Goal: Information Seeking & Learning: Learn about a topic

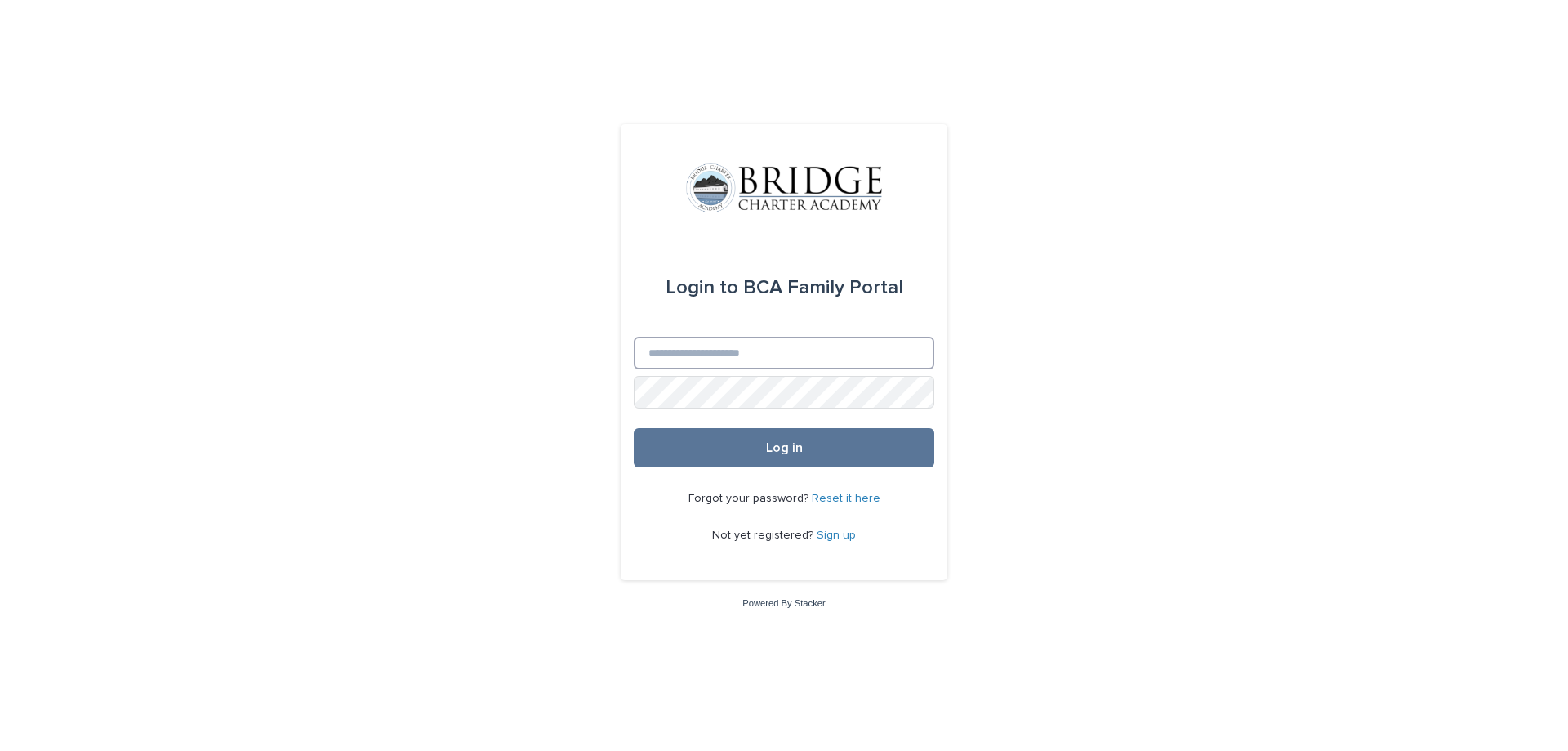
click at [759, 363] on input "Email" at bounding box center [784, 353] width 301 height 32
type input "**********"
click at [829, 446] on button "Log in" at bounding box center [784, 447] width 301 height 39
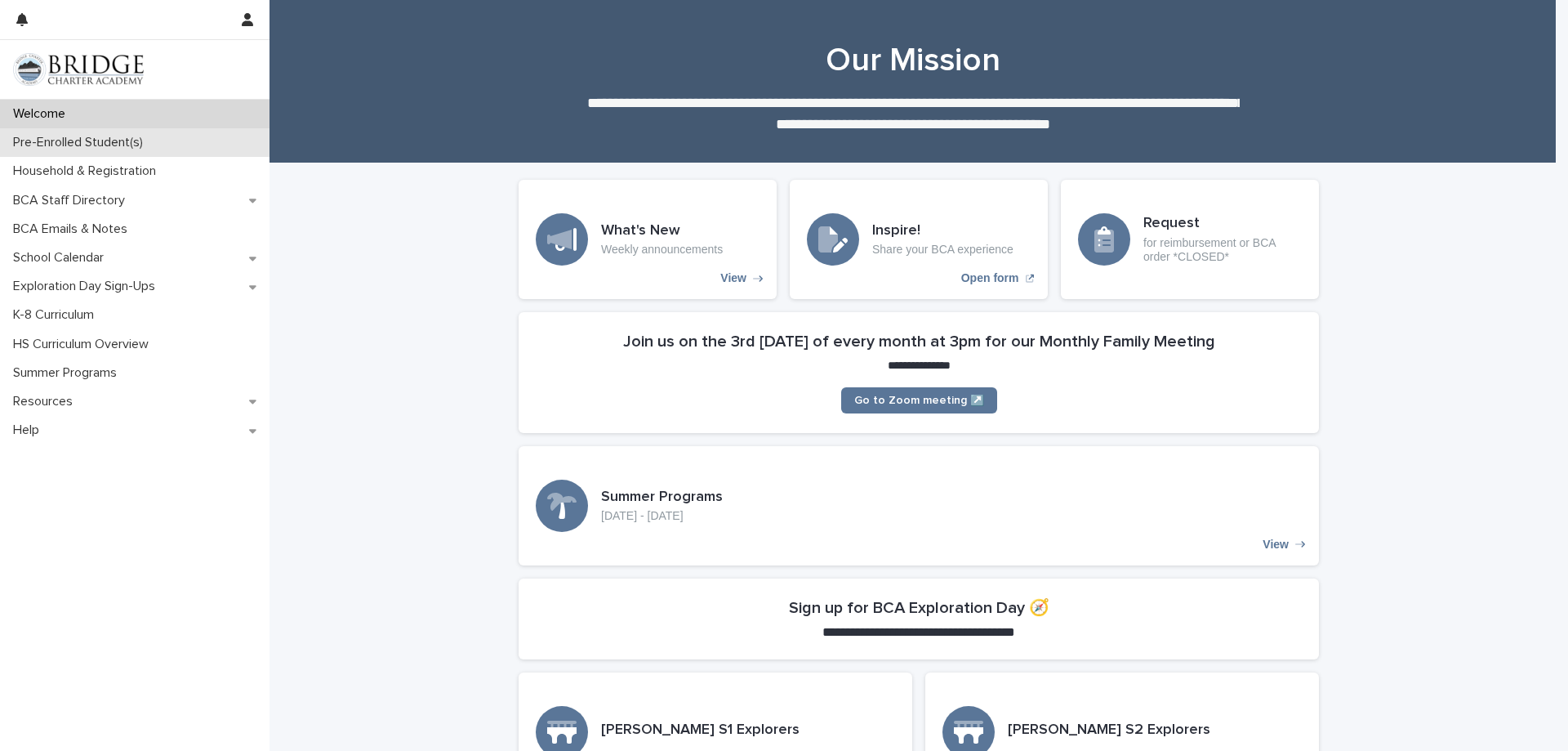
click at [109, 151] on p "Pre-Enrolled Student(s)" at bounding box center [81, 142] width 150 height 15
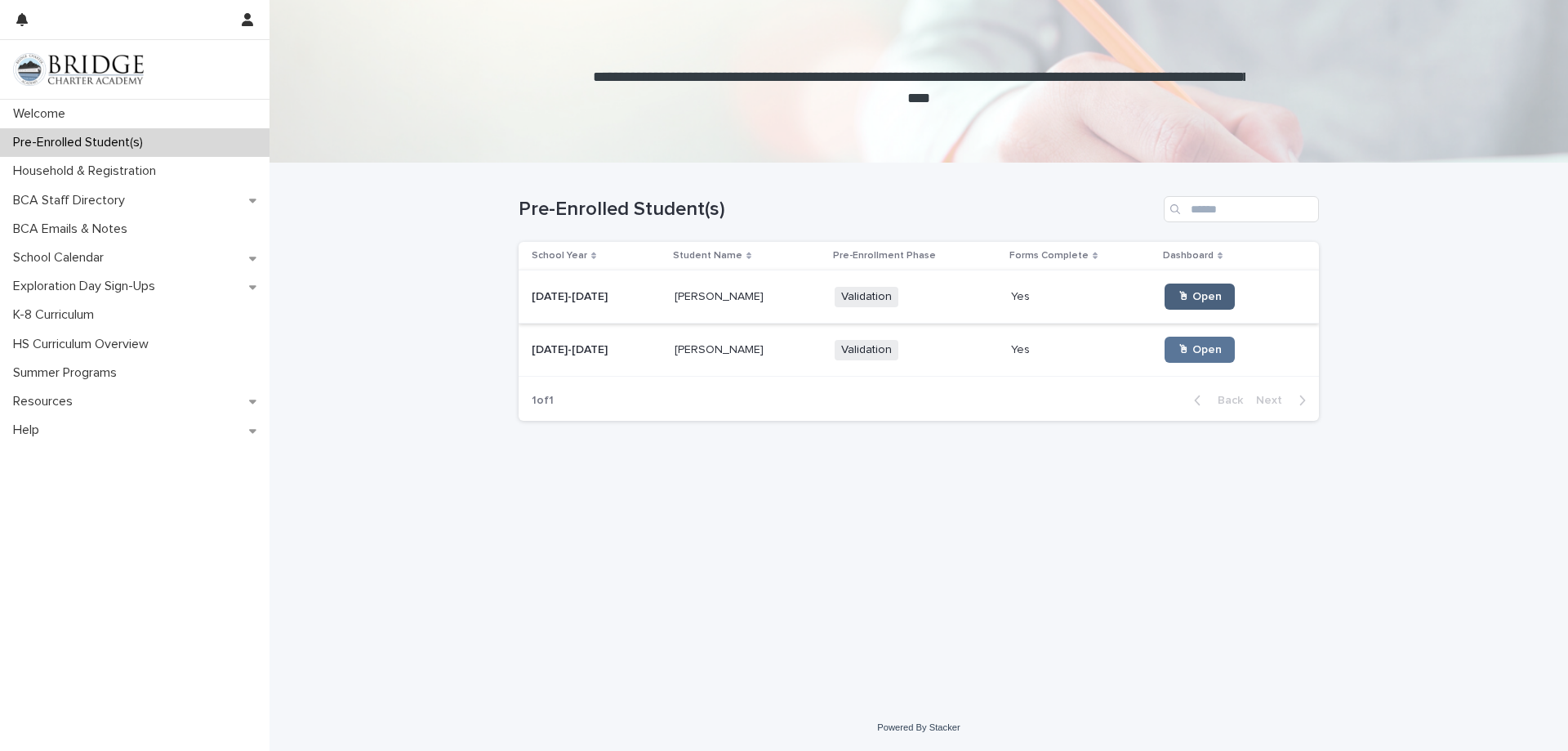
click at [1177, 302] on span "🖱 Open" at bounding box center [1199, 296] width 44 height 11
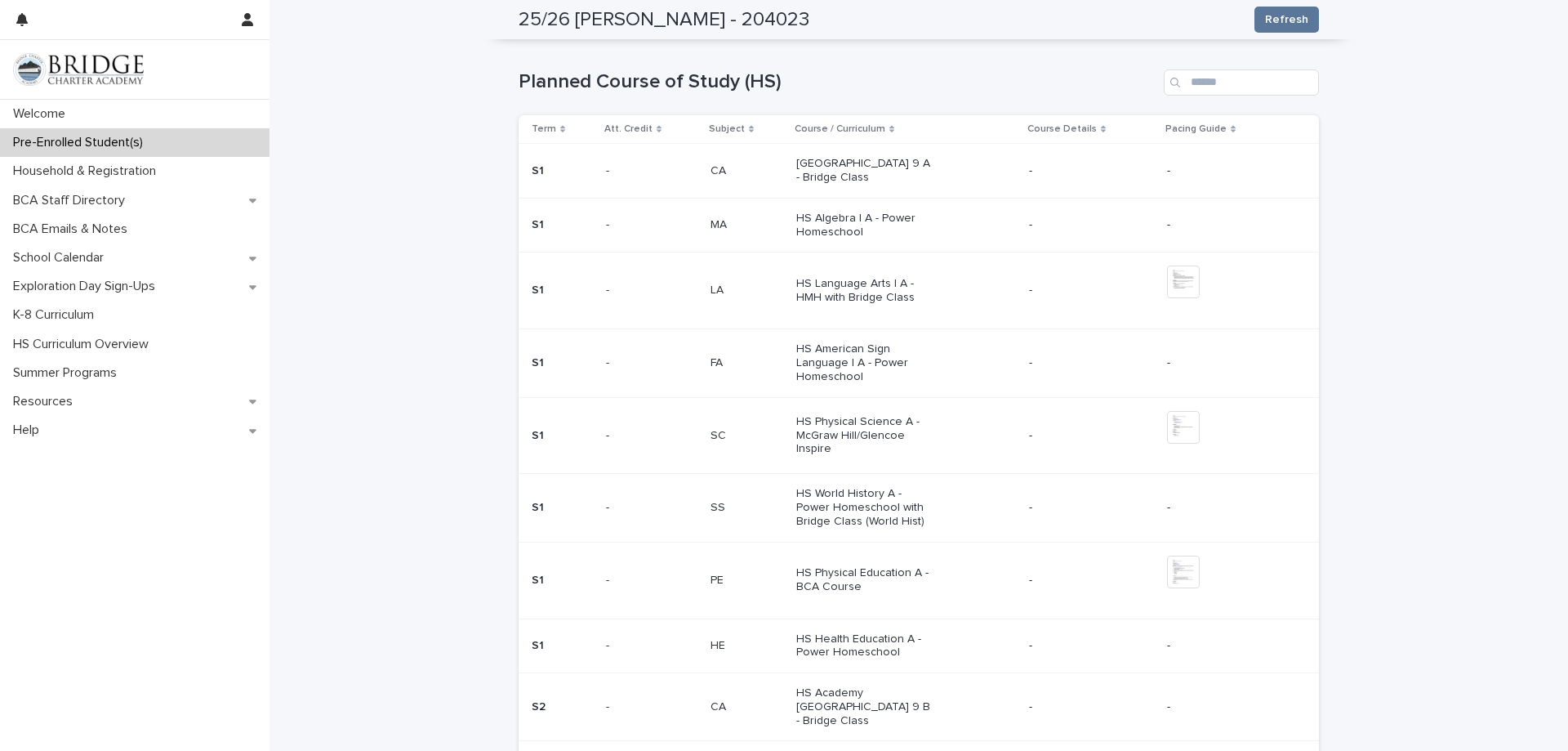
scroll to position [604, 0]
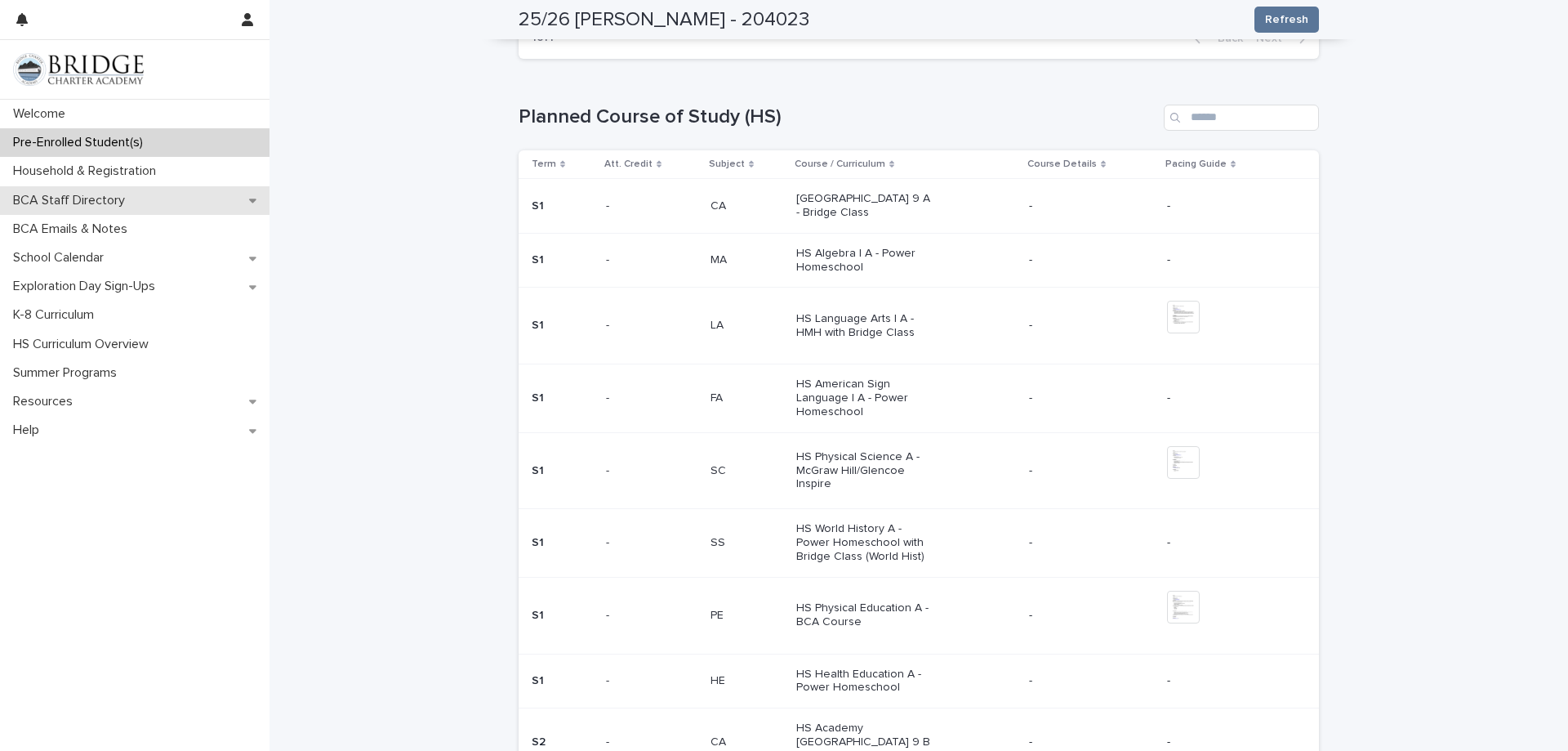
click at [111, 193] on p "BCA Staff Directory" at bounding box center [72, 200] width 131 height 15
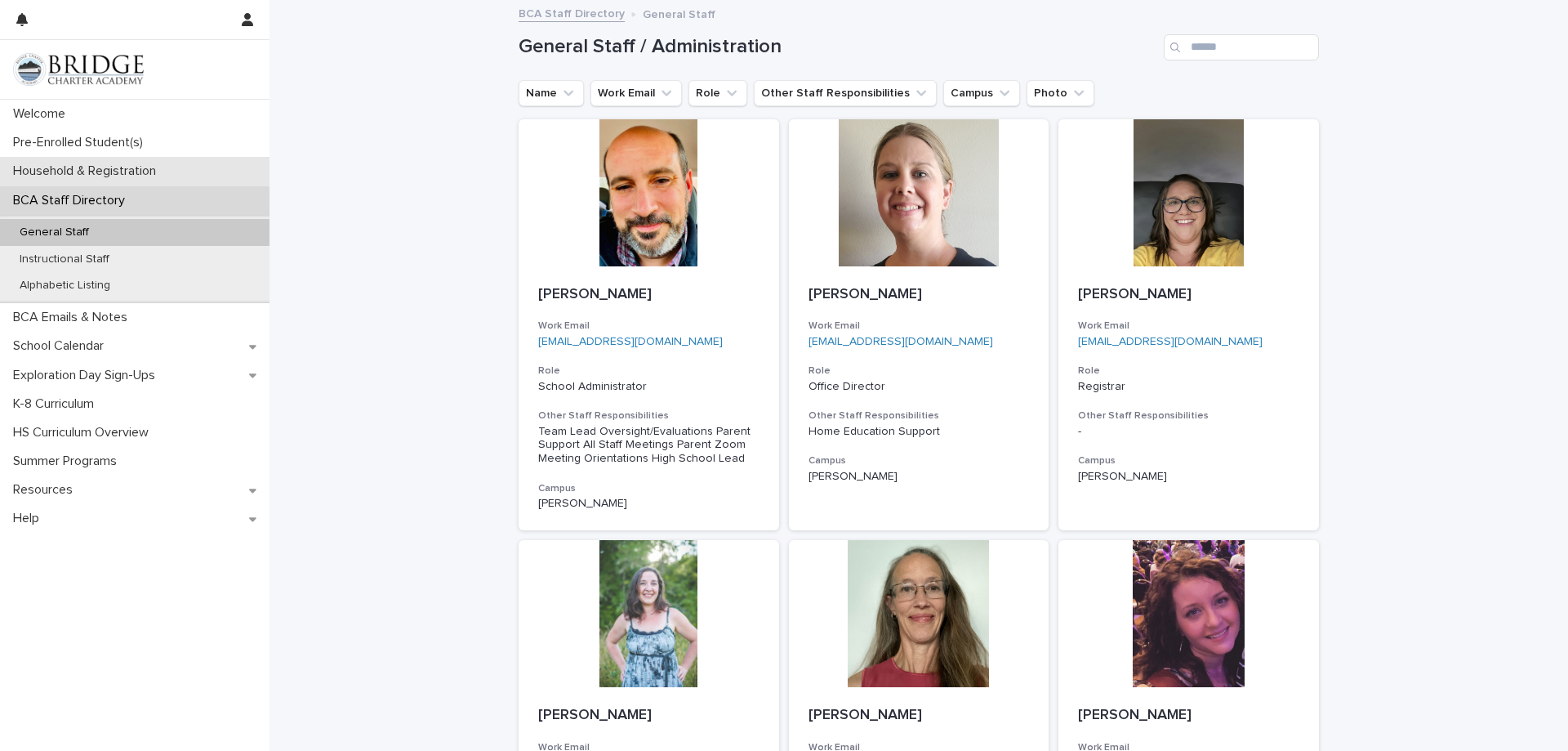
click at [96, 166] on p "Household & Registration" at bounding box center [88, 171] width 163 height 15
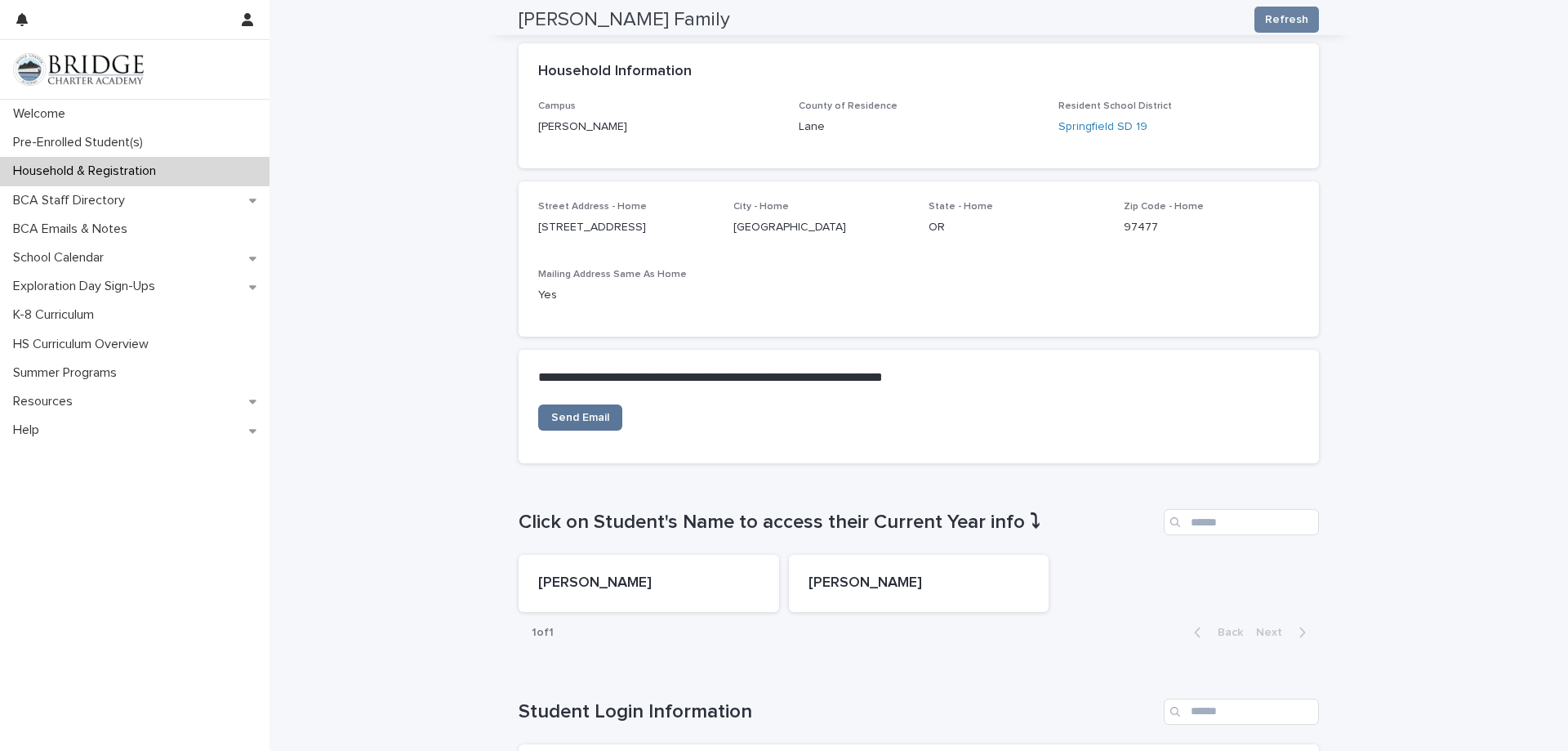
scroll to position [219, 0]
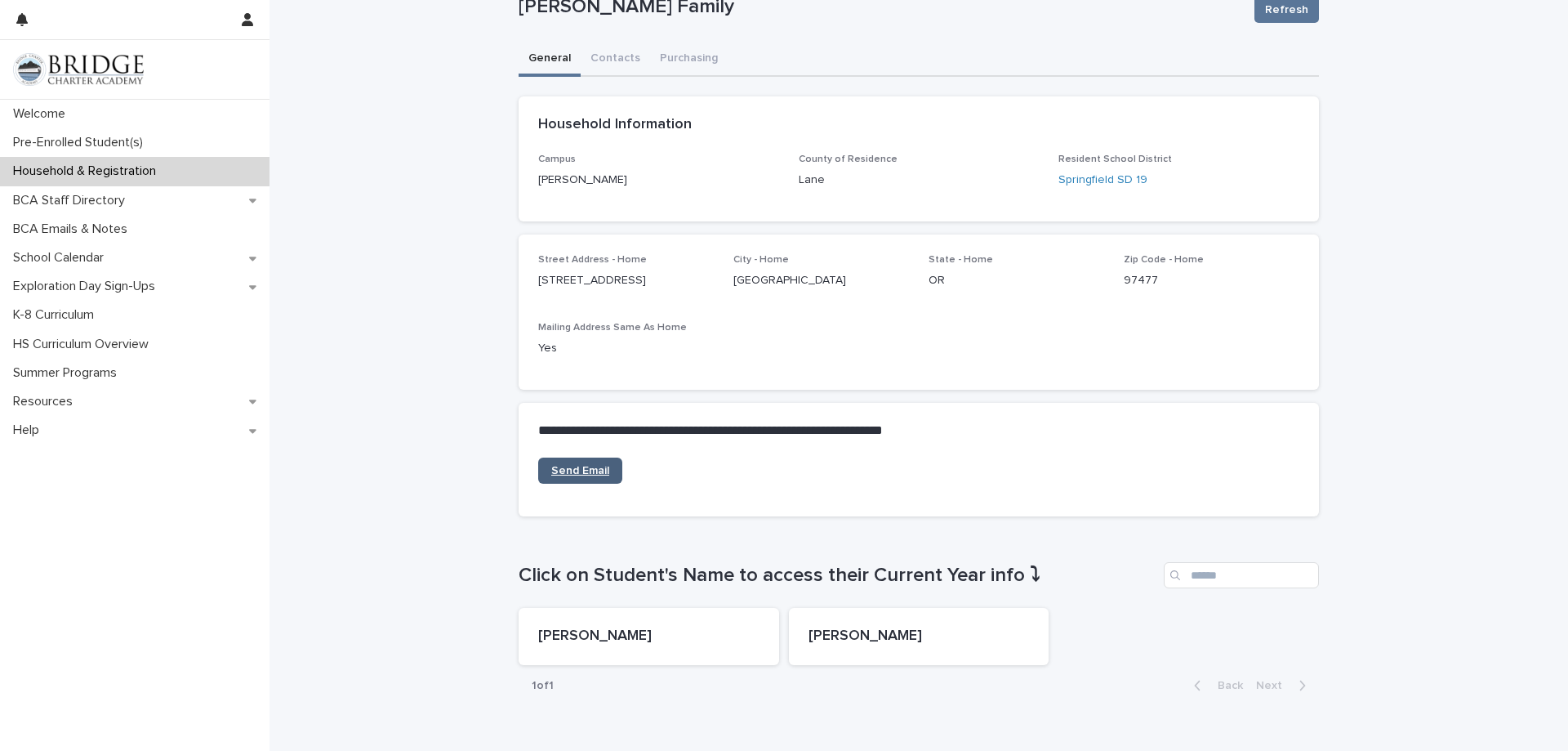
click at [567, 472] on span "Send Email" at bounding box center [580, 471] width 58 height 11
click at [603, 57] on div "**********" at bounding box center [918, 565] width 1298 height 1570
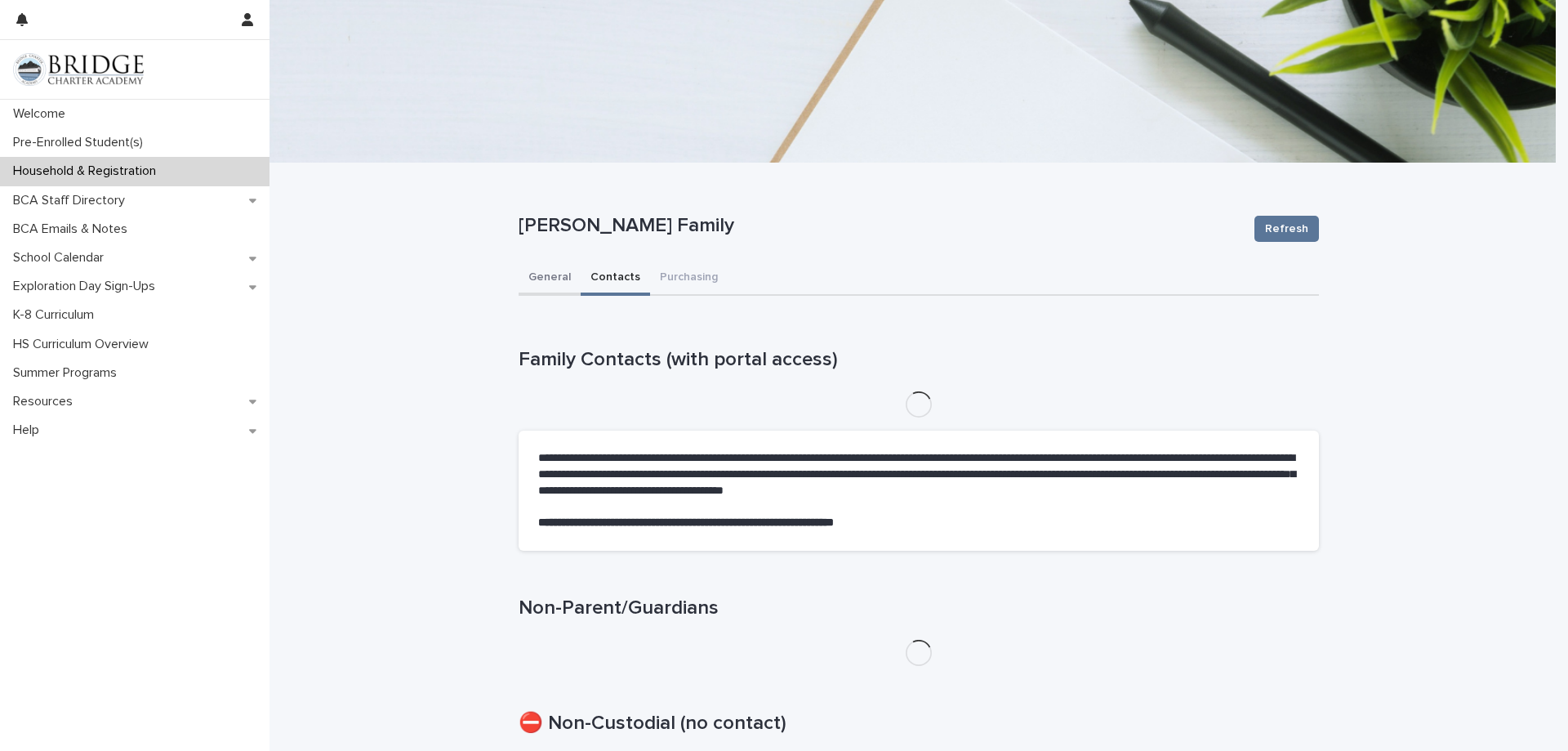
click at [535, 273] on button "General" at bounding box center [549, 278] width 62 height 34
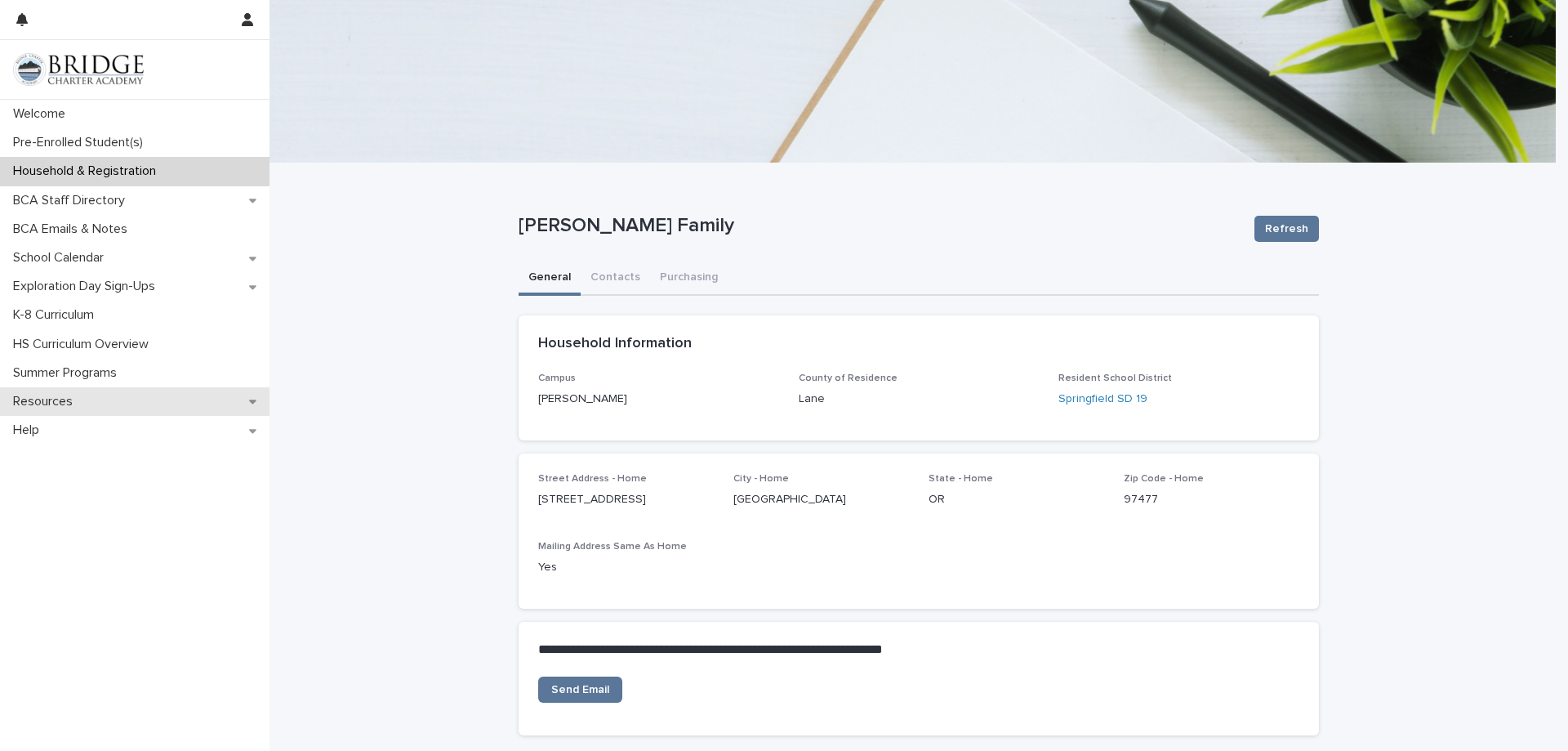
click at [99, 404] on div "Resources" at bounding box center [134, 401] width 270 height 29
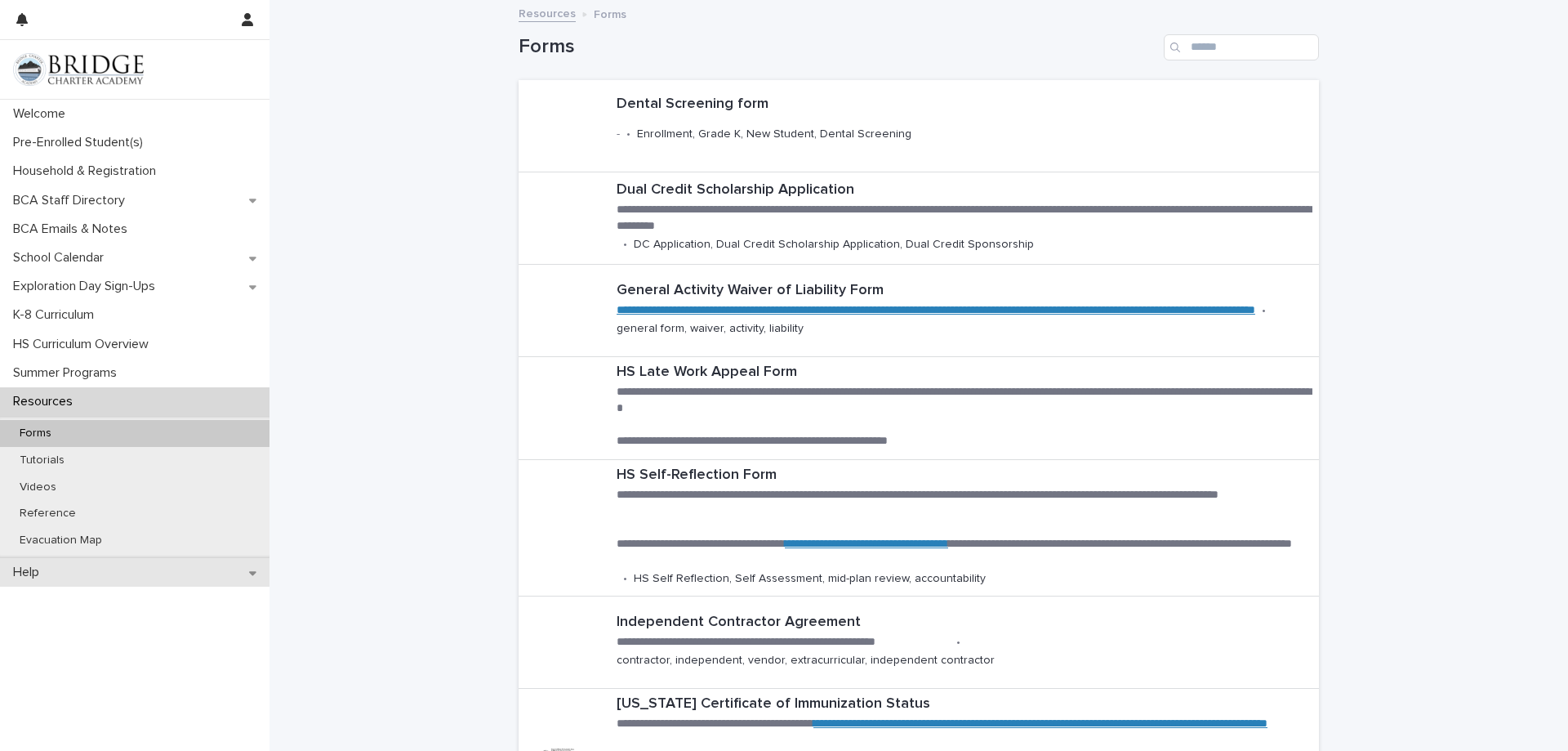
click at [55, 573] on div "Help" at bounding box center [134, 573] width 270 height 29
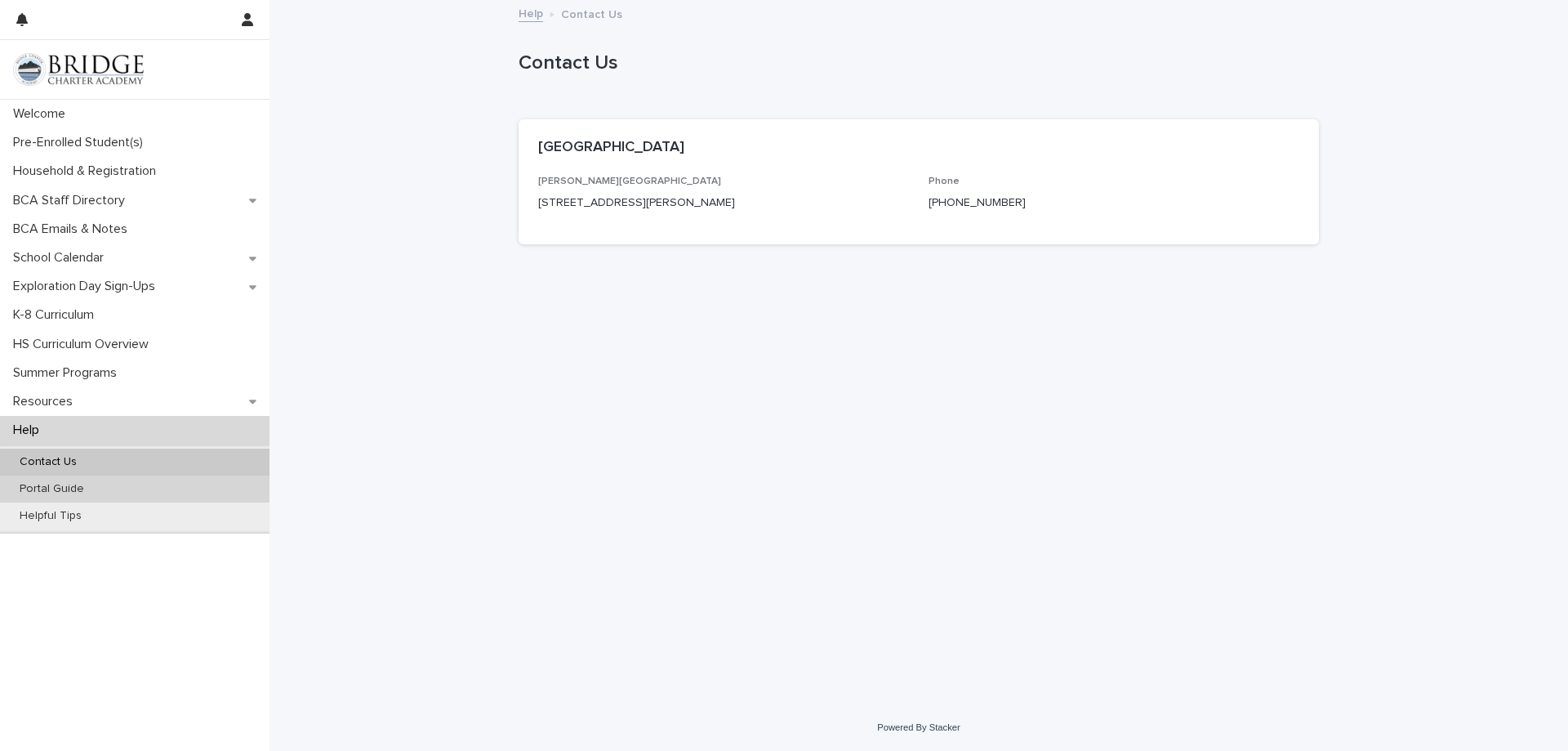
click at [47, 495] on p "Portal Guide" at bounding box center [51, 489] width 90 height 14
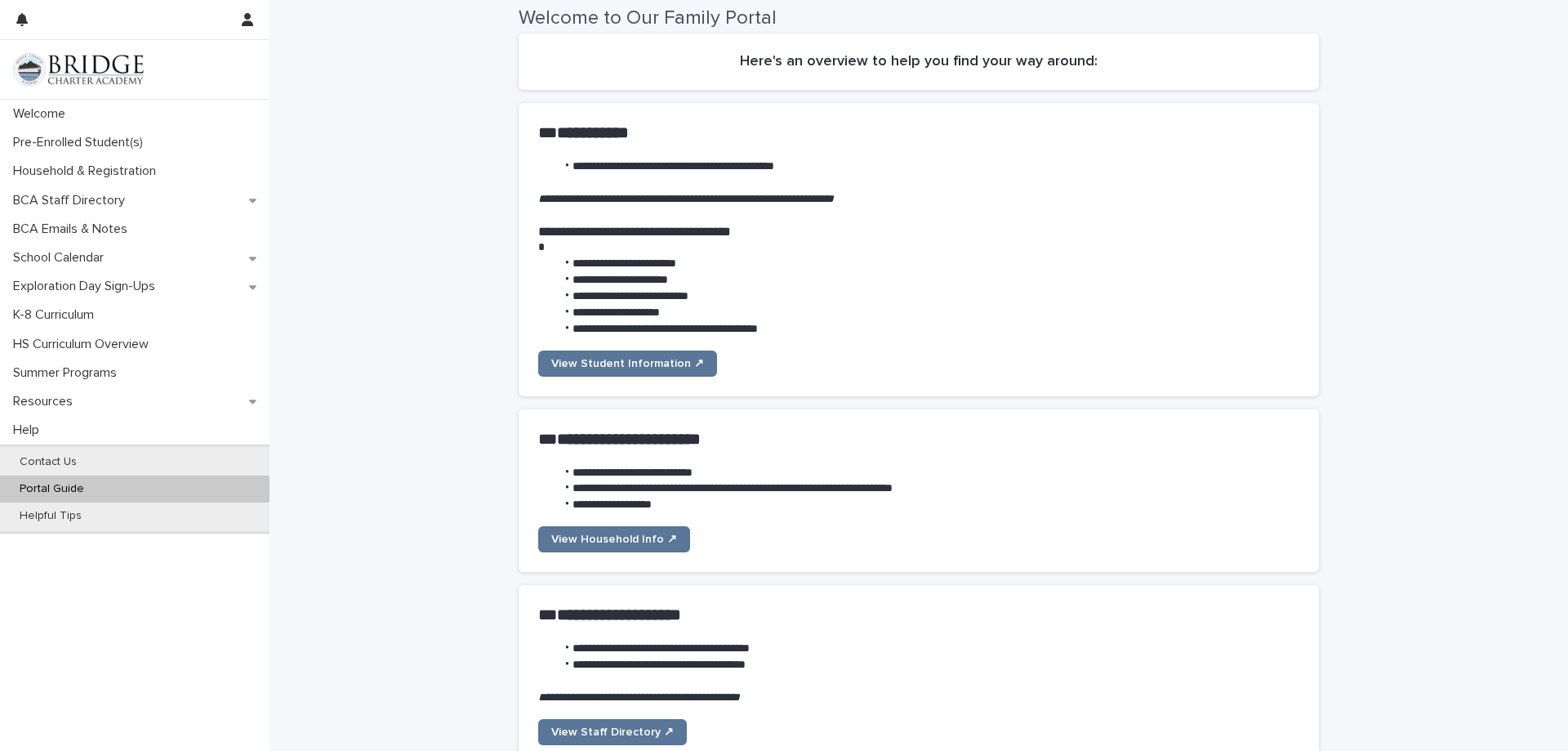
scroll to position [82, 0]
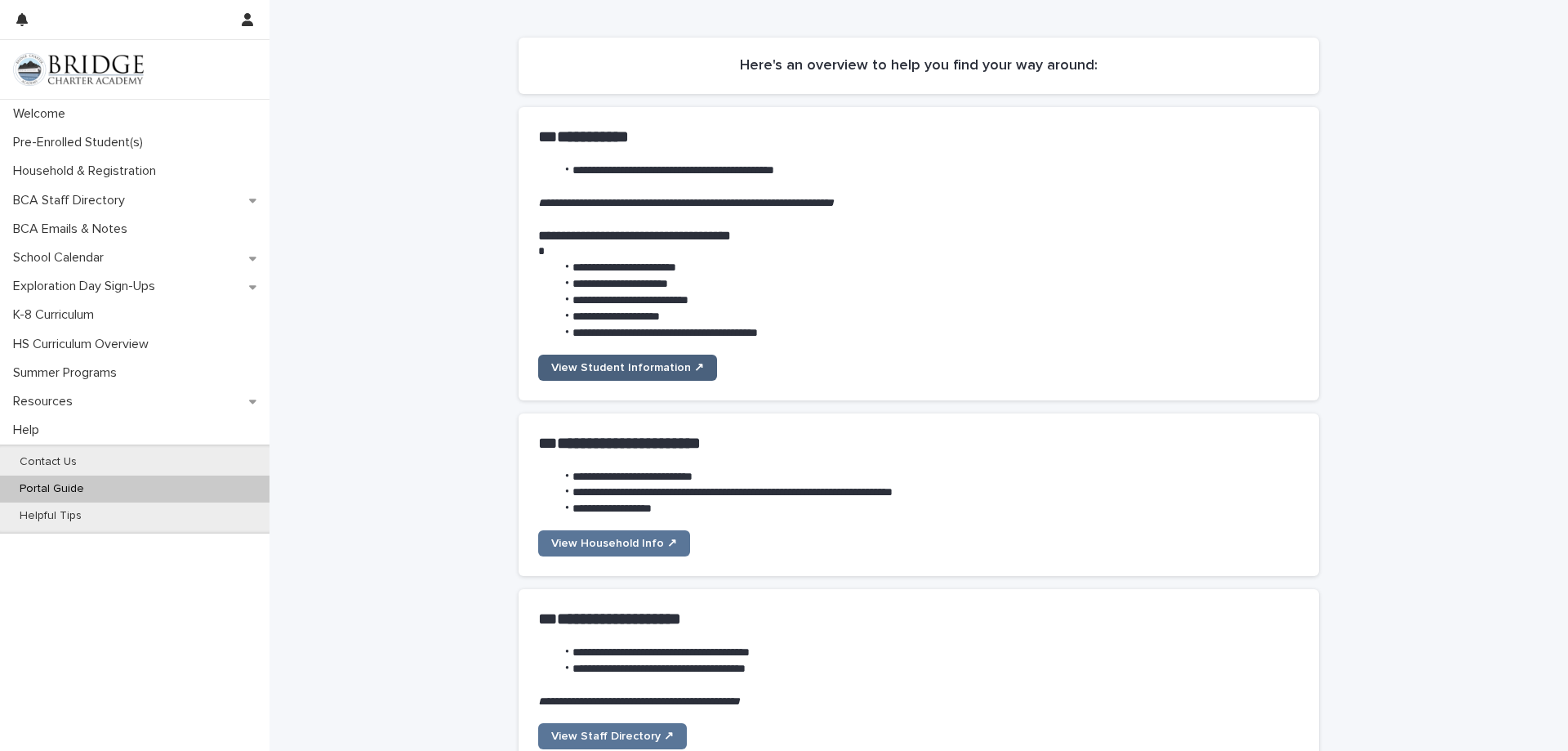
click at [635, 379] on link "View Student Information ↗" at bounding box center [628, 367] width 179 height 26
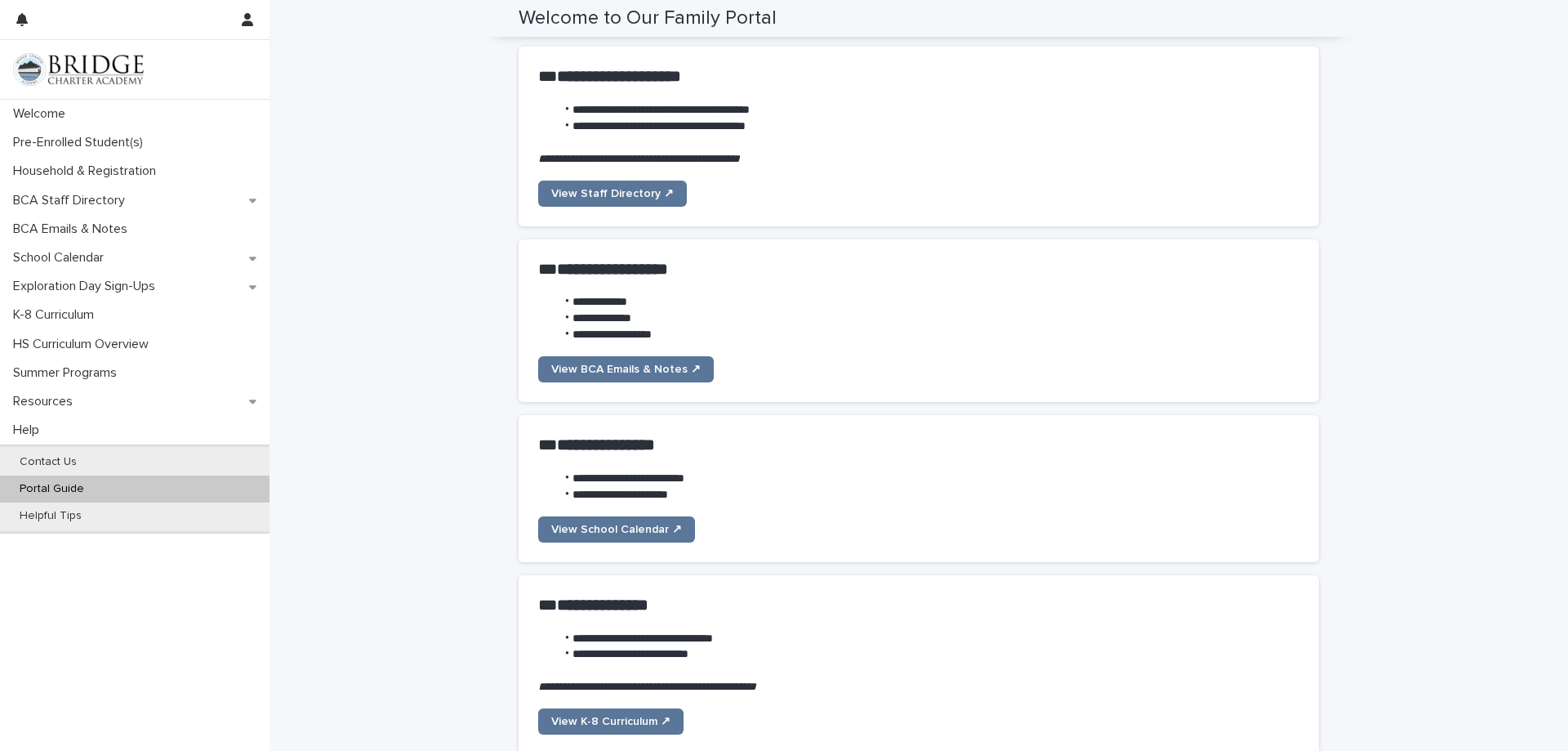
scroll to position [134, 0]
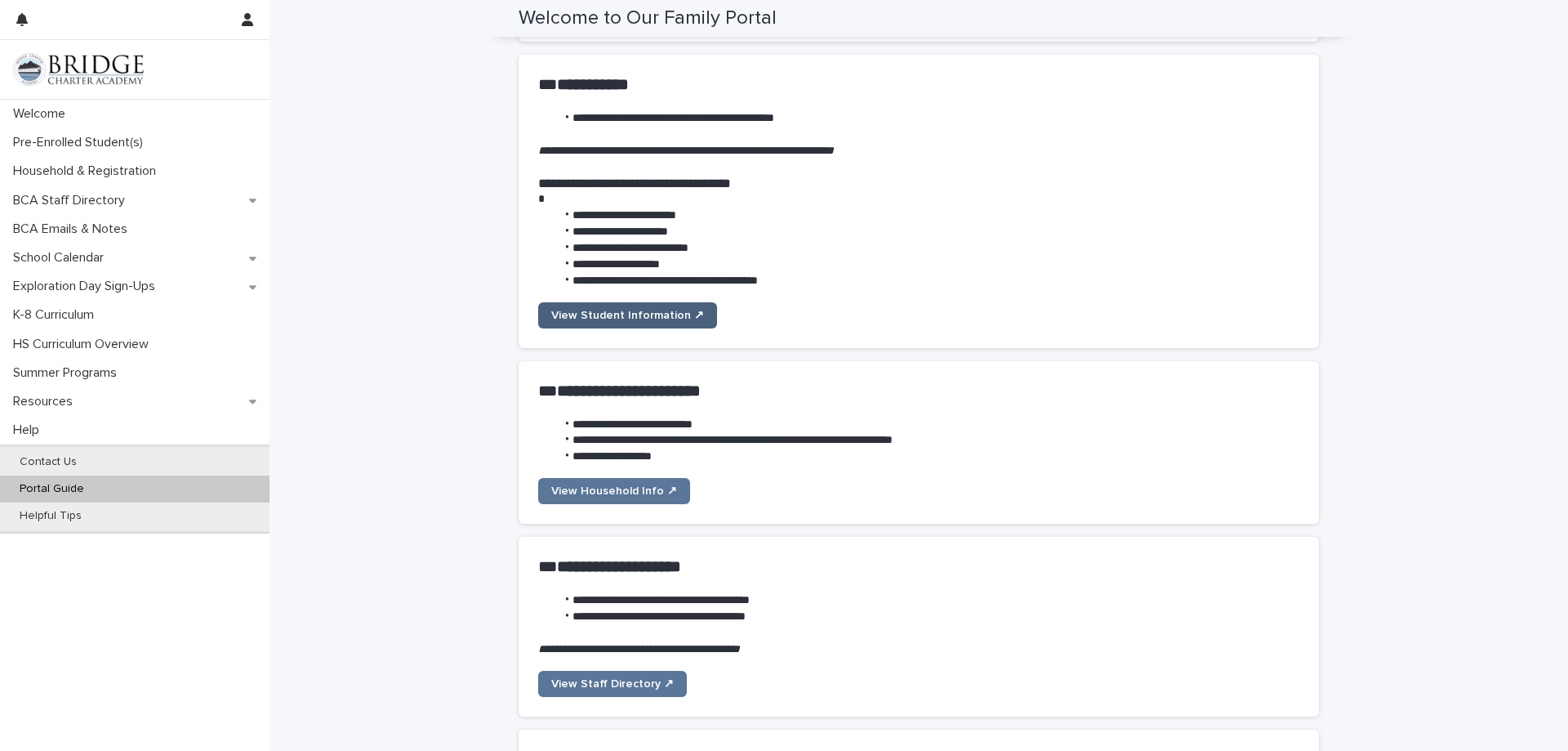
click at [623, 311] on span "View Student Information ↗" at bounding box center [628, 315] width 152 height 11
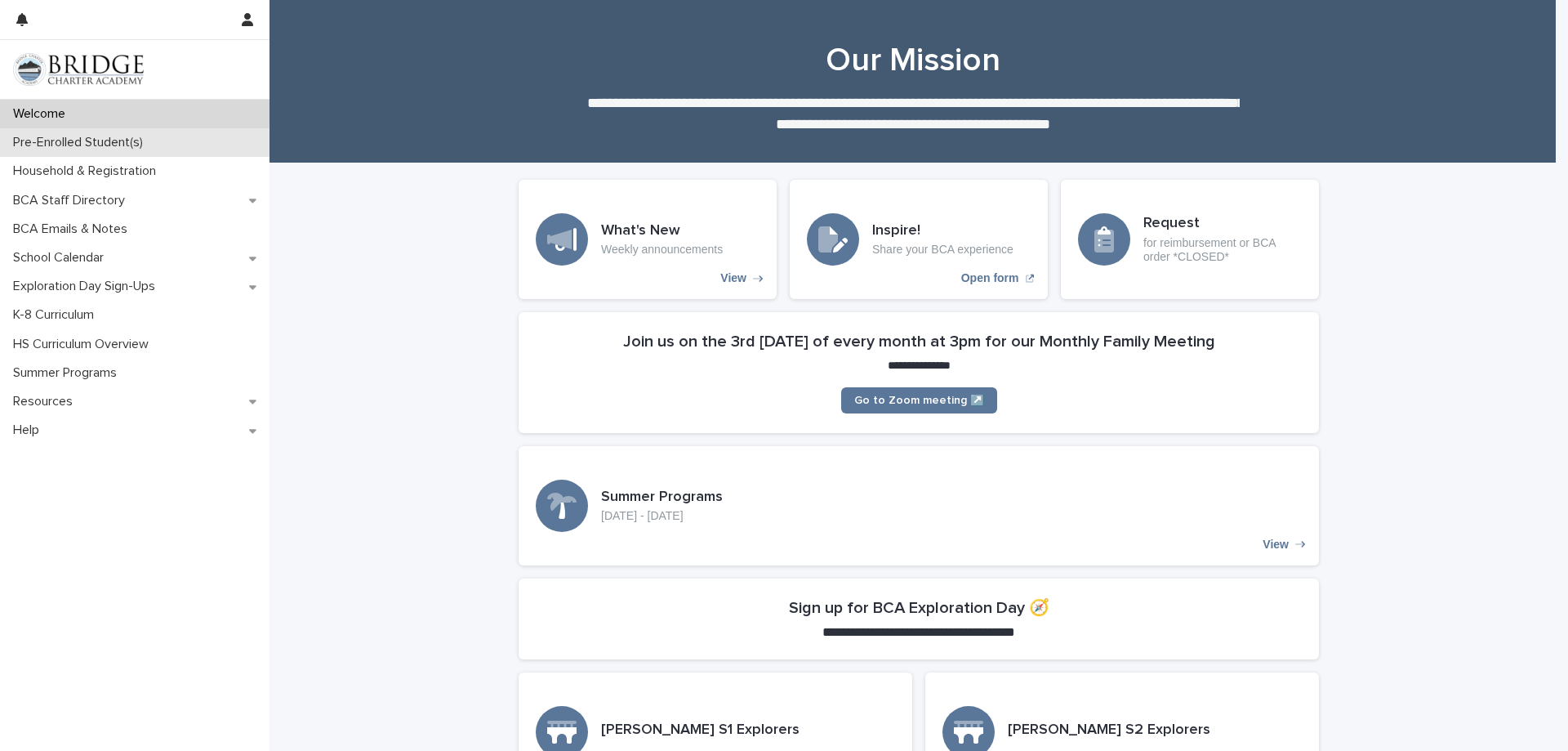
click at [101, 138] on p "Pre-Enrolled Student(s)" at bounding box center [81, 142] width 150 height 15
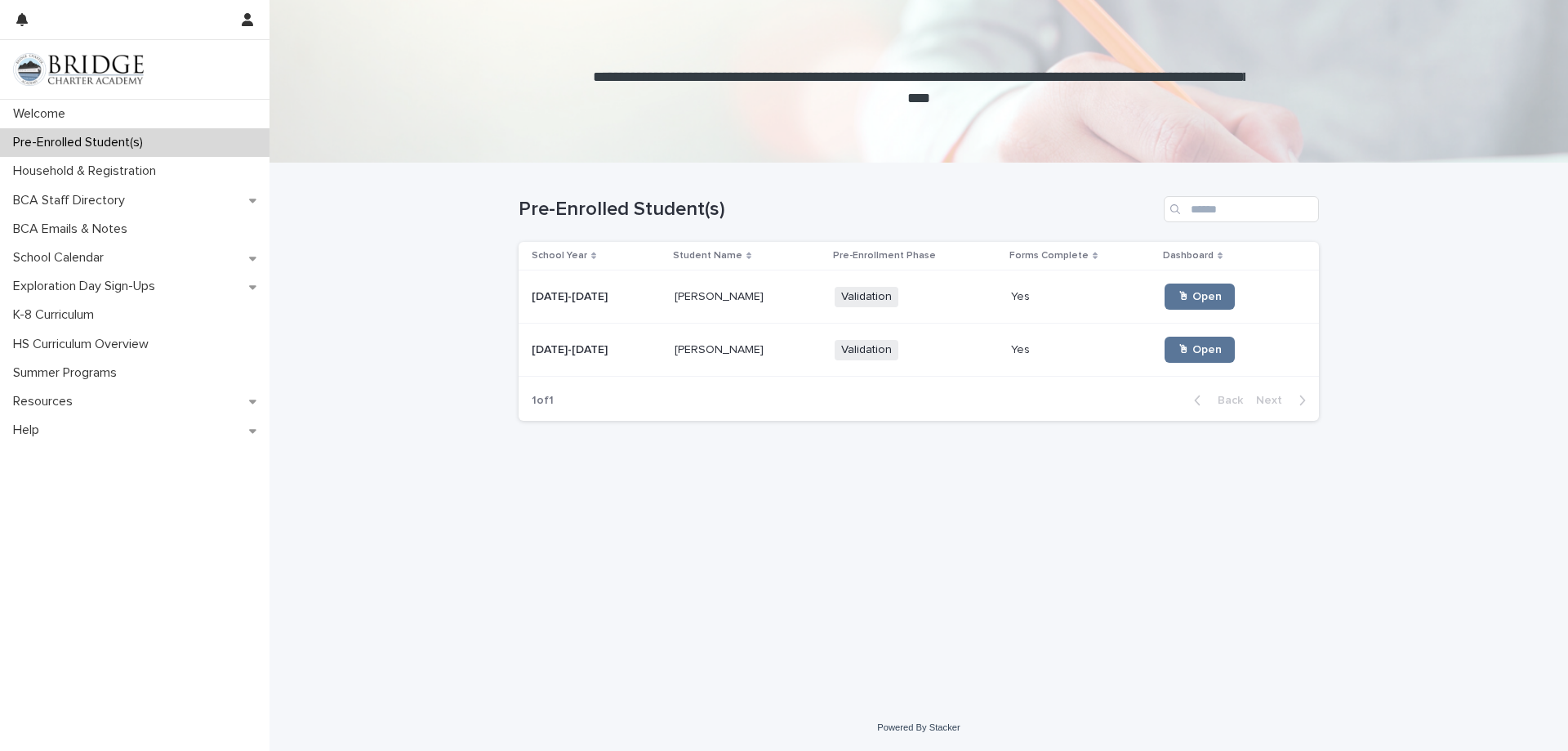
click at [723, 298] on p at bounding box center [748, 296] width 147 height 14
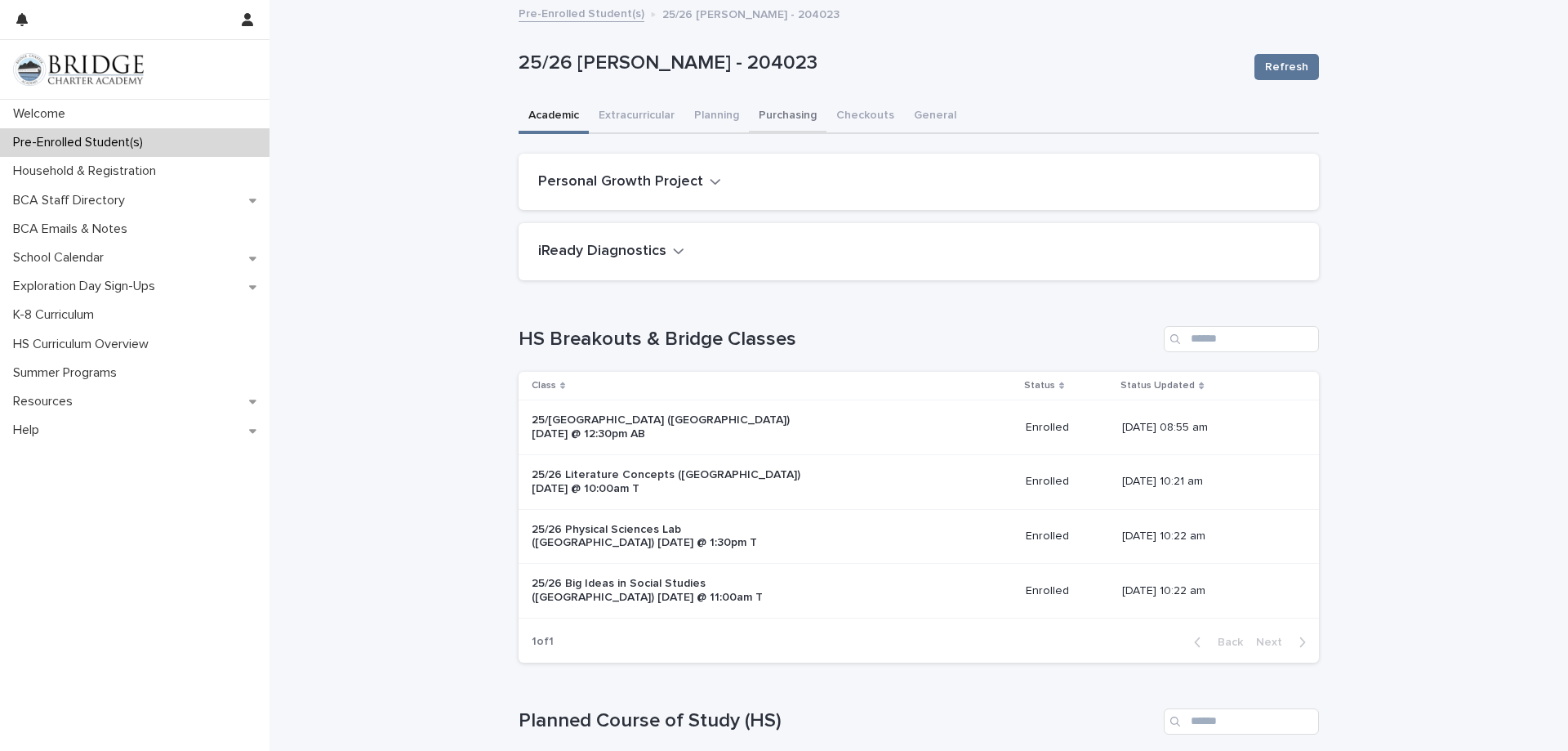
click at [790, 118] on button "Purchasing" at bounding box center [787, 117] width 77 height 34
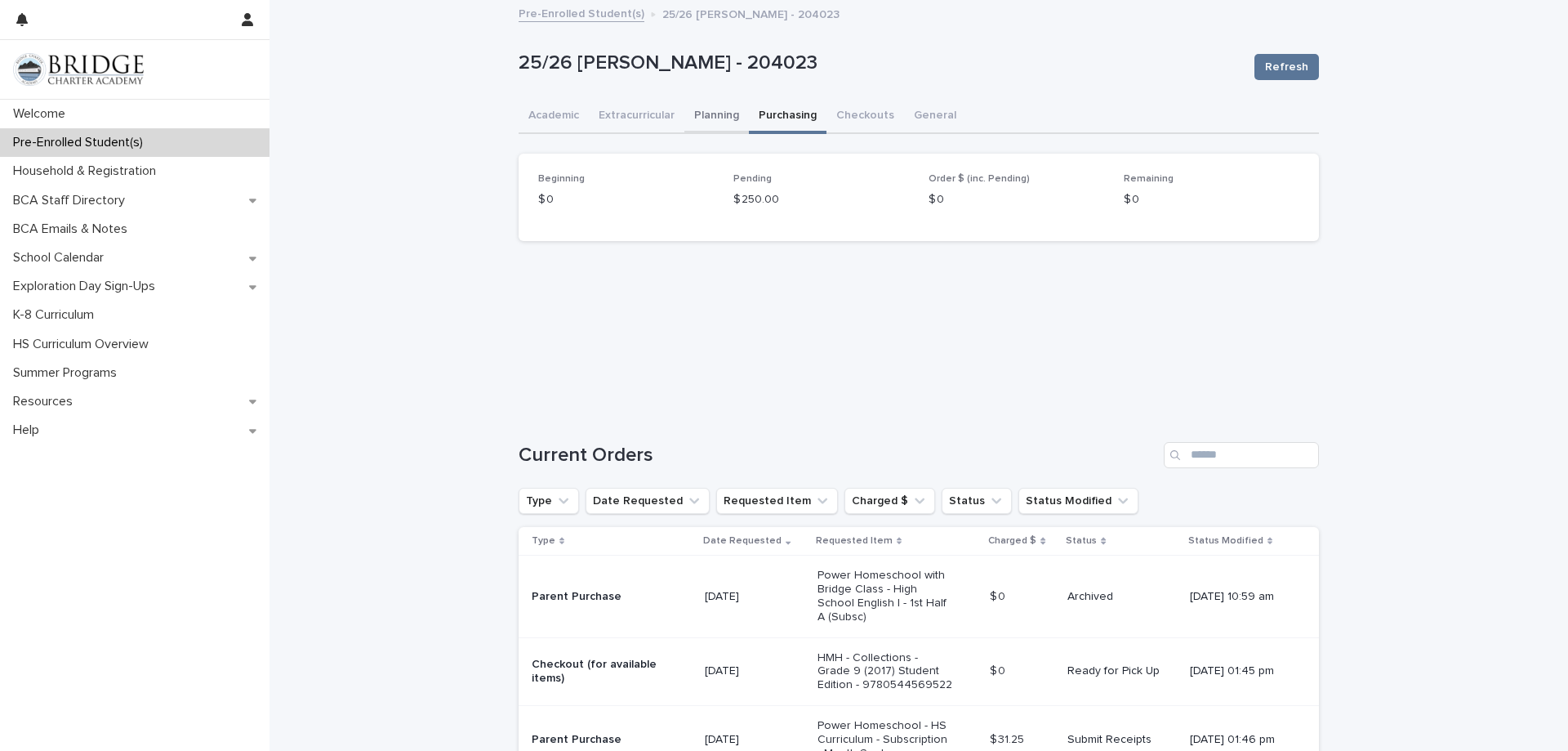
click at [709, 117] on button "Planning" at bounding box center [717, 117] width 65 height 34
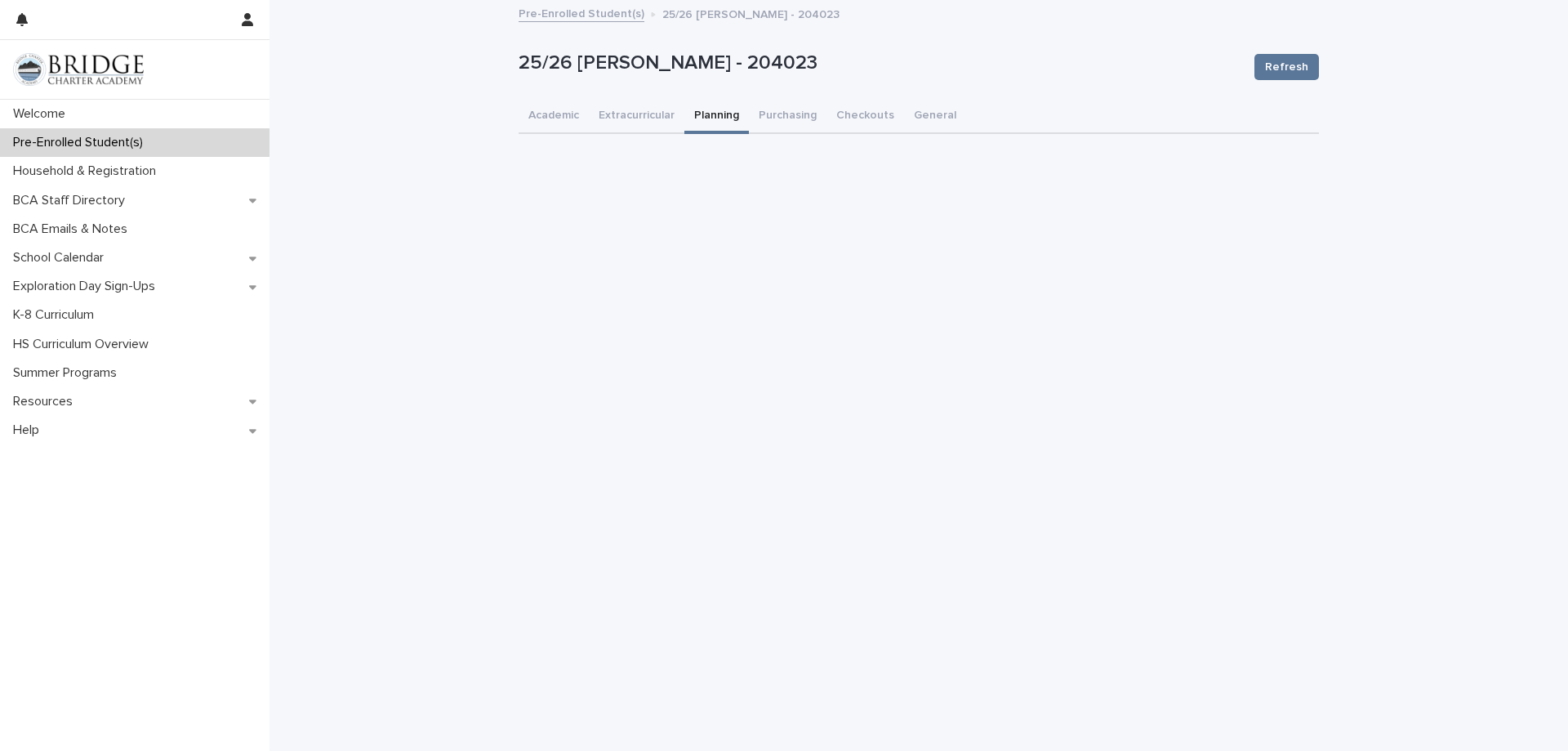
click at [580, 16] on link "Pre-Enrolled Student(s)" at bounding box center [581, 12] width 126 height 19
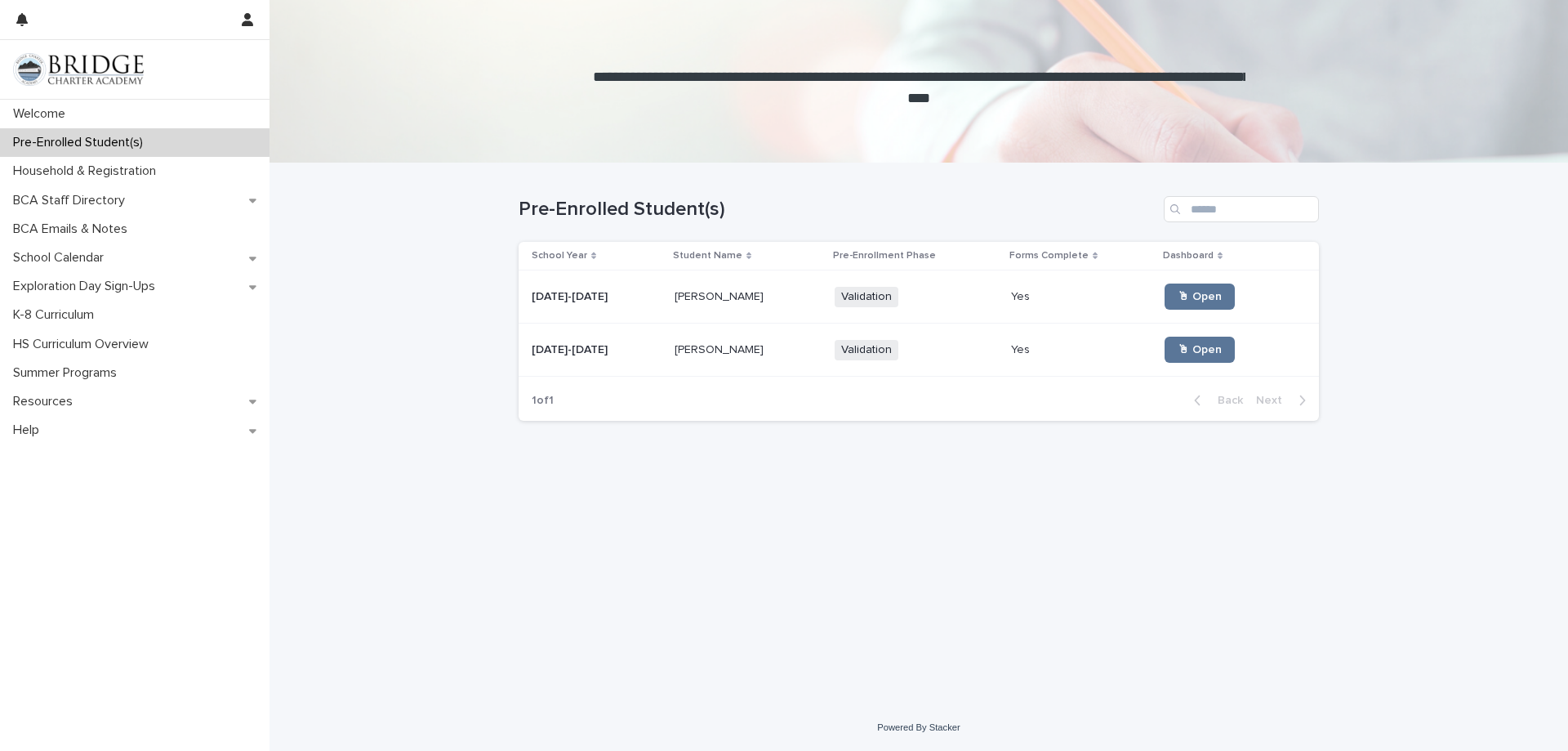
click at [716, 351] on p "Kathryn Hass" at bounding box center [720, 349] width 92 height 17
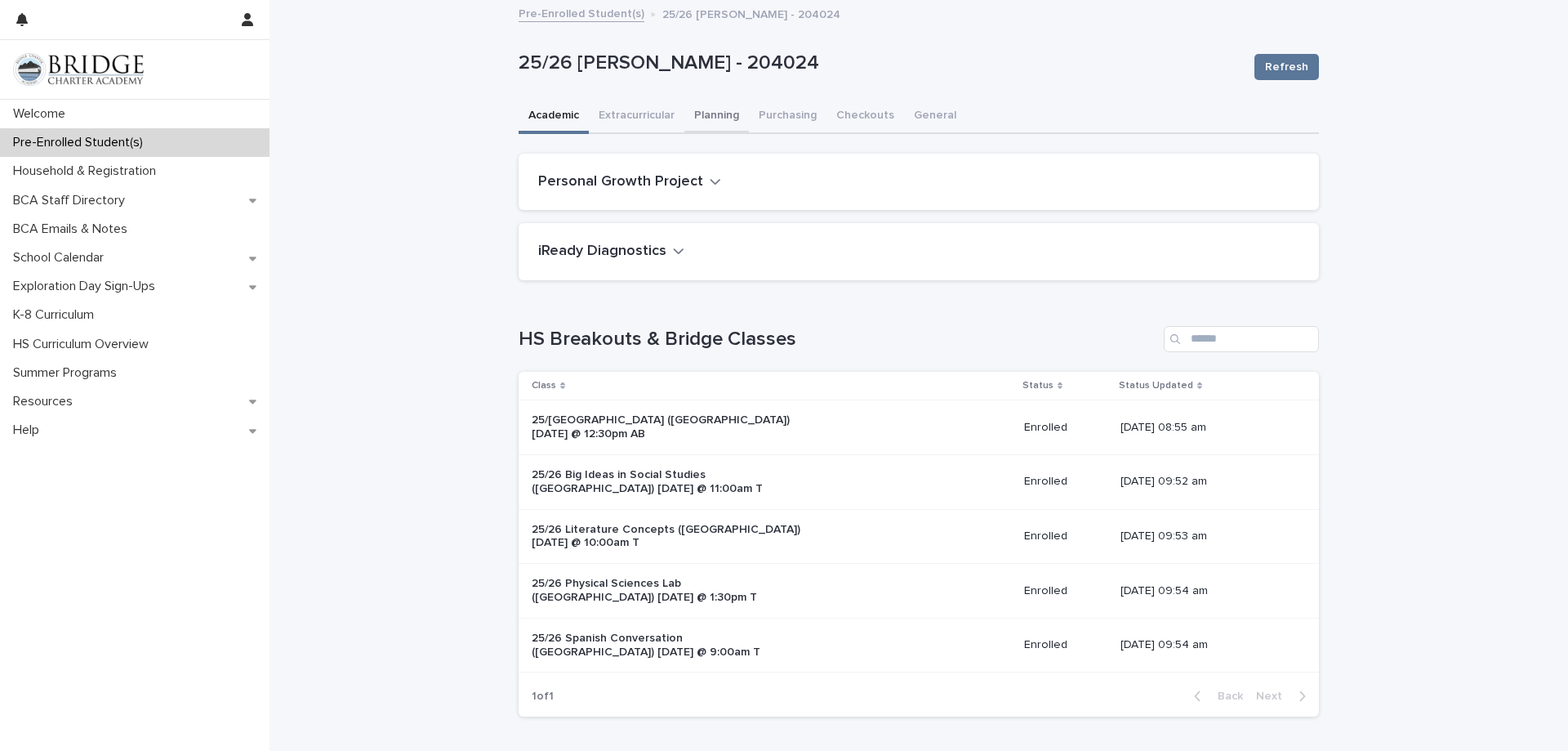
click at [694, 116] on button "Planning" at bounding box center [717, 117] width 65 height 34
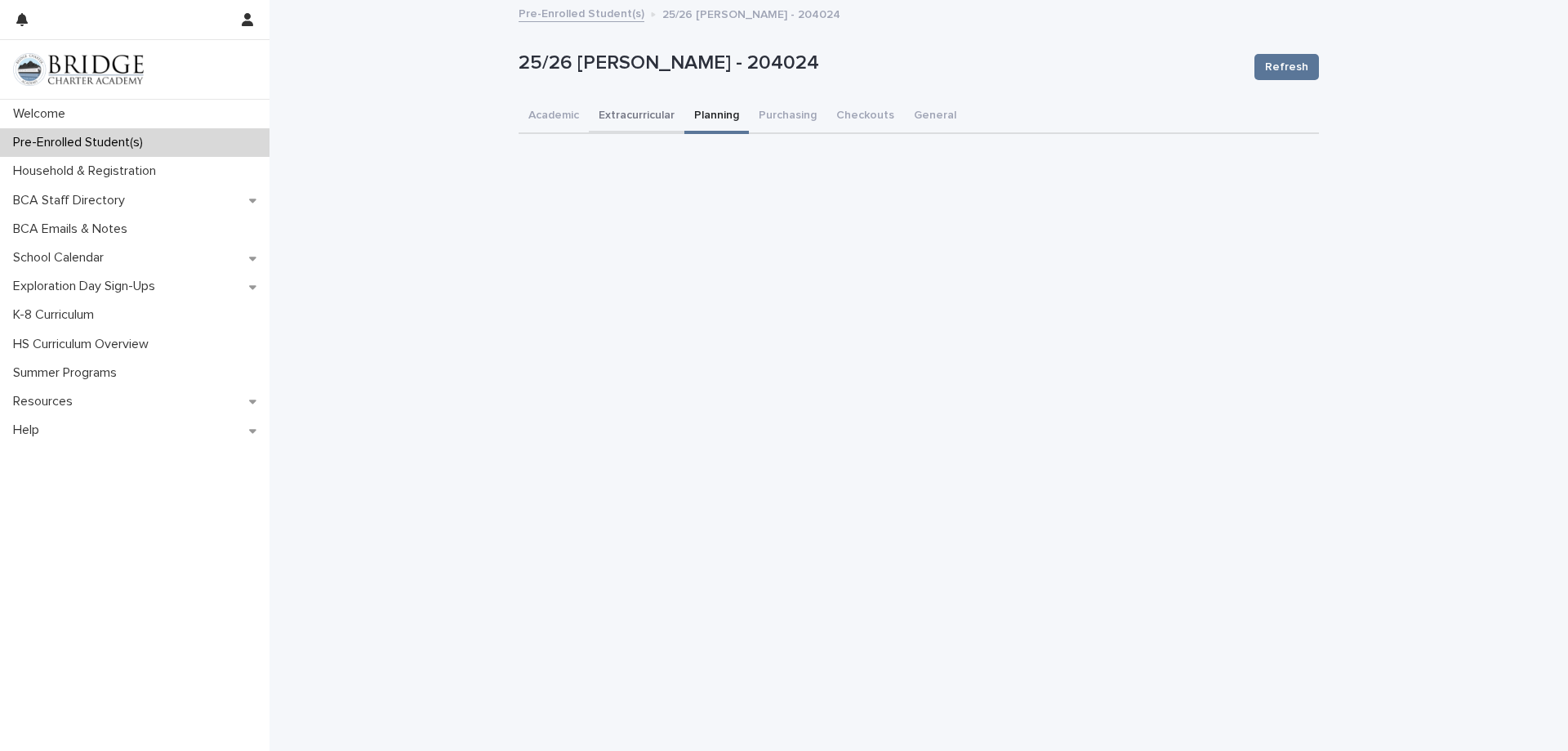
click at [618, 118] on button "Extracurricular" at bounding box center [636, 117] width 95 height 34
click at [805, 123] on button "Purchasing" at bounding box center [787, 117] width 77 height 34
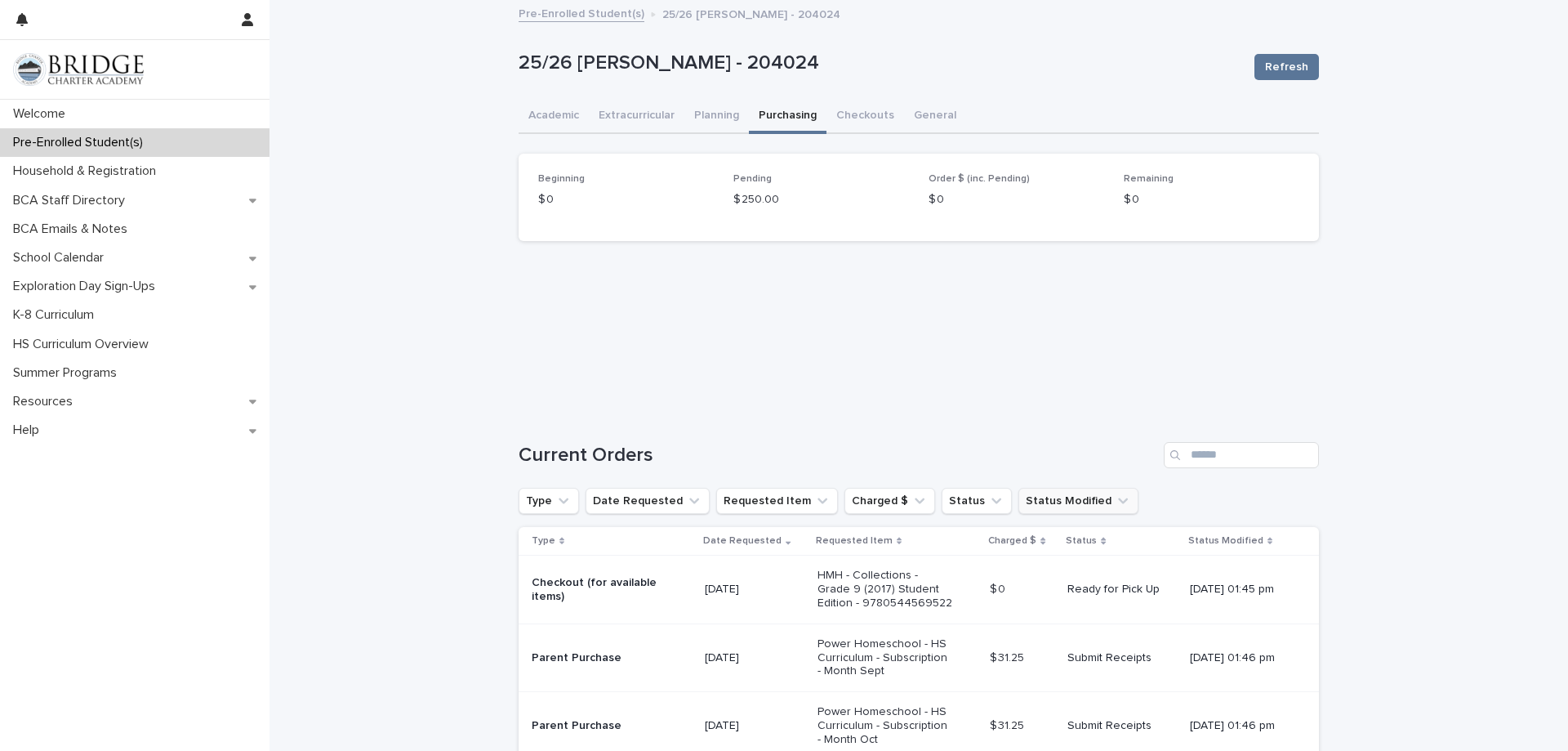
click at [1031, 497] on button "Status Modified" at bounding box center [1078, 500] width 120 height 26
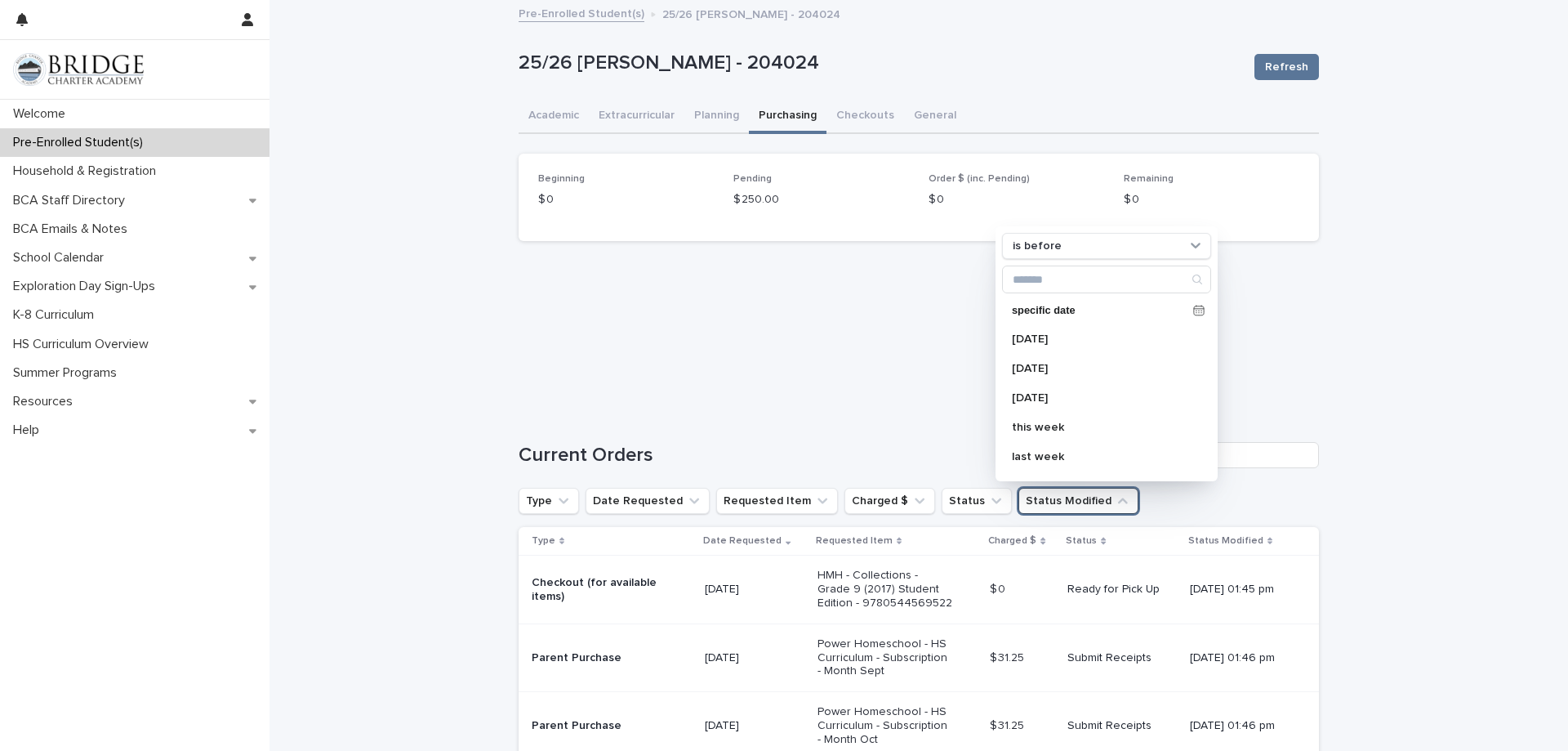
click at [1369, 457] on div "Loading... Saving… Loading... Saving… 25/26 Hass, Kathryn - 204024 Refresh 25/2…" at bounding box center [918, 696] width 1298 height 1389
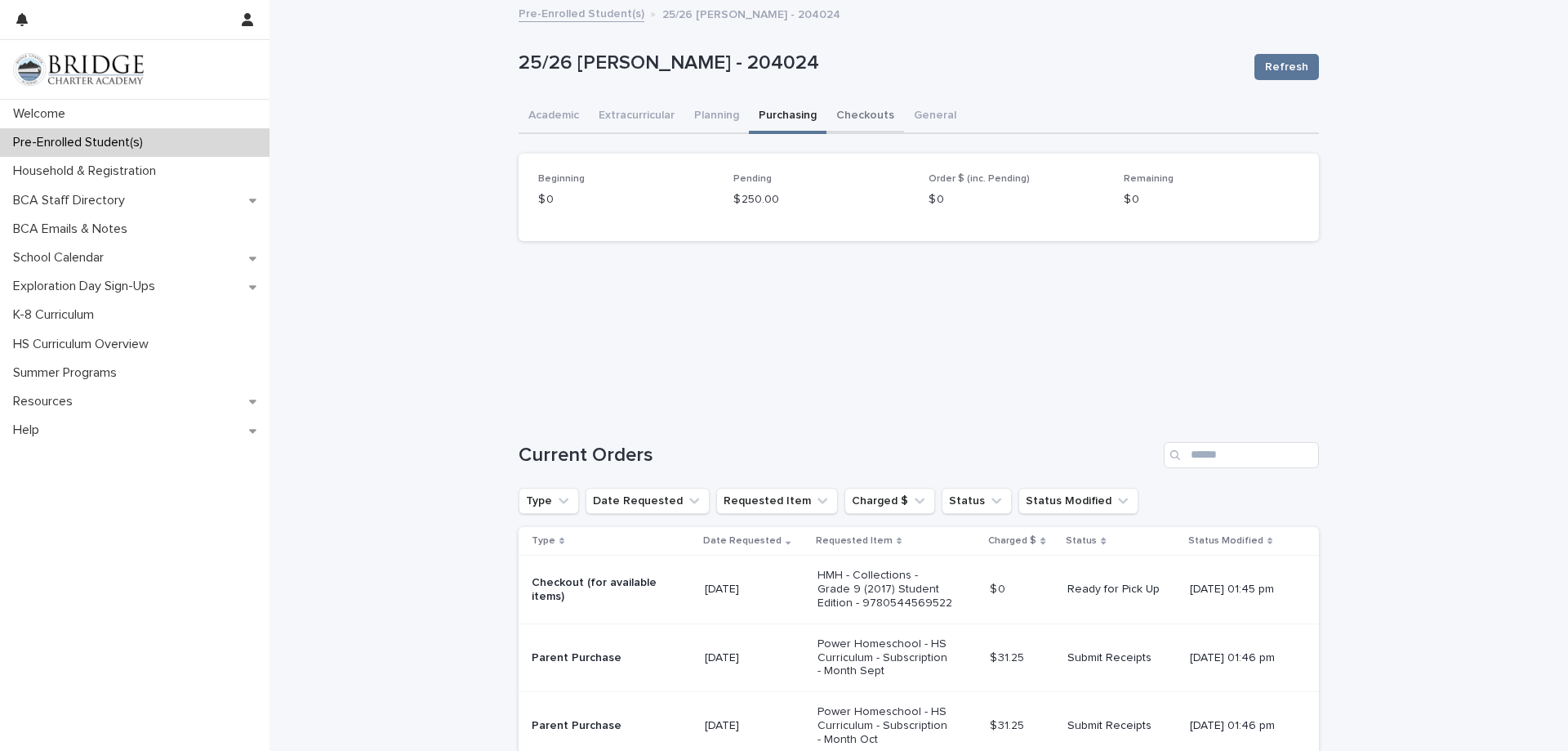
click at [874, 118] on button "Checkouts" at bounding box center [865, 117] width 77 height 34
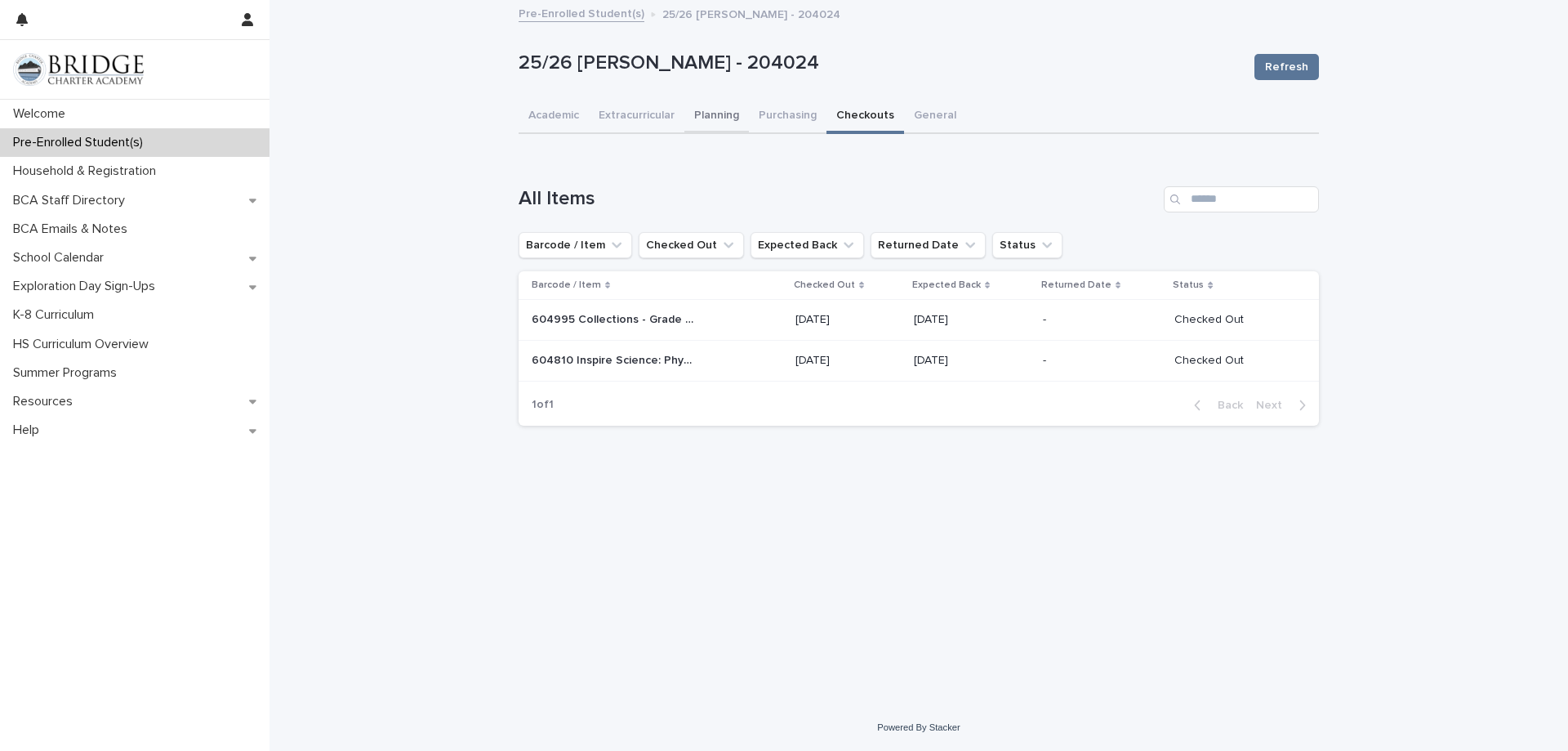
click at [716, 117] on button "Planning" at bounding box center [717, 117] width 65 height 34
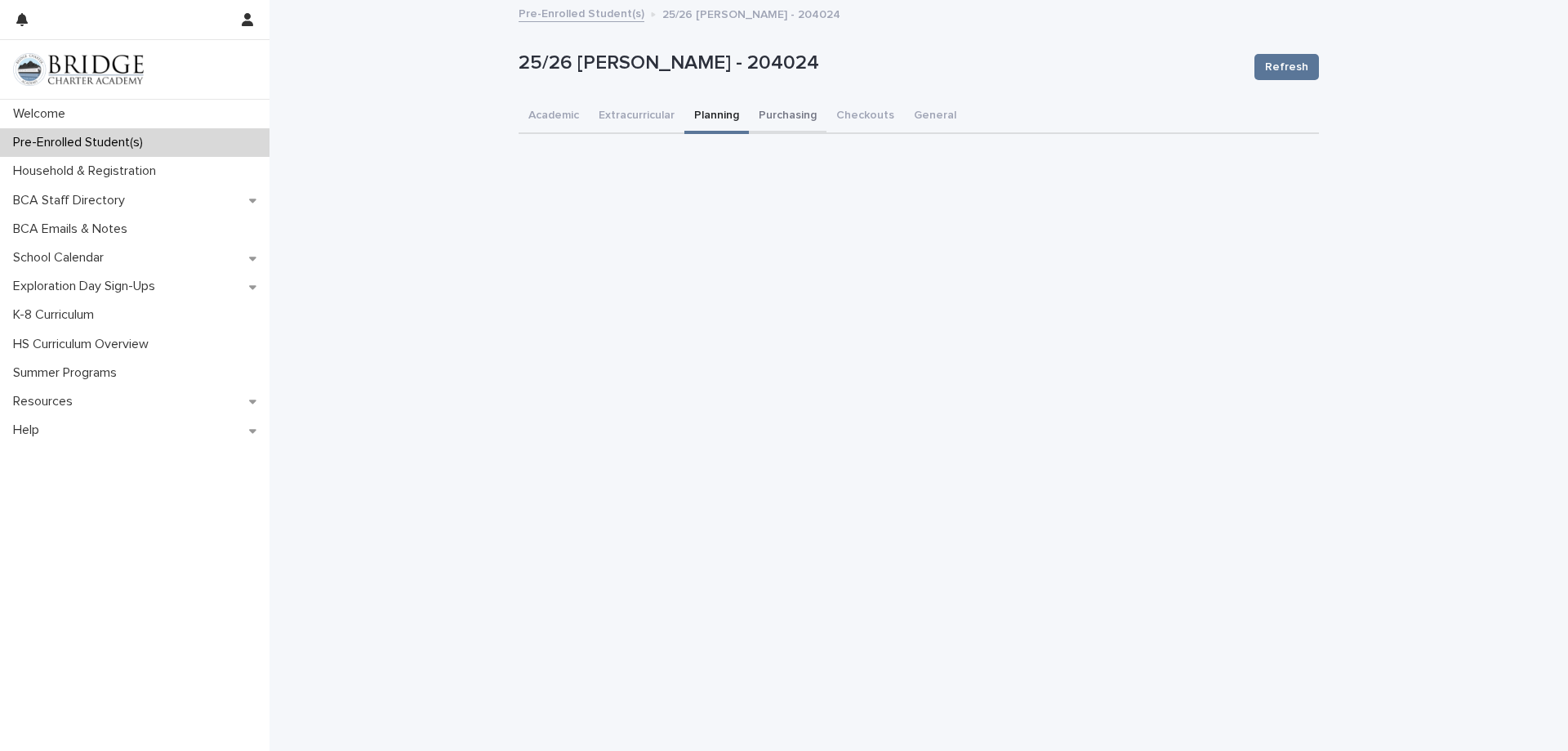
click at [794, 114] on button "Purchasing" at bounding box center [787, 117] width 77 height 34
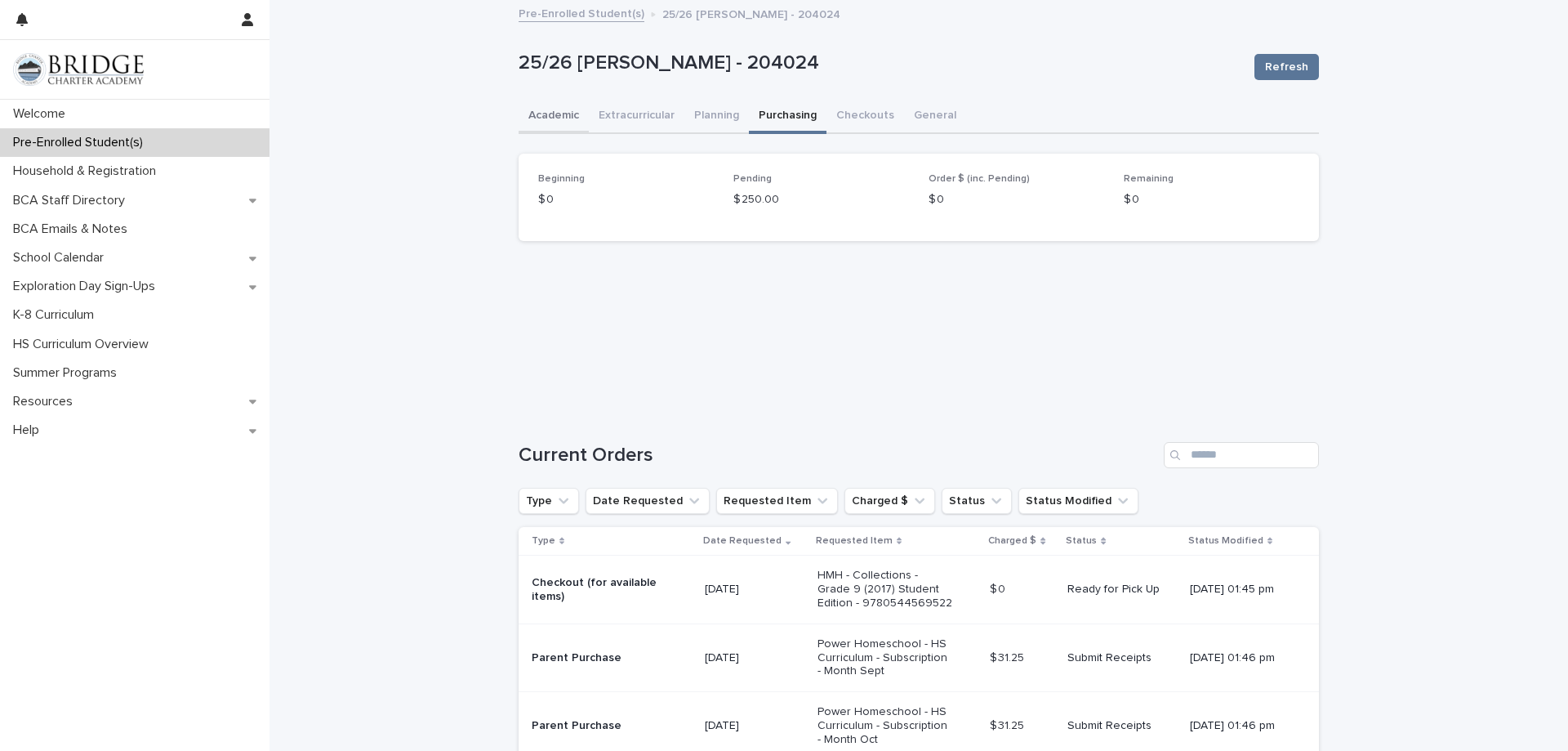
click at [538, 123] on button "Academic" at bounding box center [553, 117] width 70 height 34
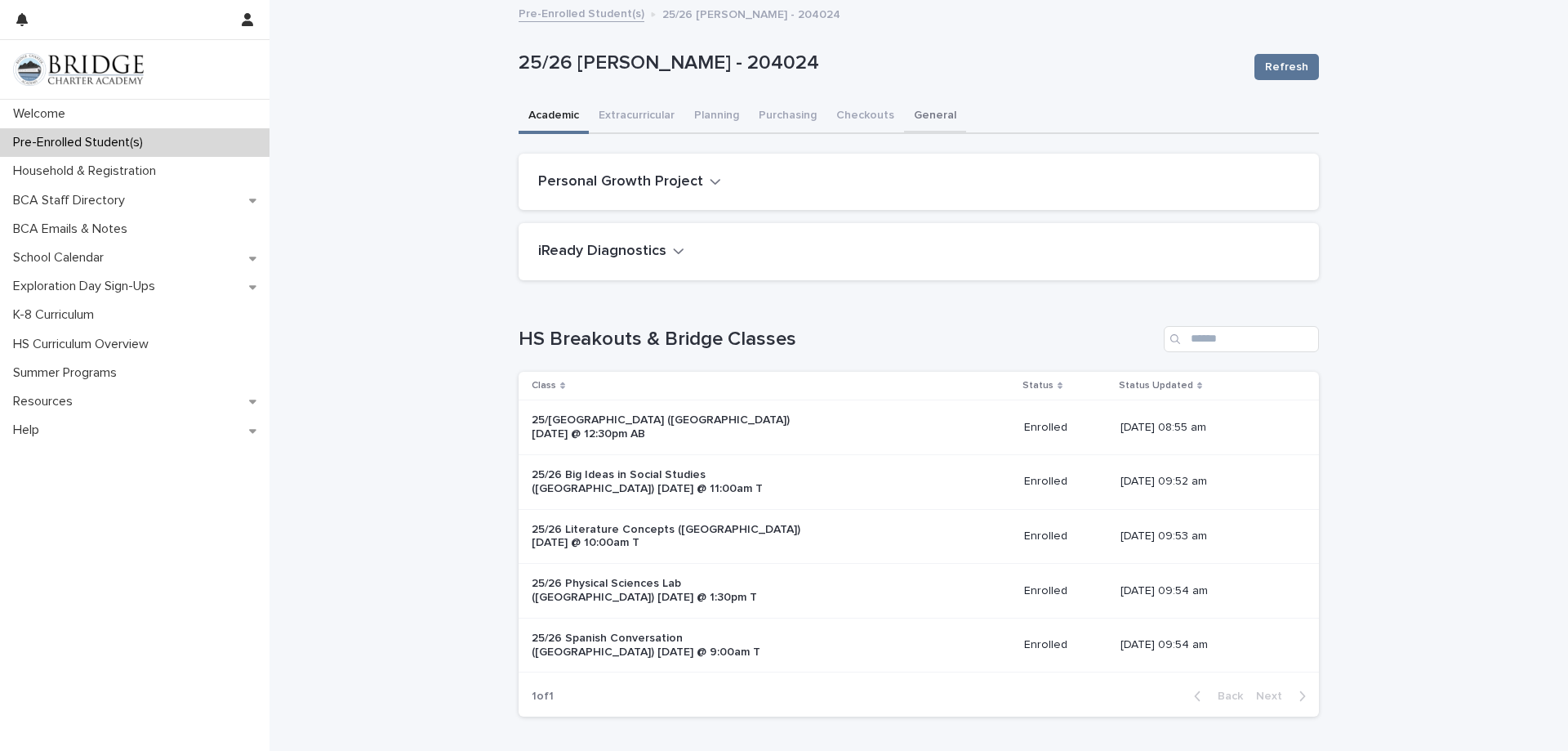
click at [925, 119] on button "General" at bounding box center [935, 117] width 62 height 34
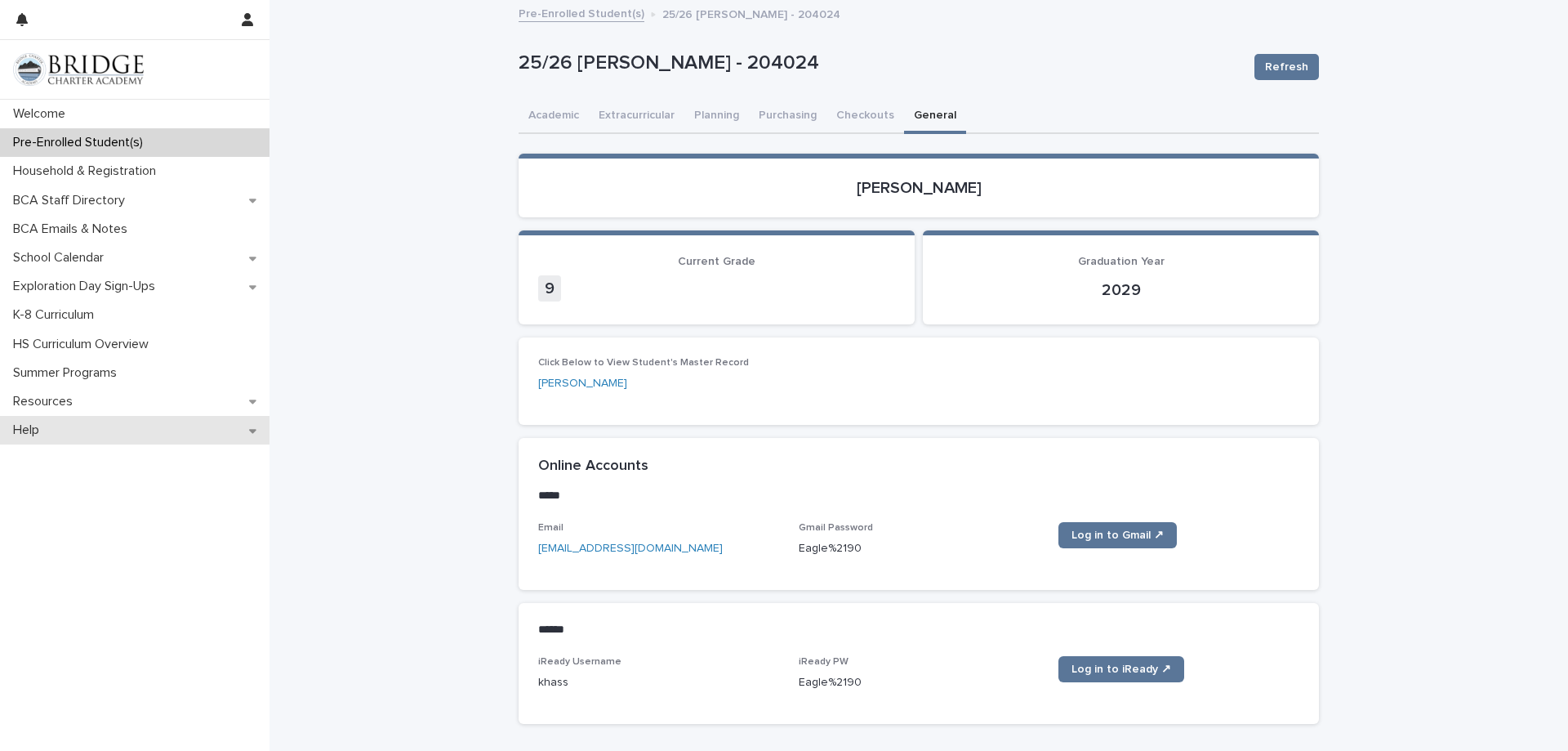
click at [71, 433] on div "Help" at bounding box center [134, 430] width 270 height 29
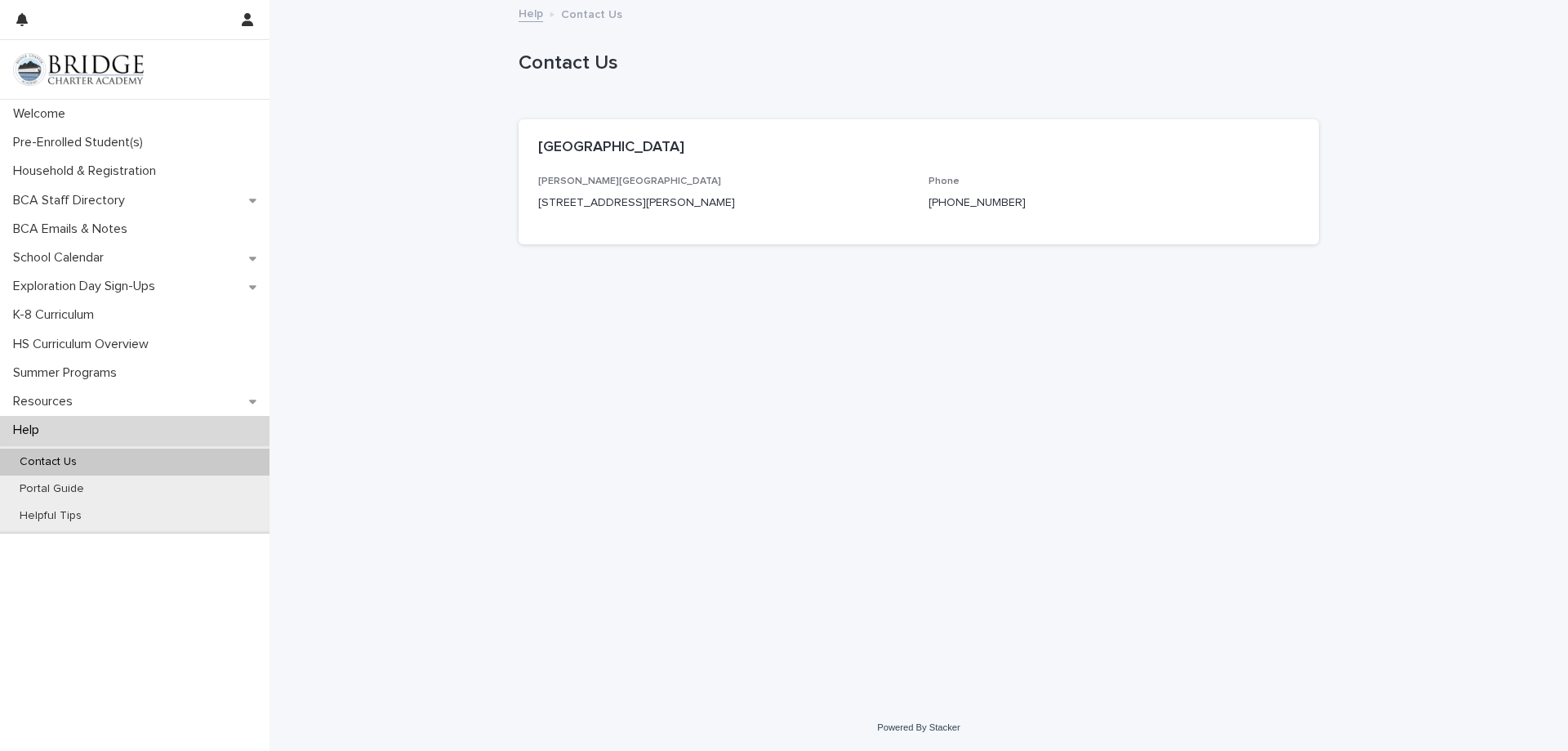
click at [89, 466] on div "Contact Us" at bounding box center [134, 462] width 270 height 27
click at [89, 491] on p "Portal Guide" at bounding box center [51, 489] width 90 height 14
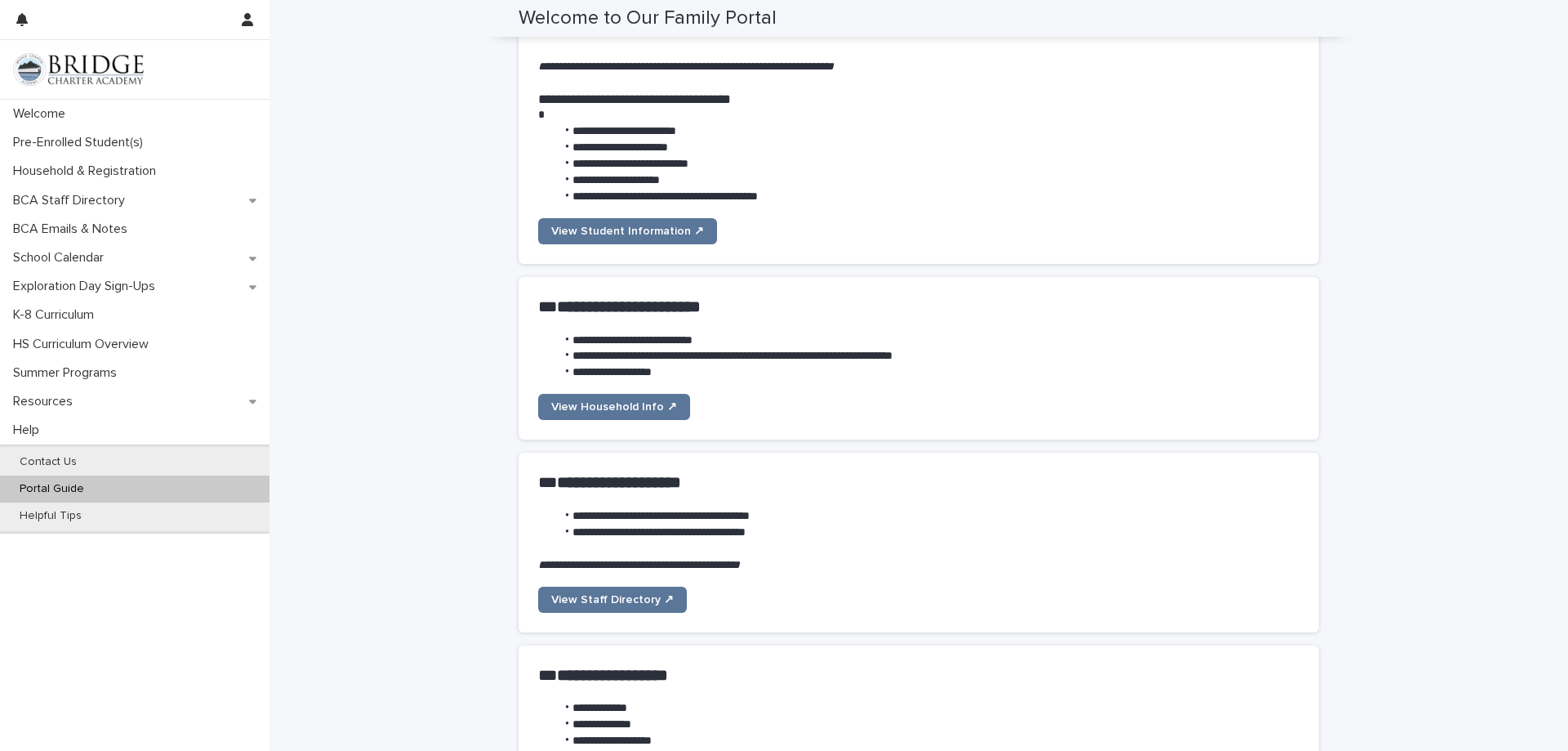
scroll to position [82, 0]
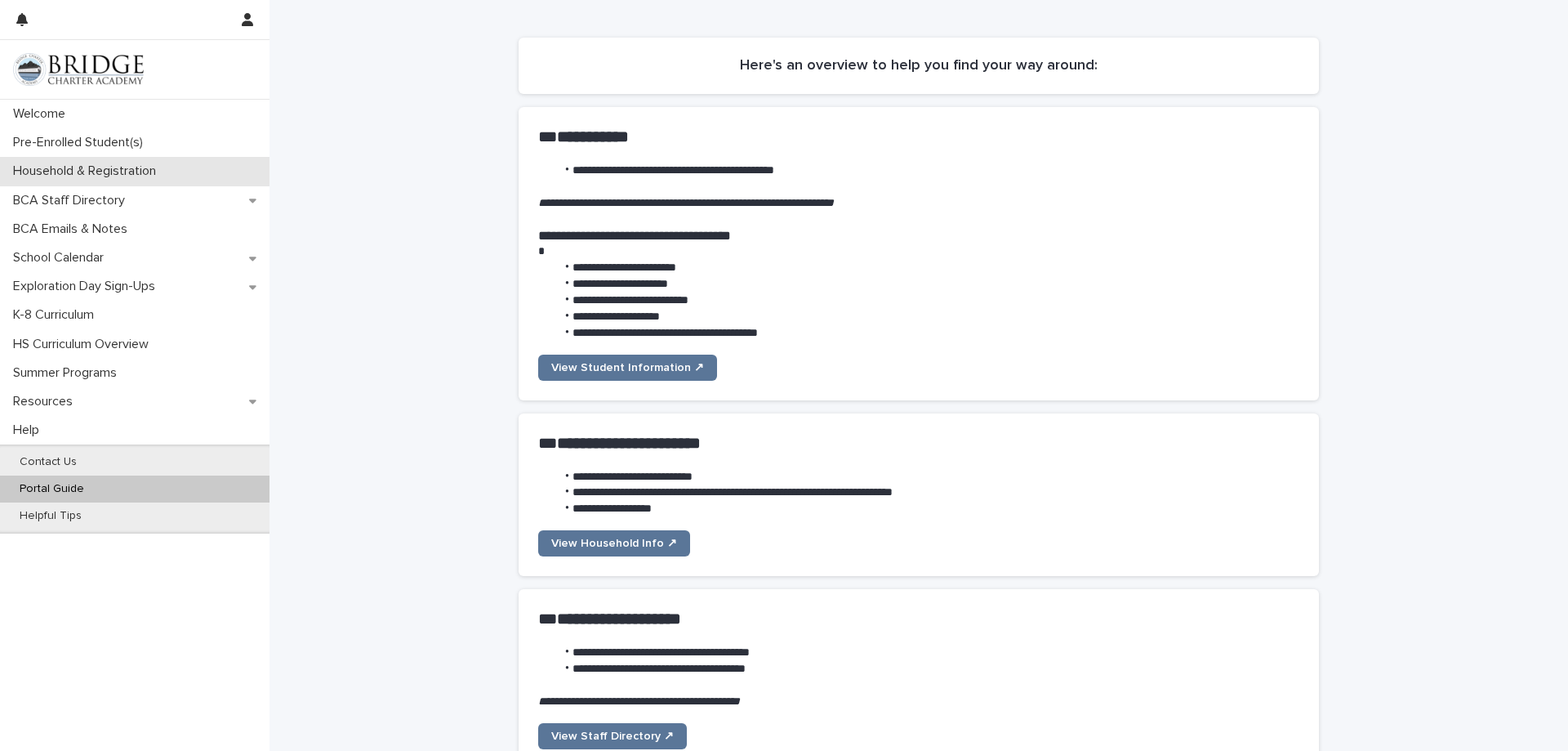
click at [86, 173] on p "Household & Registration" at bounding box center [88, 171] width 163 height 15
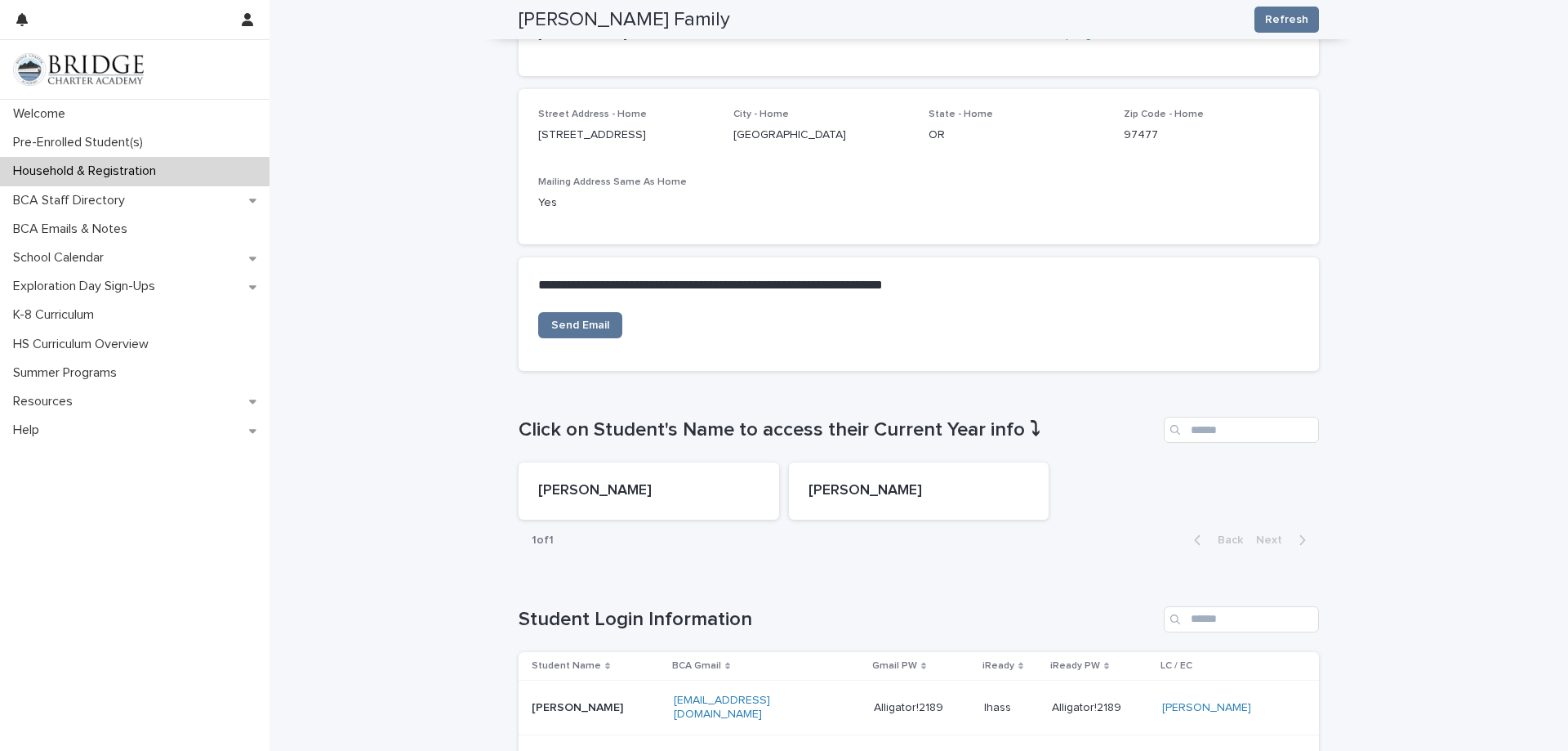
scroll to position [430, 0]
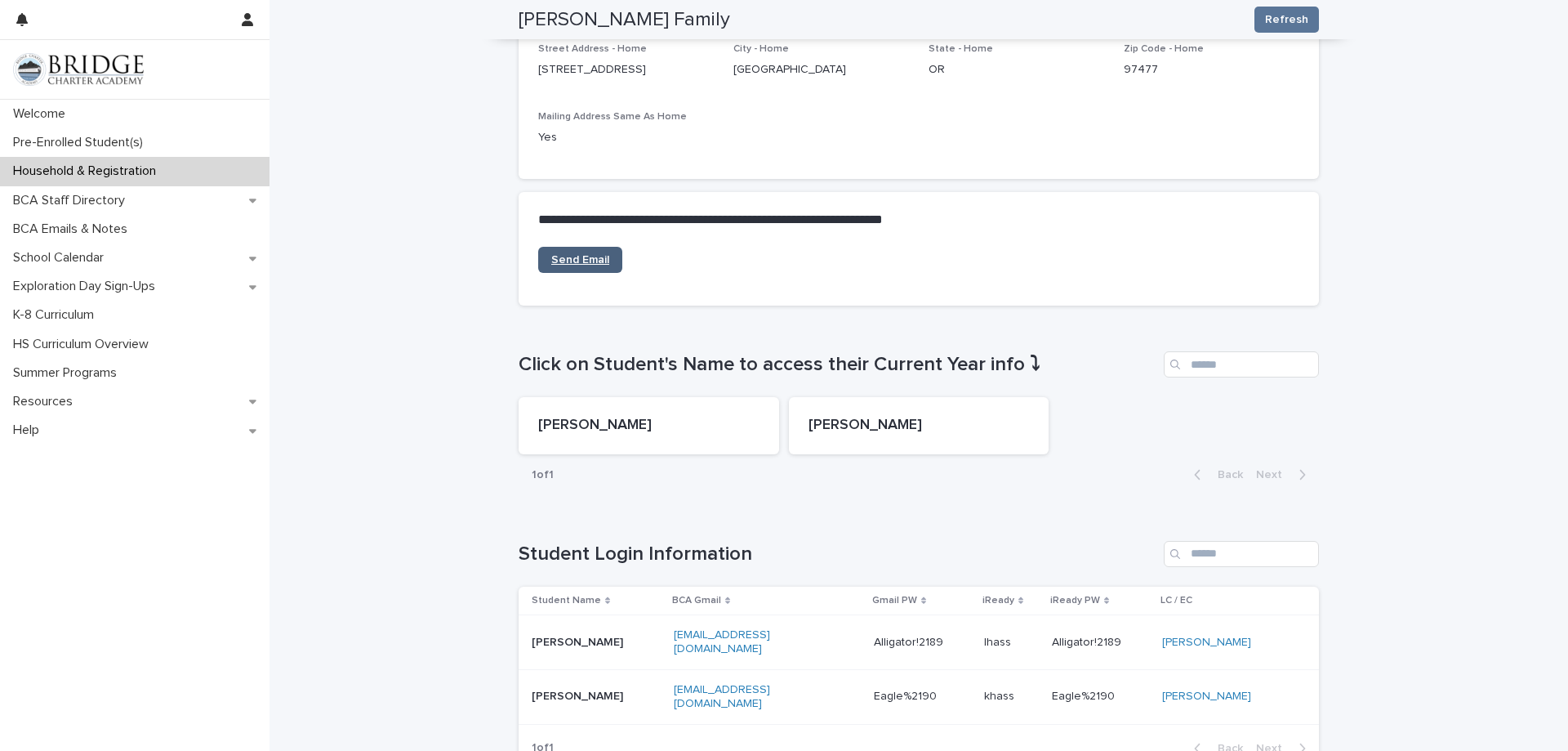
click at [578, 259] on span "Send Email" at bounding box center [580, 260] width 58 height 11
click at [558, 269] on link "Send Email" at bounding box center [580, 259] width 84 height 26
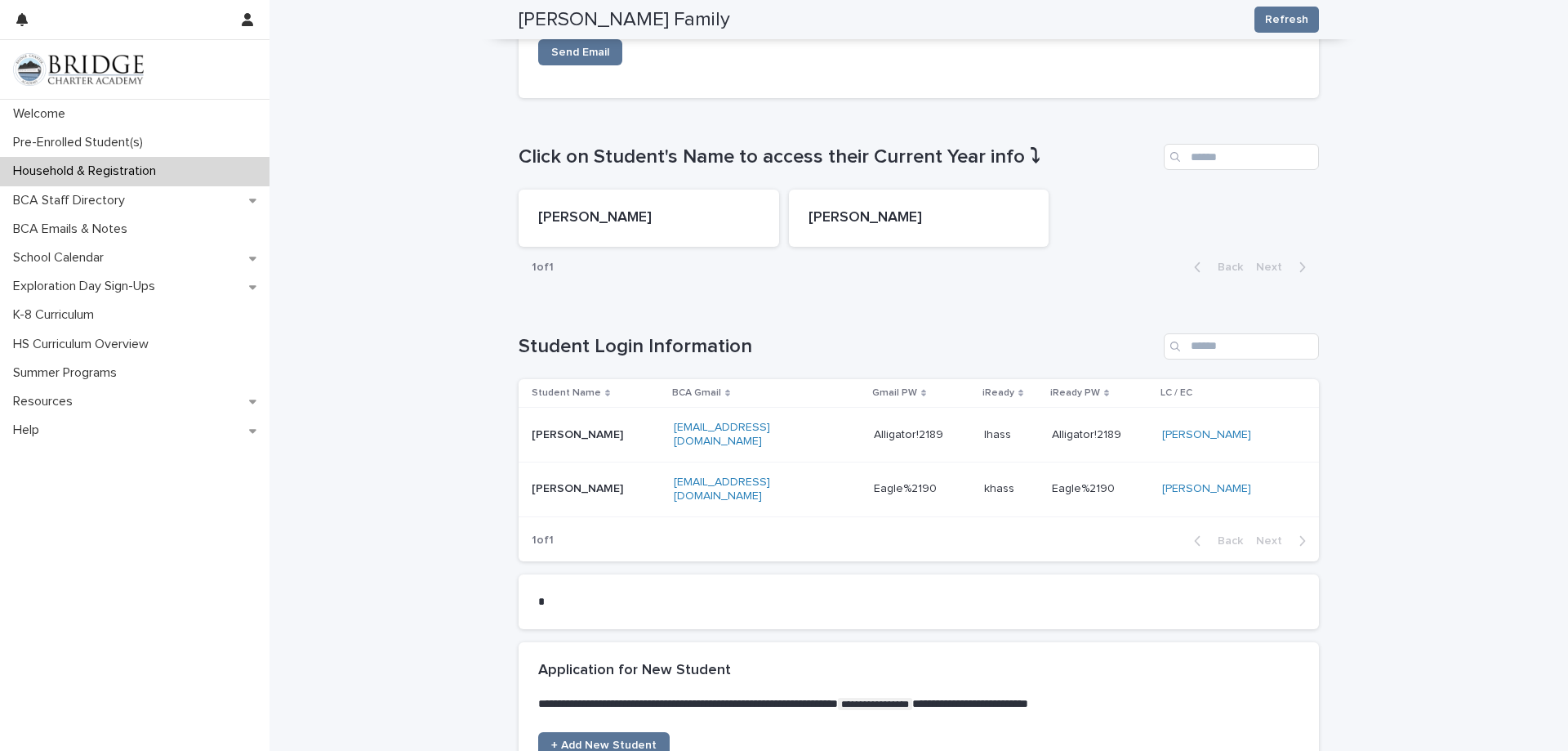
scroll to position [675, 0]
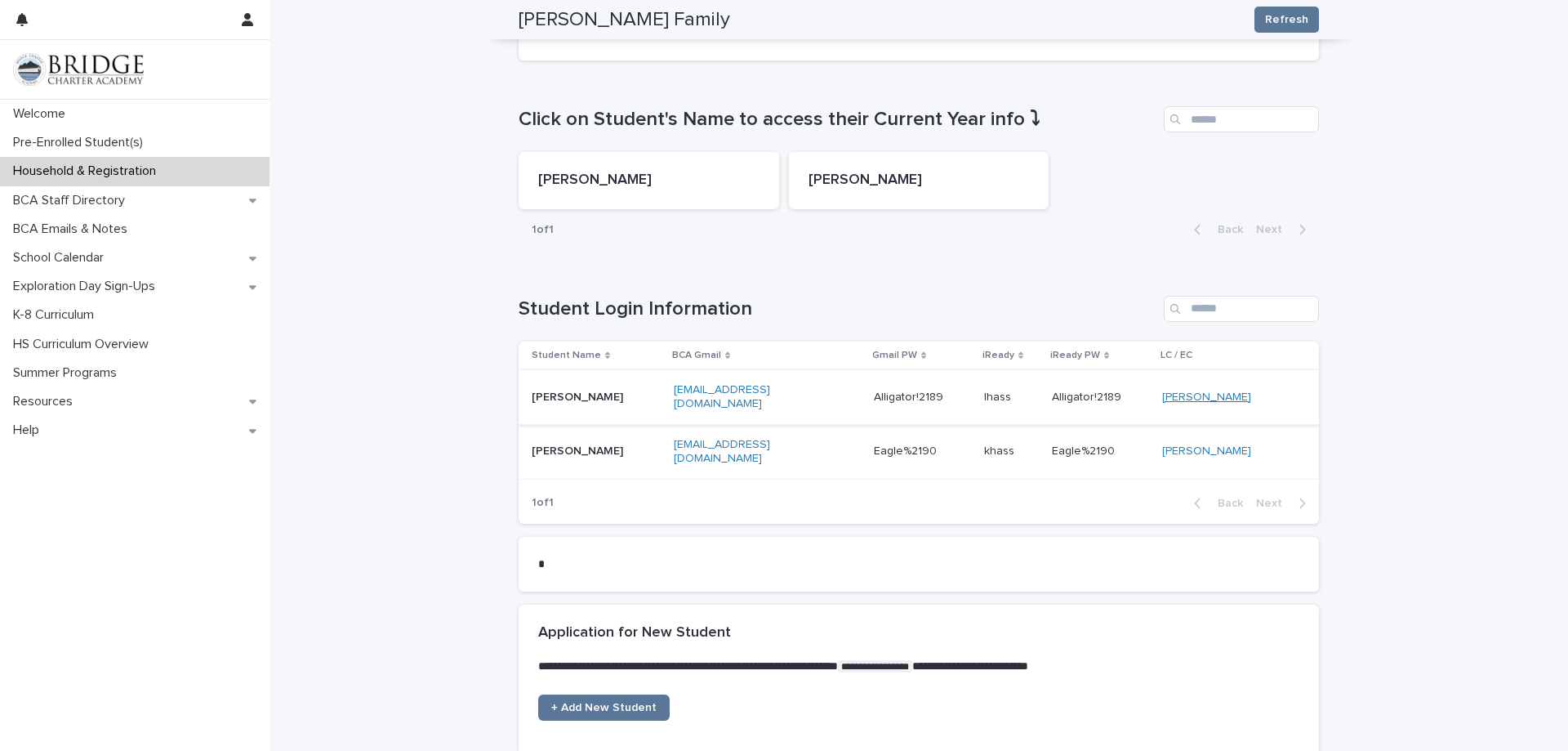
click at [1228, 391] on link "Liz Annis" at bounding box center [1206, 397] width 89 height 14
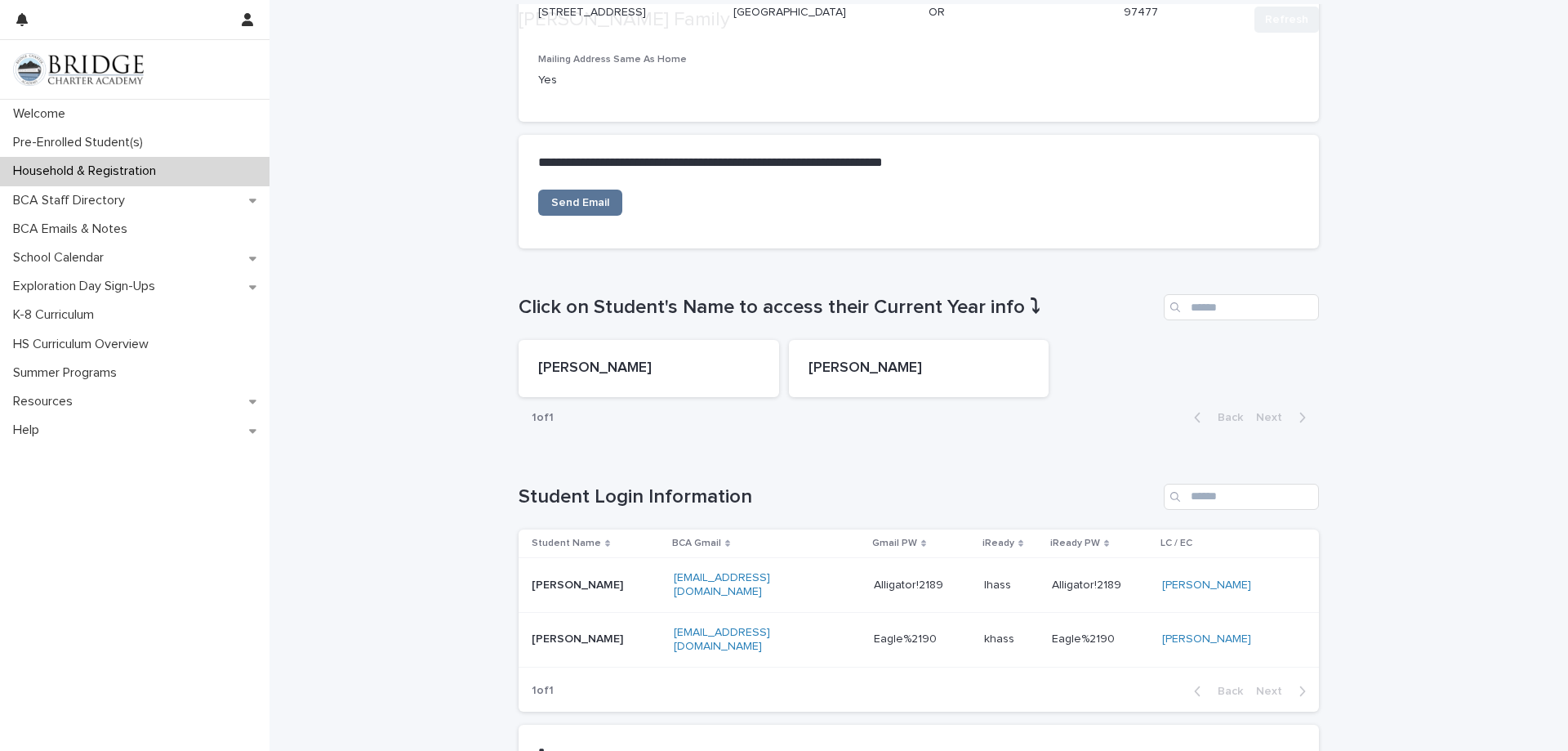
scroll to position [490, 0]
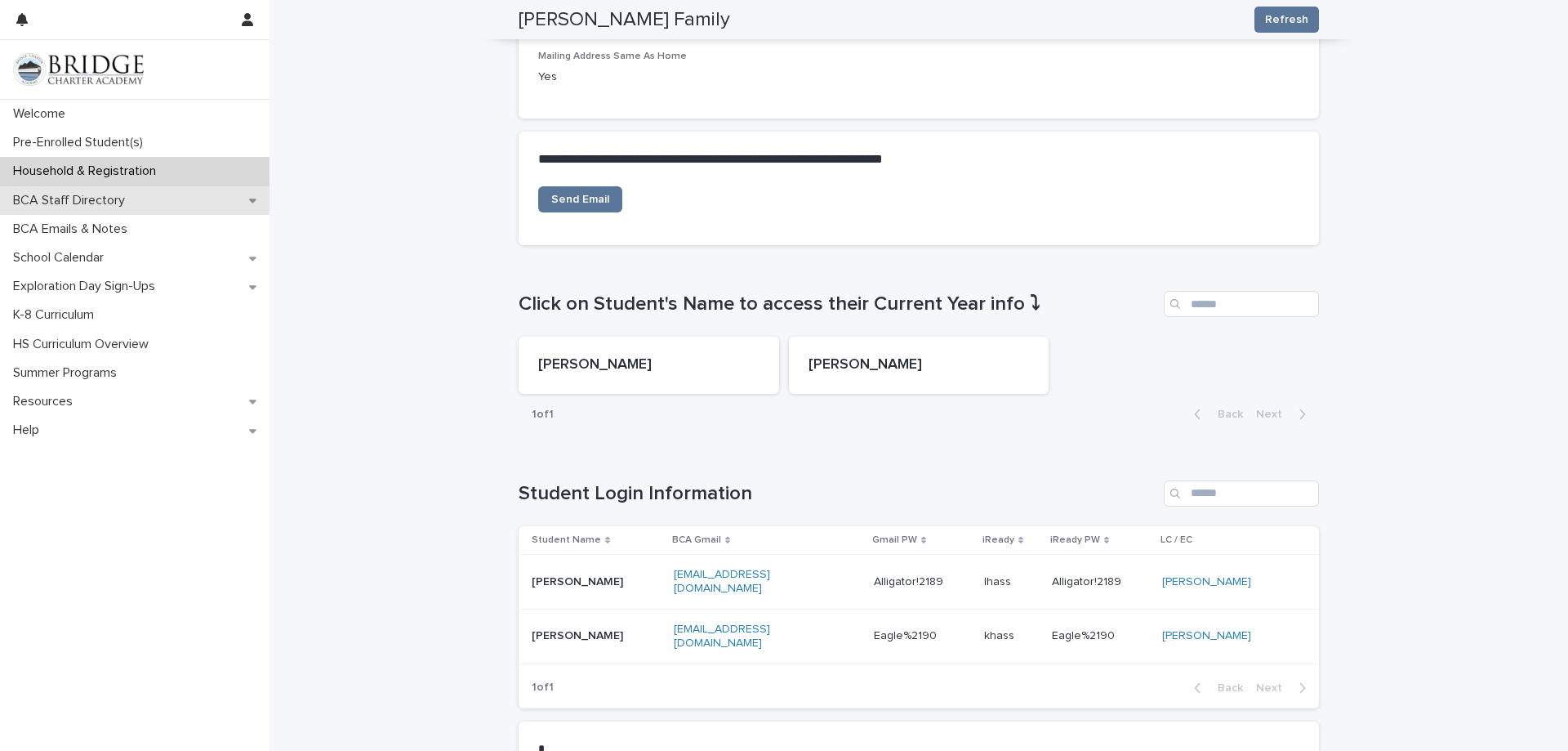
click at [85, 198] on p "BCA Staff Directory" at bounding box center [72, 200] width 131 height 15
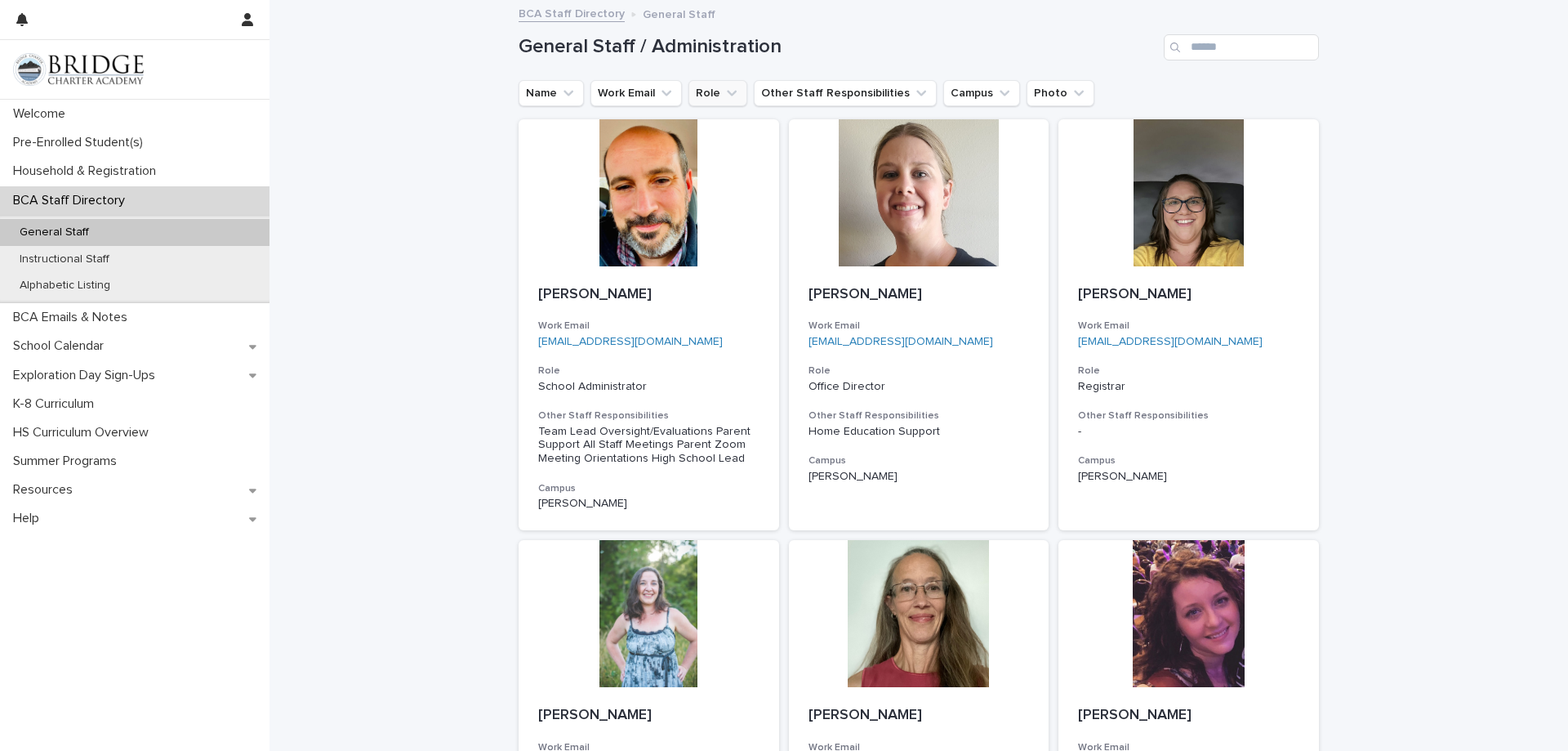
click at [708, 100] on button "Role" at bounding box center [718, 92] width 59 height 26
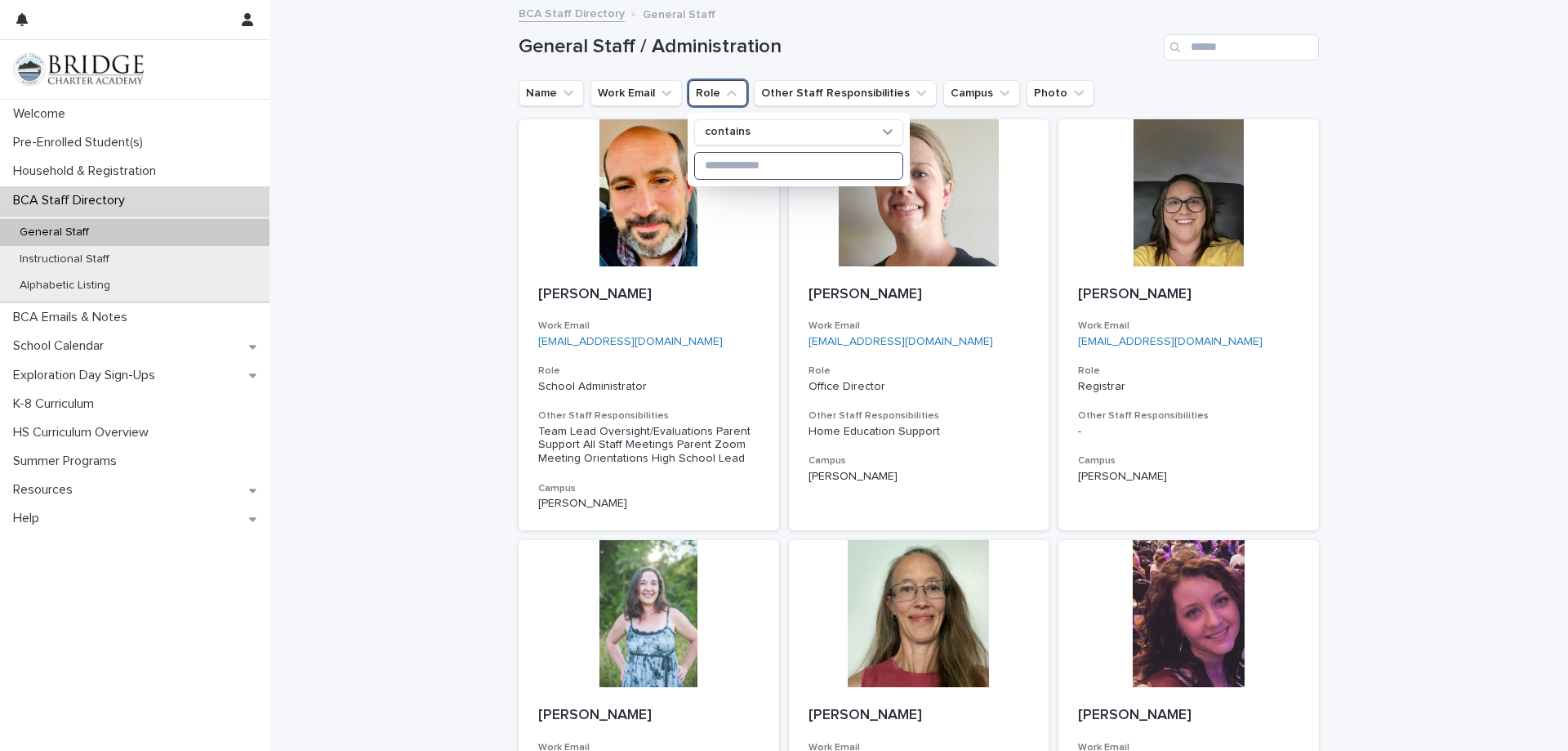
click at [749, 164] on input at bounding box center [799, 165] width 208 height 26
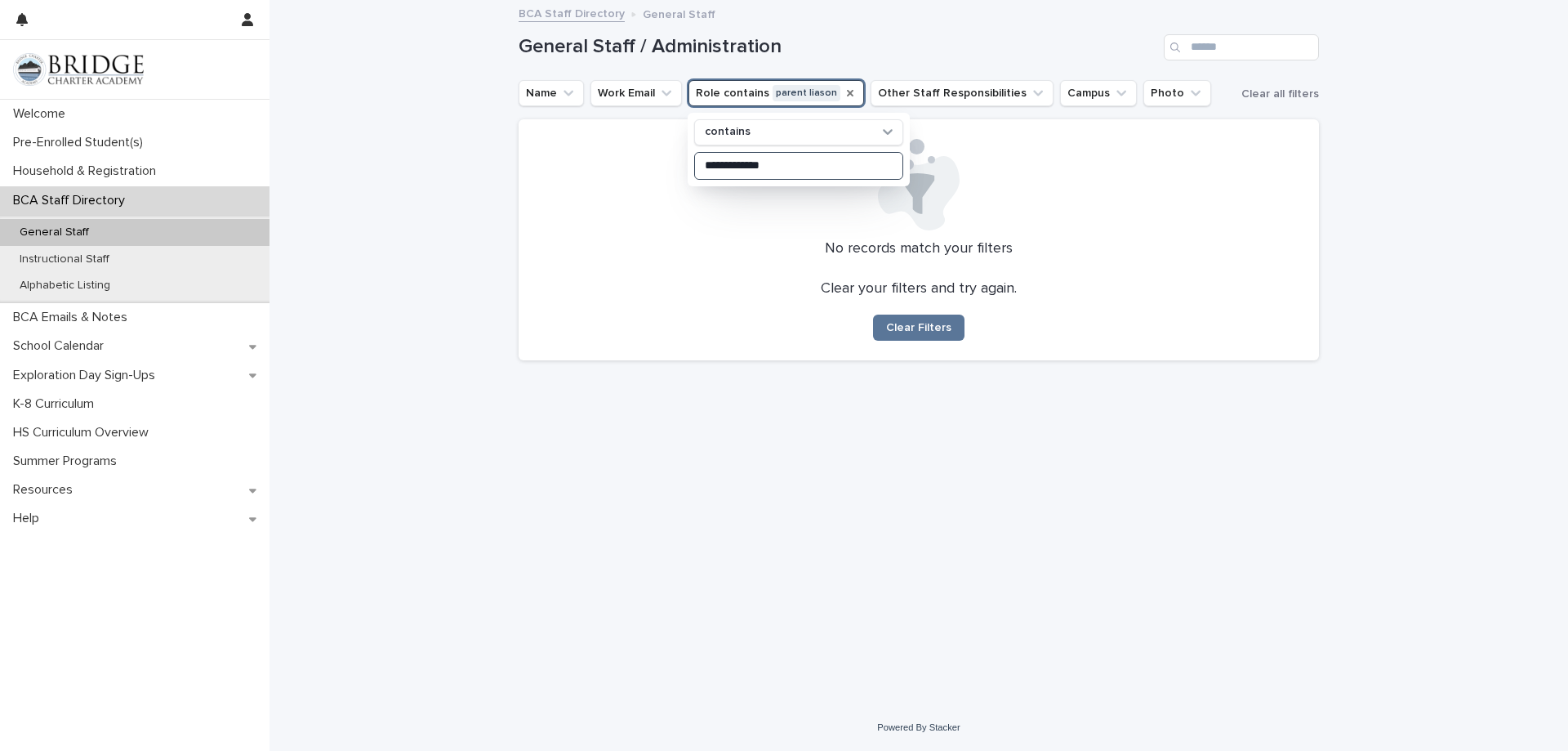
type input "**********"
click at [847, 92] on icon "Role" at bounding box center [850, 92] width 7 height 7
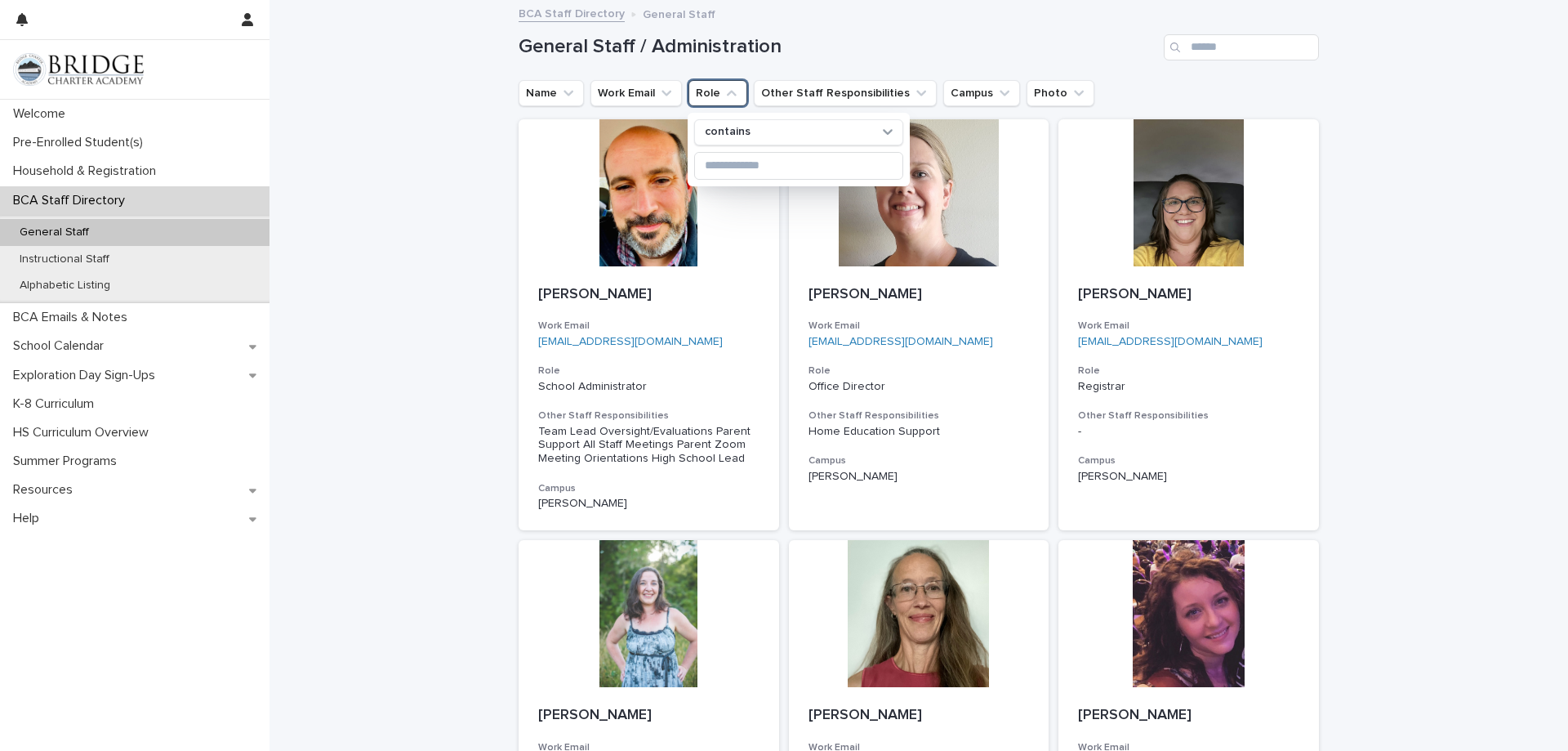
click at [939, 42] on h1 "General Staff / Administration" at bounding box center [837, 47] width 639 height 24
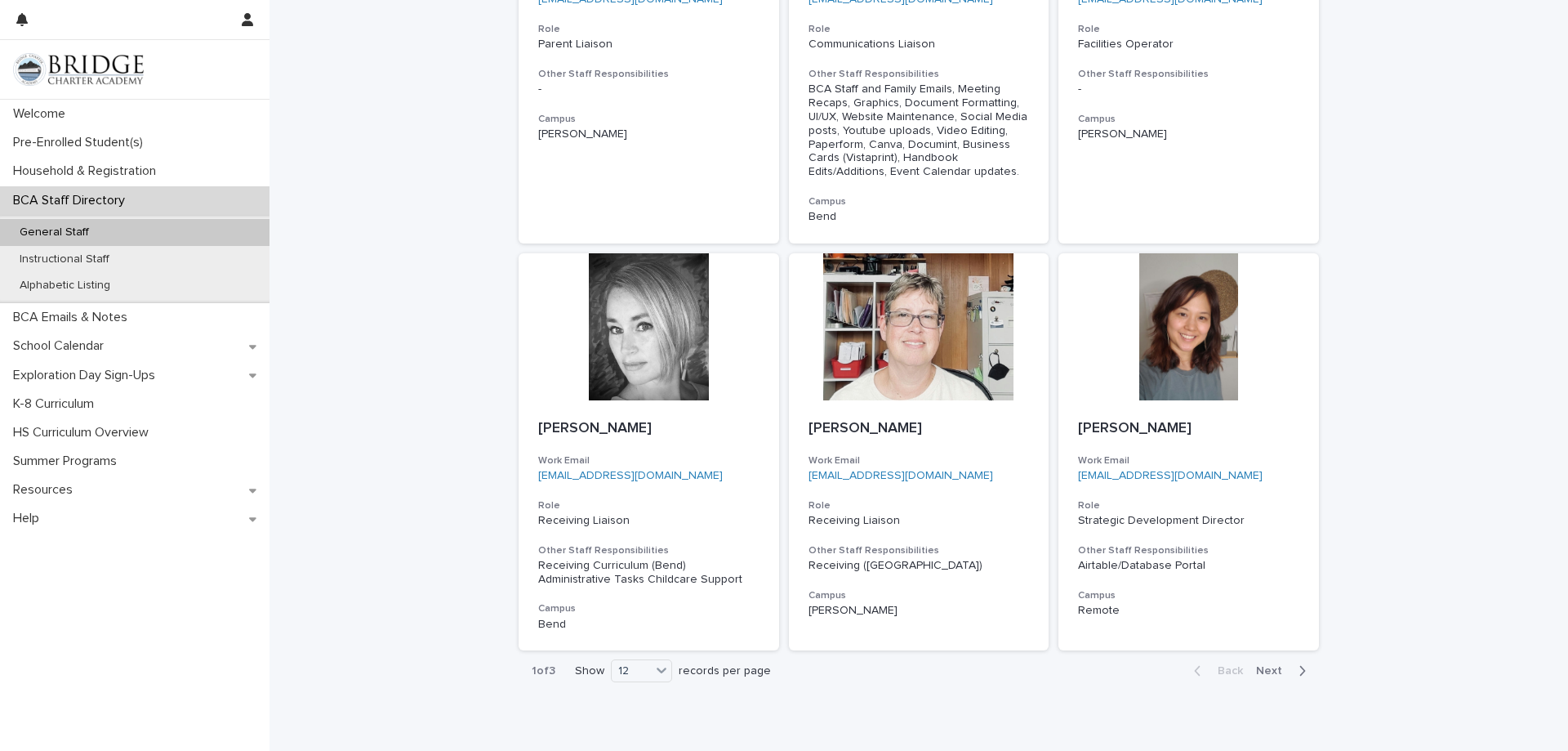
scroll to position [1226, 0]
click at [646, 677] on div "12" at bounding box center [631, 671] width 39 height 17
click at [653, 732] on div "36" at bounding box center [637, 731] width 60 height 20
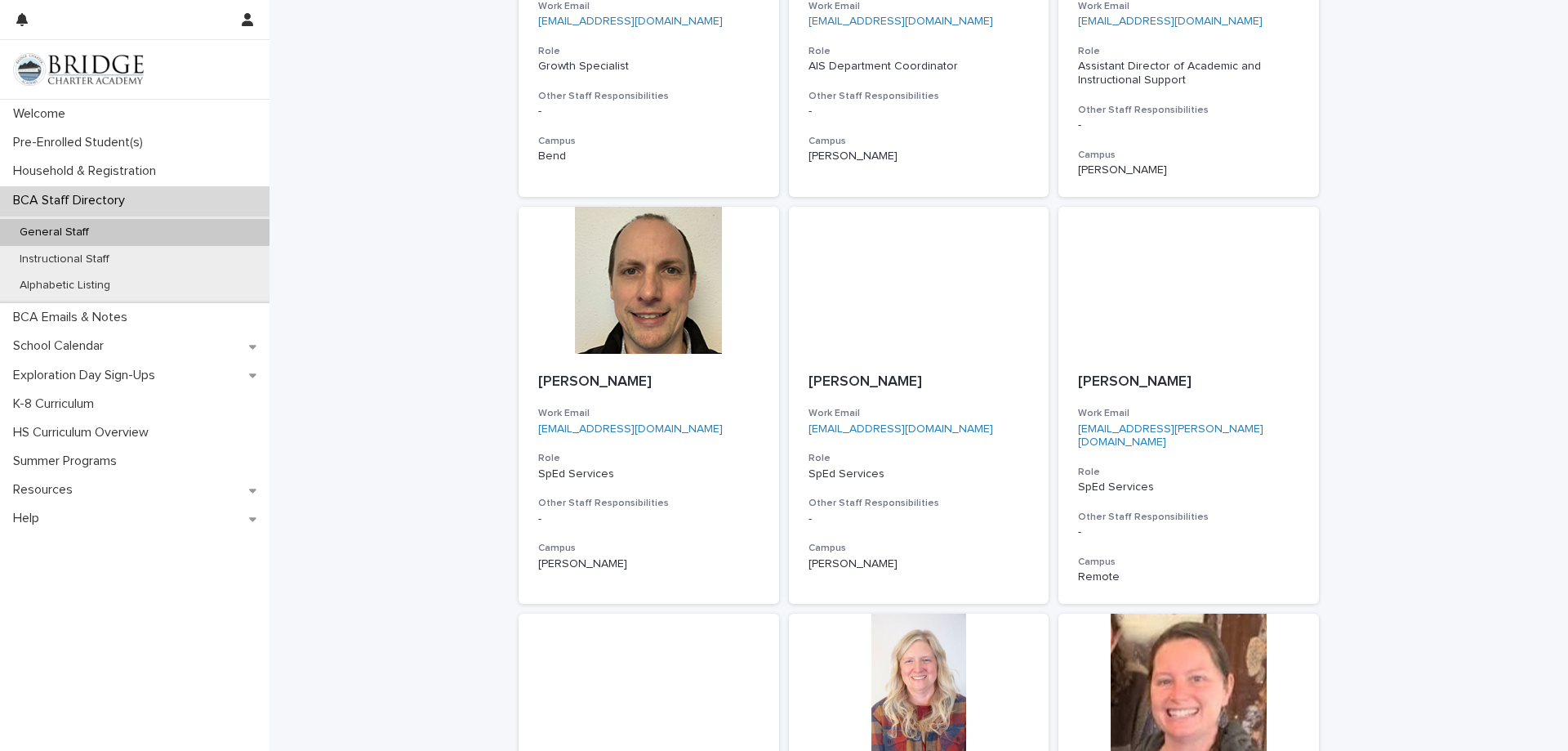
scroll to position [3269, 0]
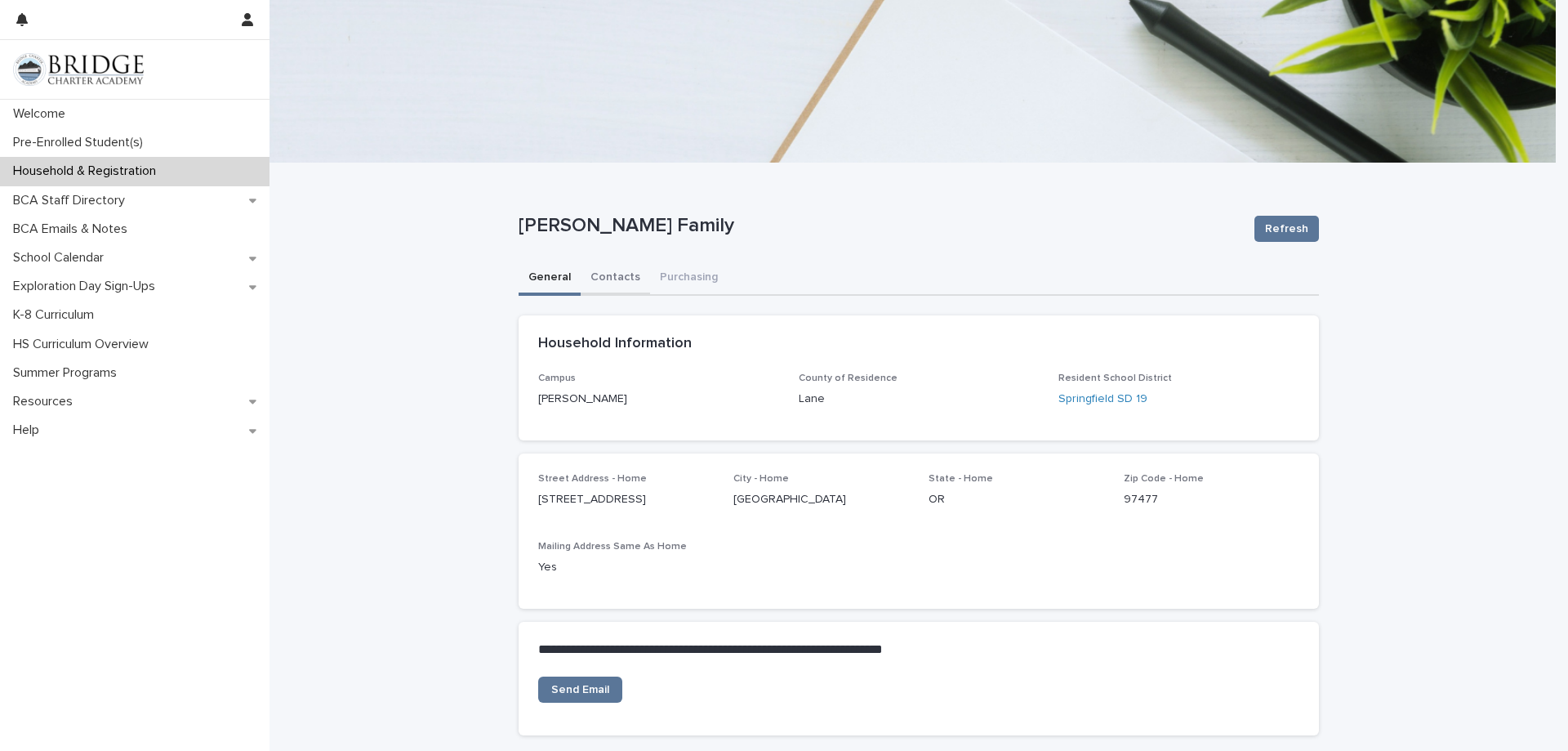
click at [600, 278] on button "Contacts" at bounding box center [615, 278] width 70 height 34
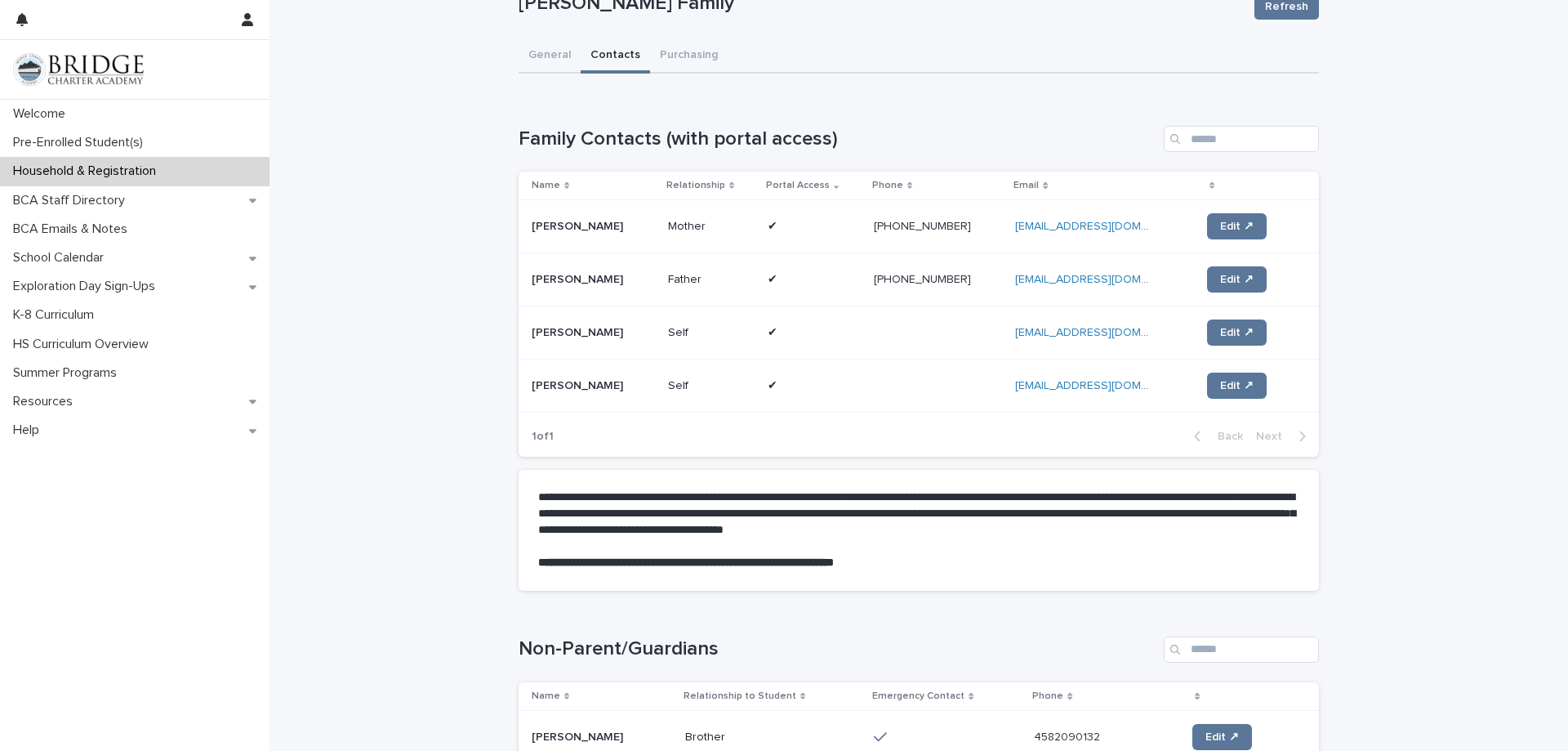
scroll to position [59, 0]
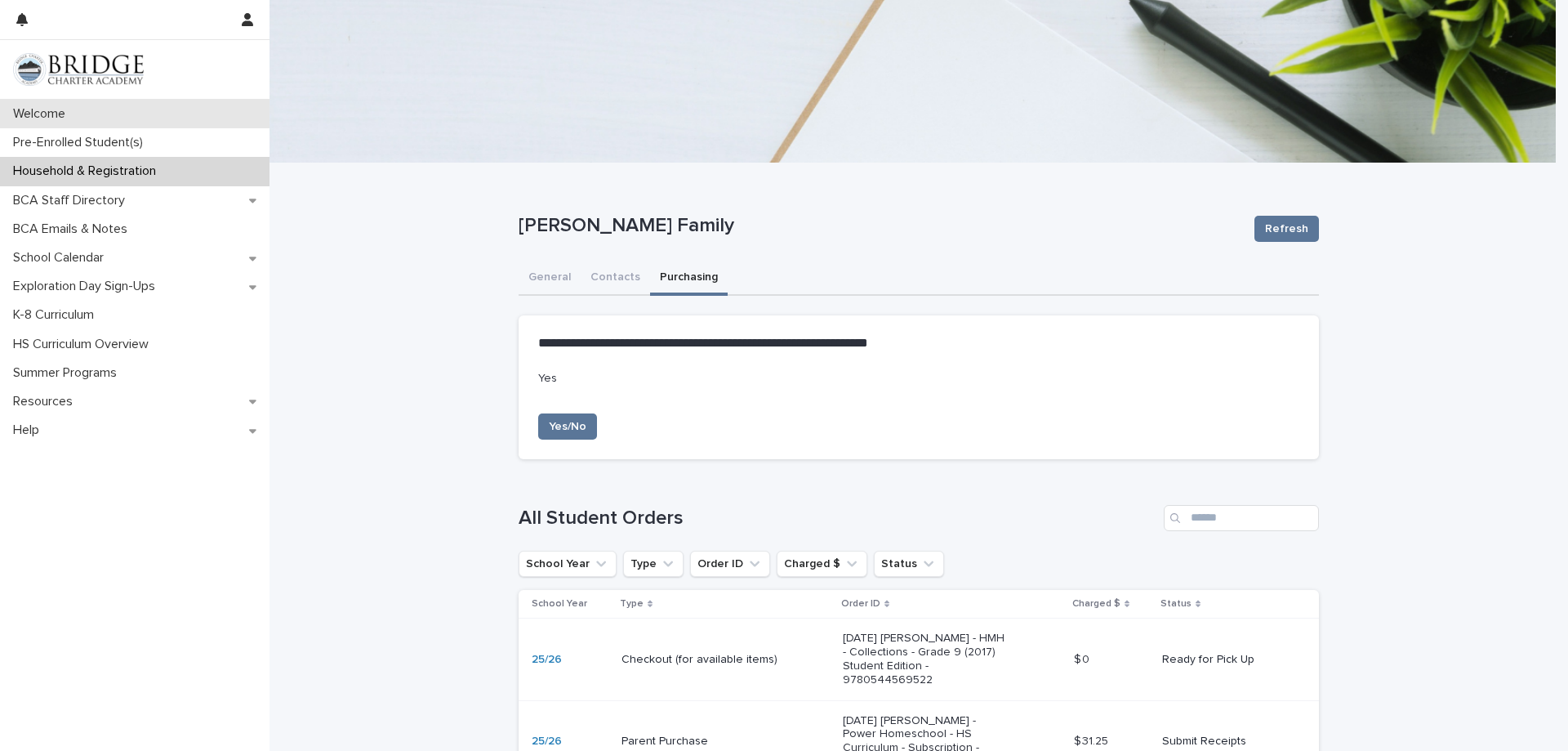
click at [67, 123] on div "Welcome" at bounding box center [134, 114] width 270 height 29
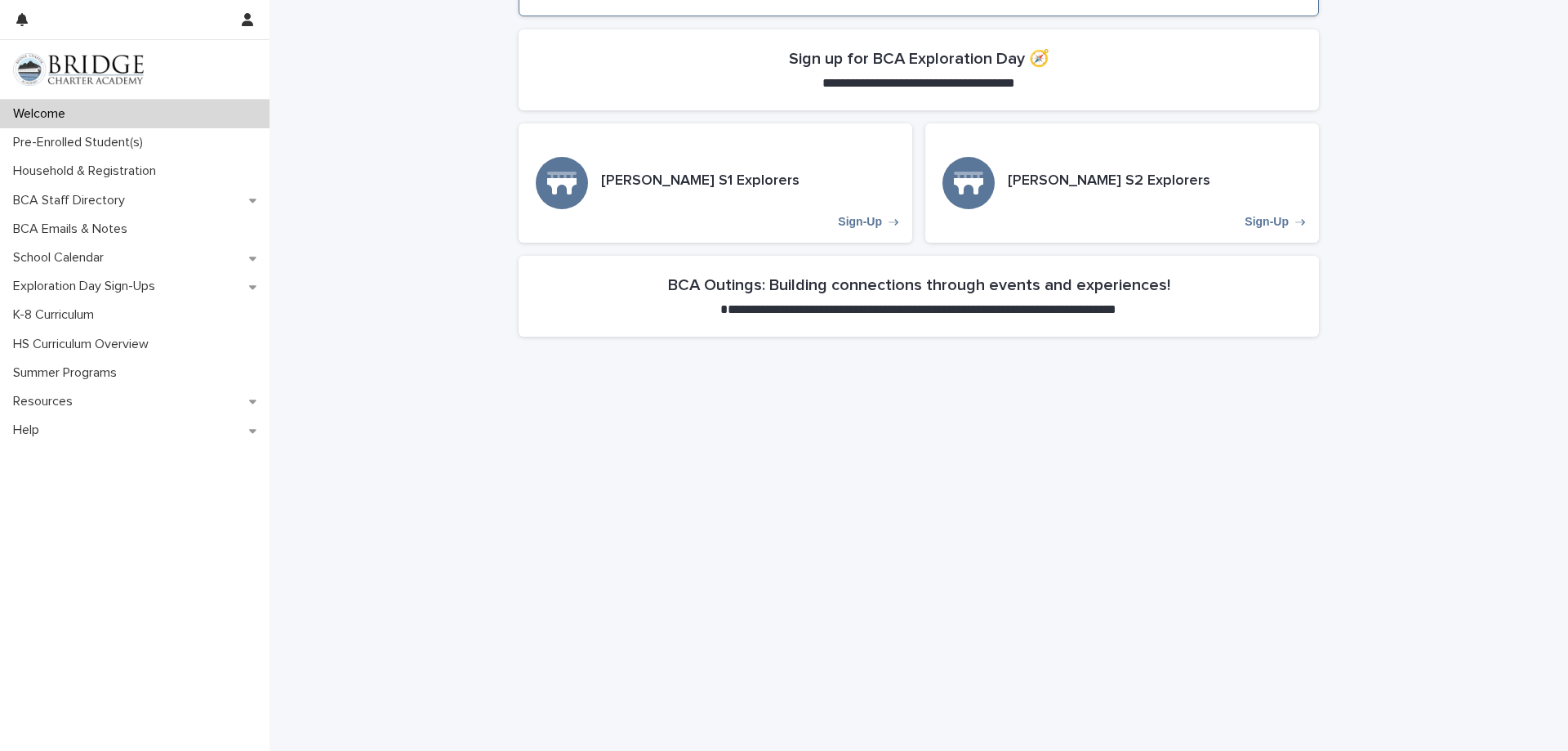
scroll to position [572, 0]
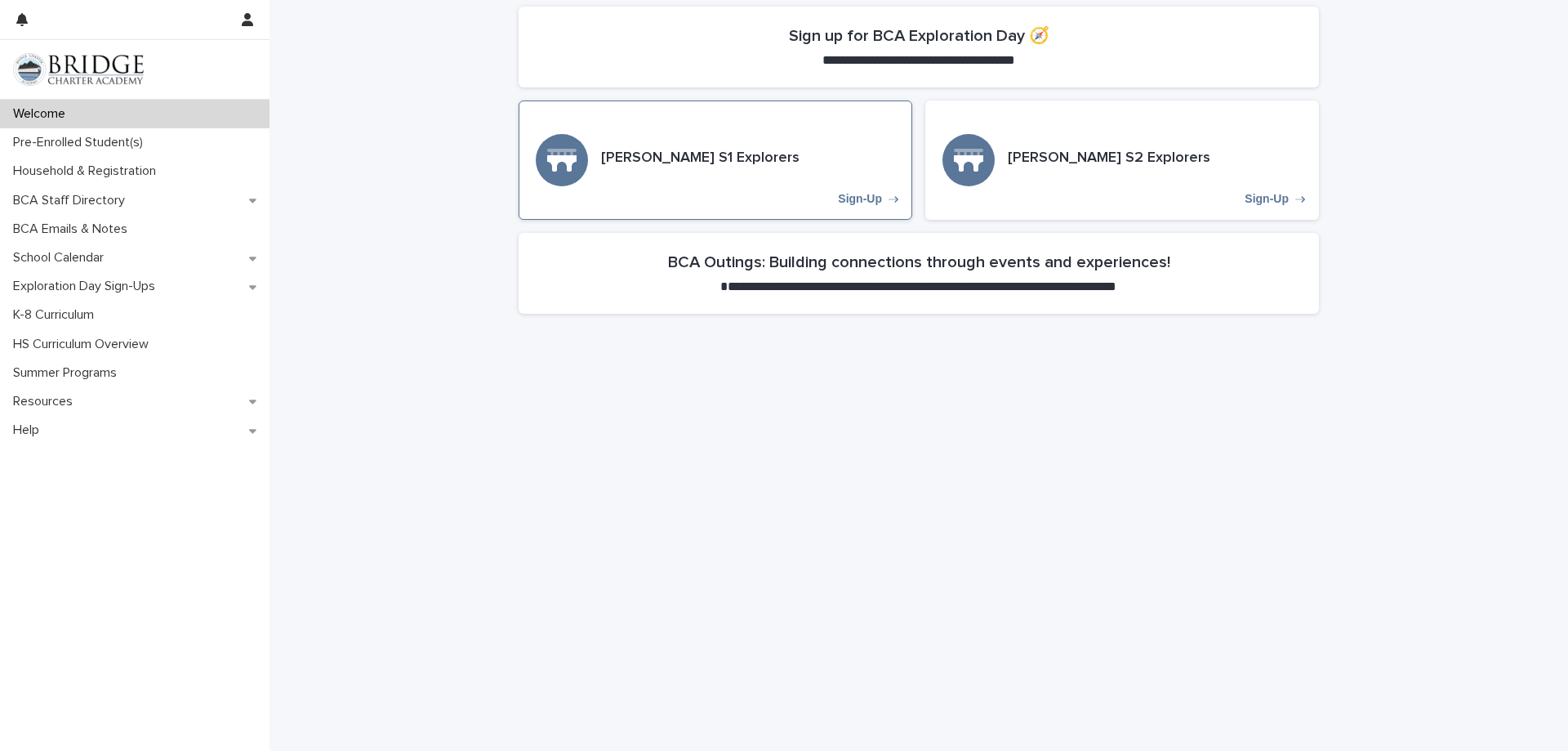
click at [640, 167] on h3 "Lowell S1 Explorers" at bounding box center [700, 158] width 198 height 18
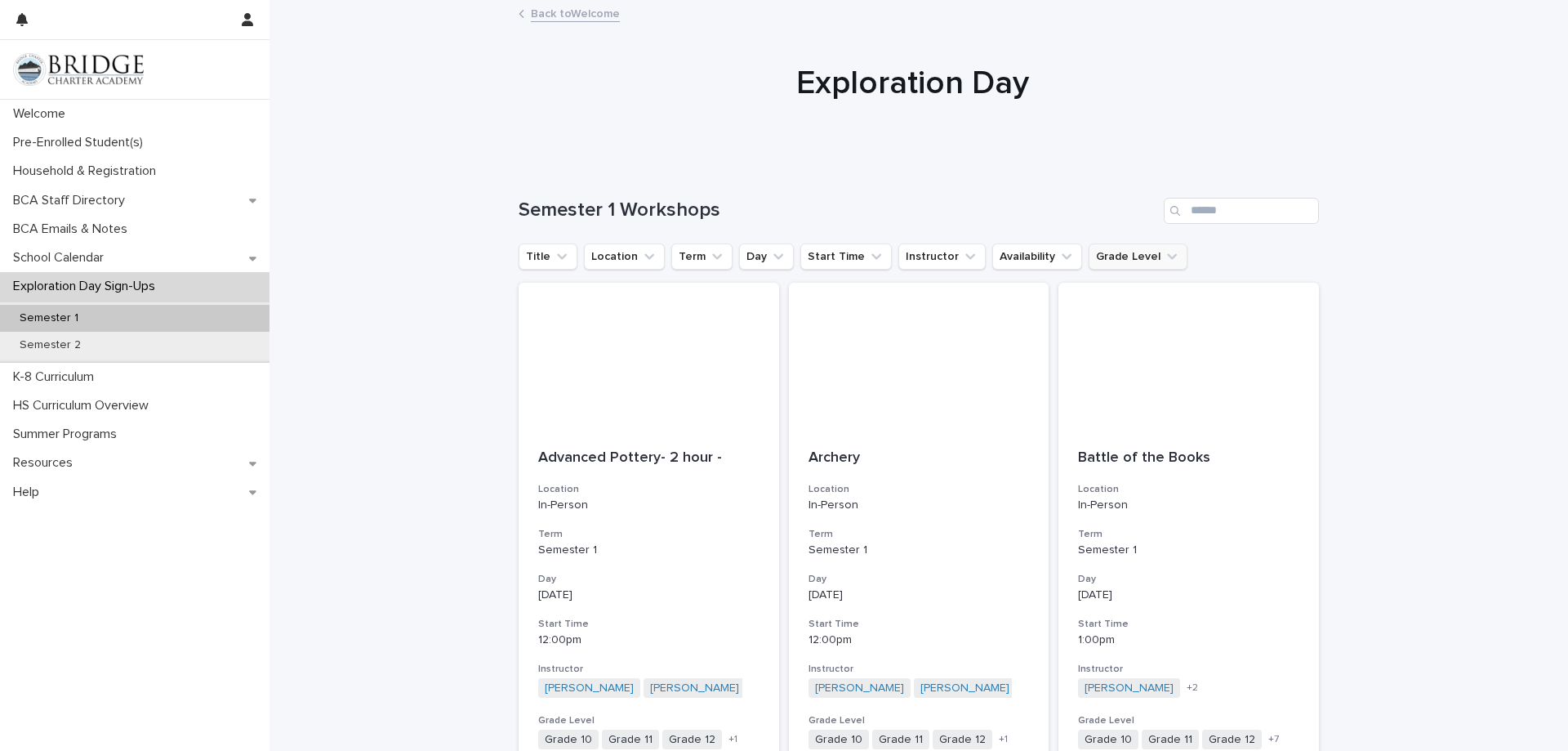
click at [1125, 261] on button "Grade Level" at bounding box center [1138, 256] width 99 height 26
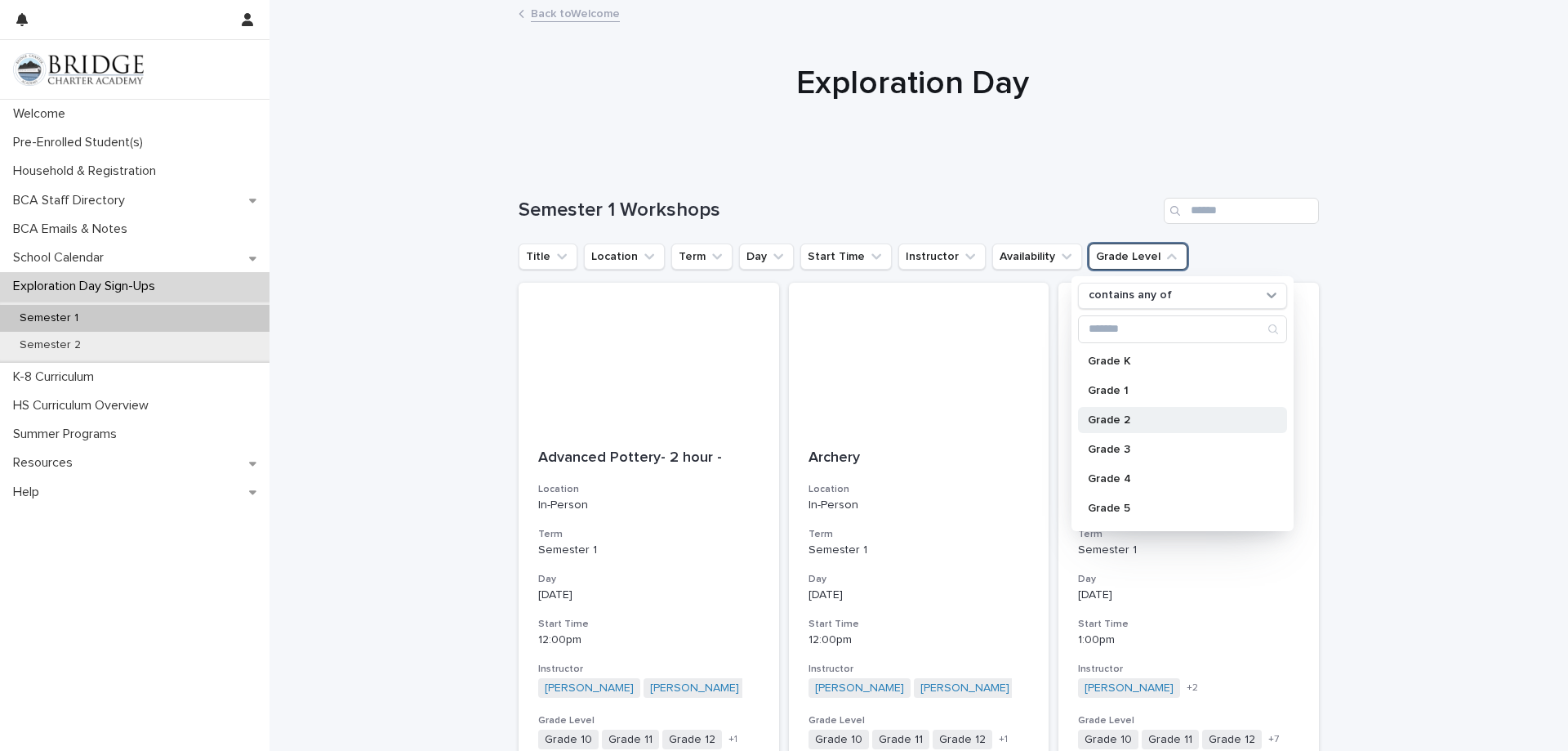
scroll to position [233, 0]
click at [1115, 398] on p "Grade 9" at bounding box center [1175, 394] width 173 height 11
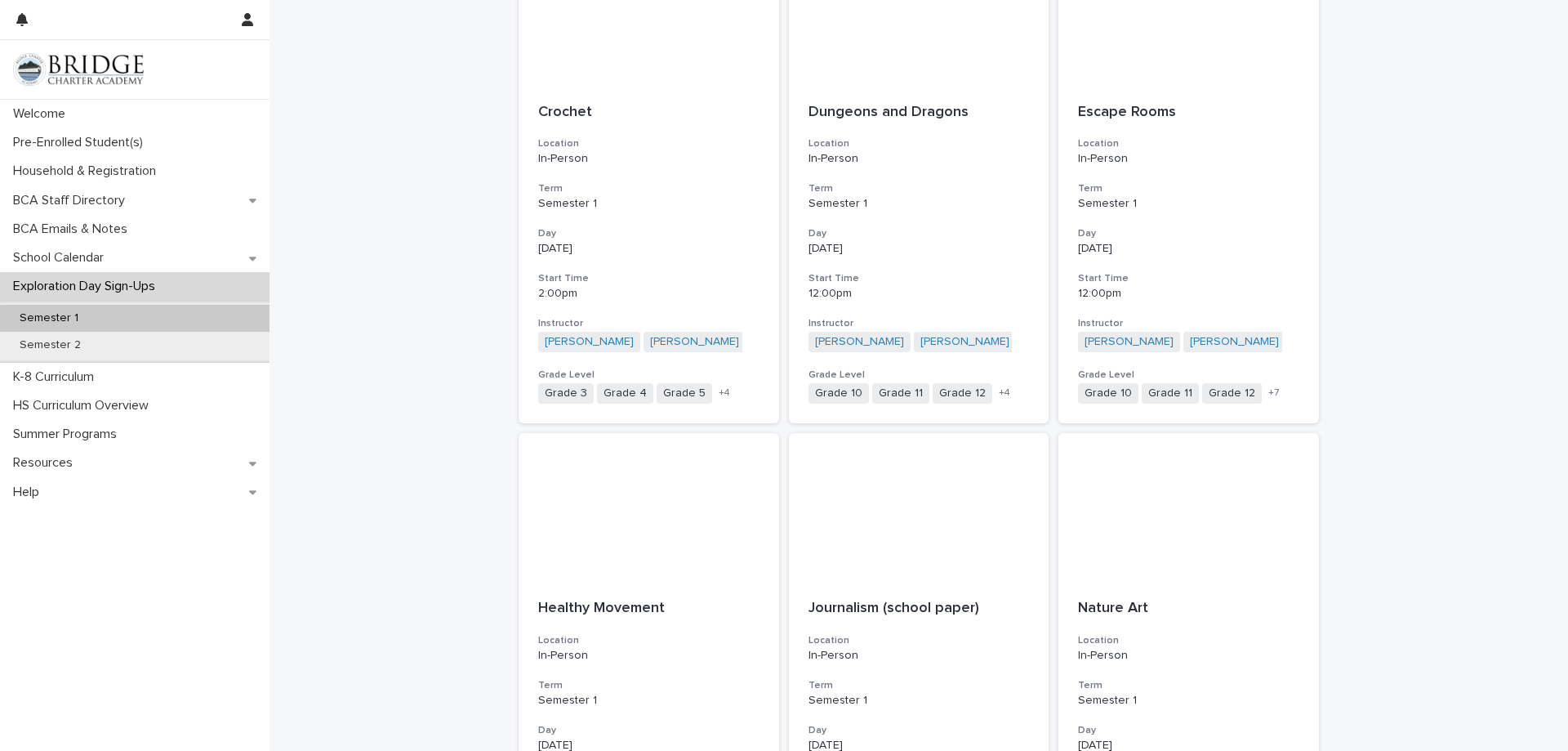
scroll to position [1716, 0]
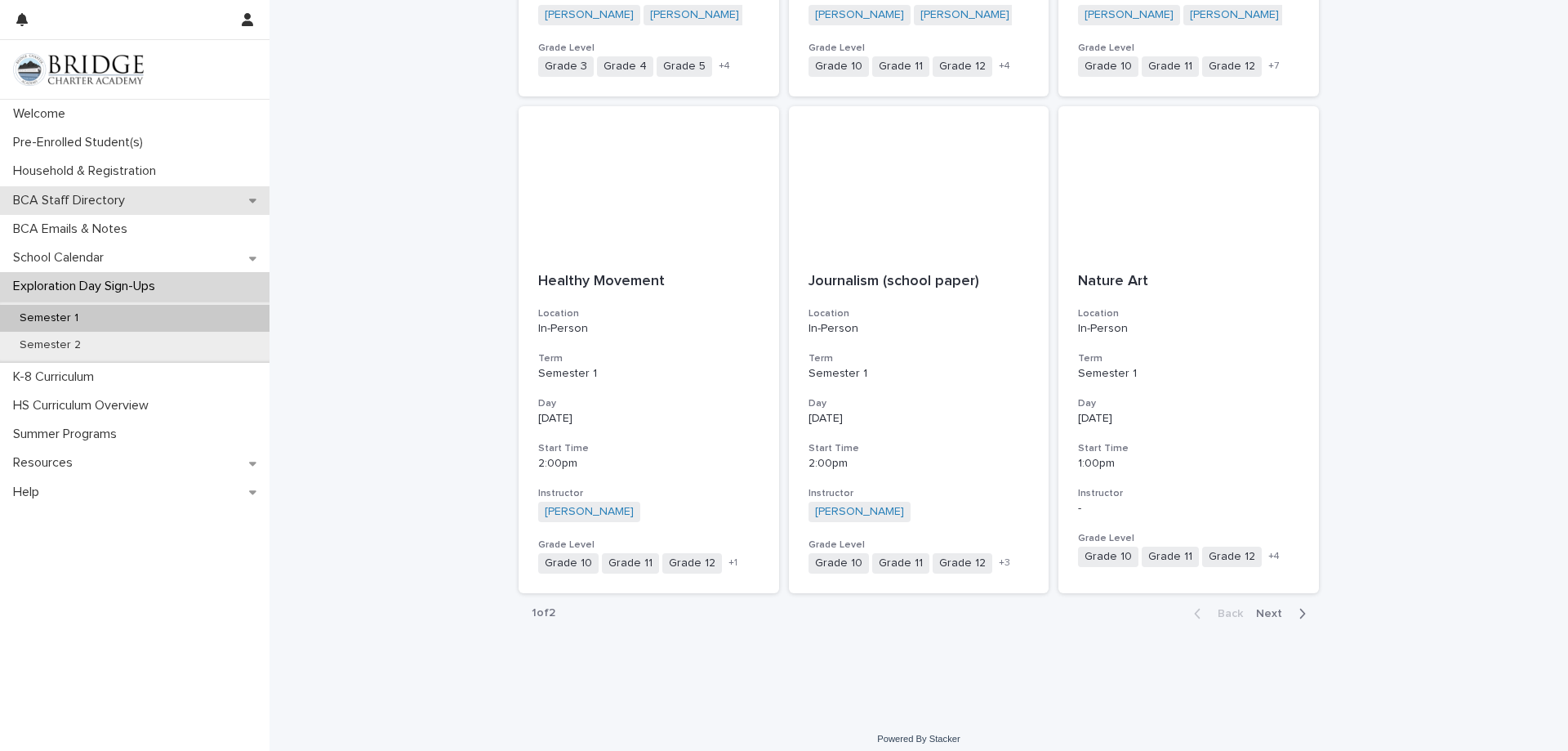
click at [59, 200] on p "BCA Staff Directory" at bounding box center [72, 200] width 131 height 15
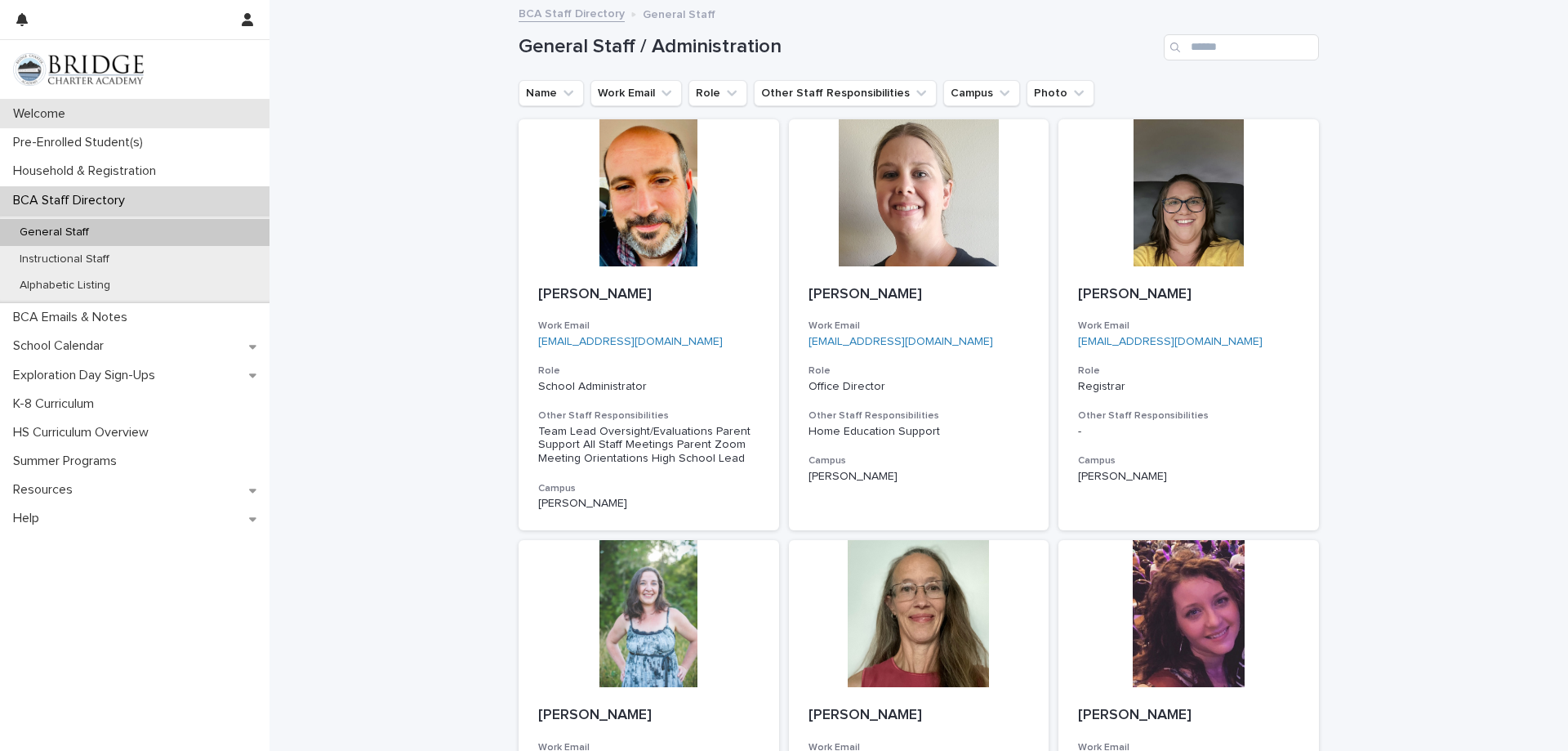
click at [33, 112] on p "Welcome" at bounding box center [42, 113] width 71 height 15
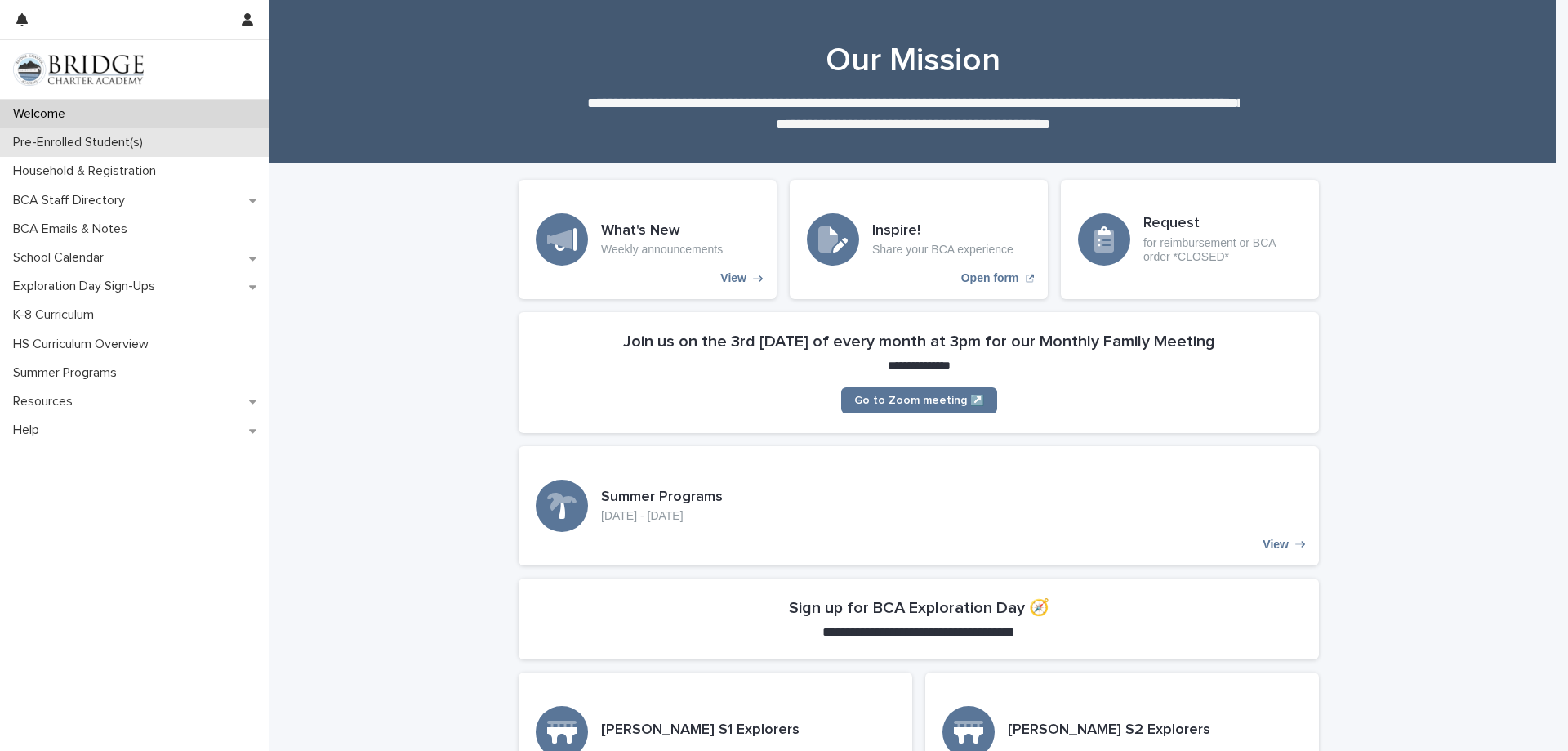
click at [30, 135] on p "Pre-Enrolled Student(s)" at bounding box center [81, 142] width 150 height 15
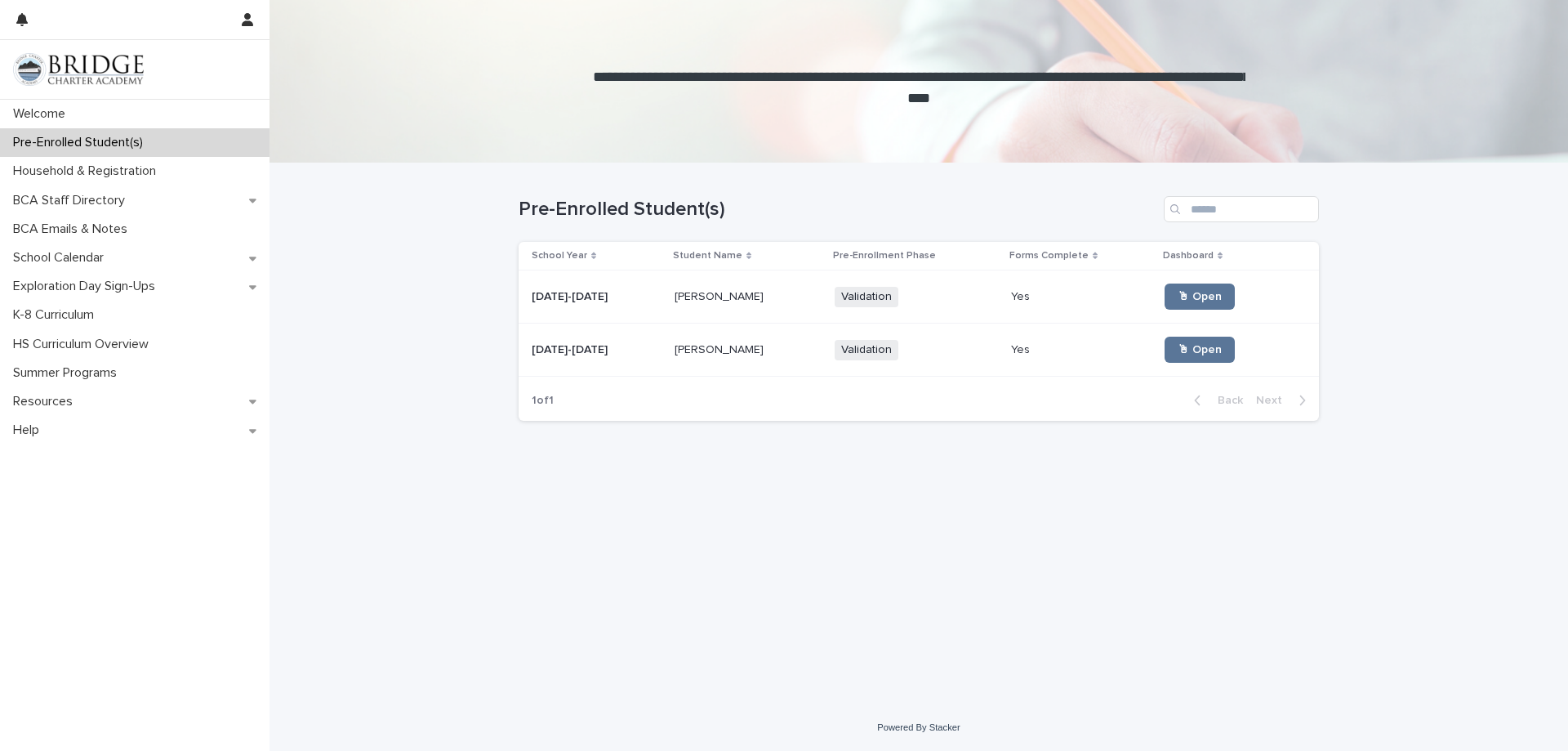
click at [716, 289] on p "Lizzie Hass" at bounding box center [720, 295] width 92 height 17
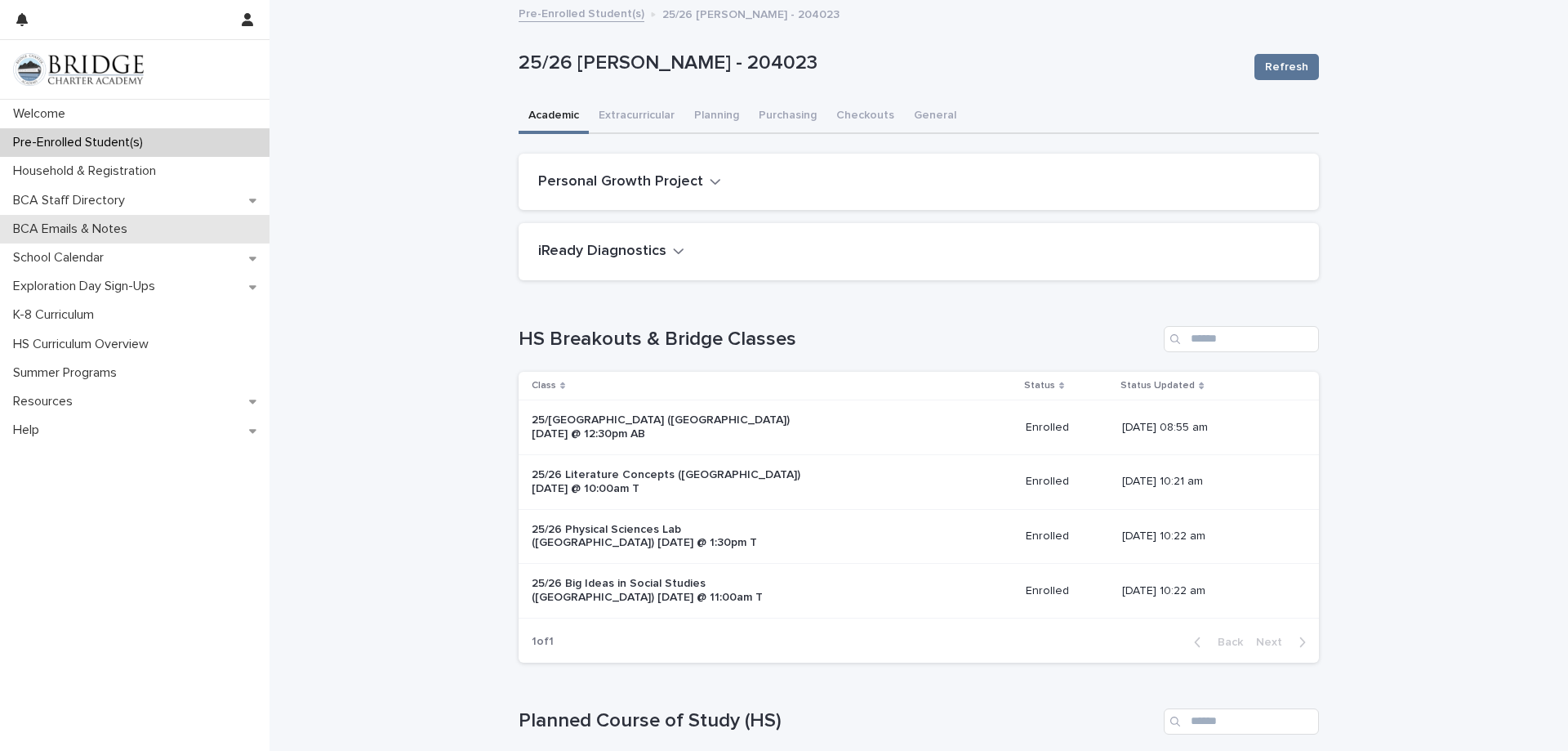
click at [34, 226] on p "BCA Emails & Notes" at bounding box center [73, 229] width 134 height 15
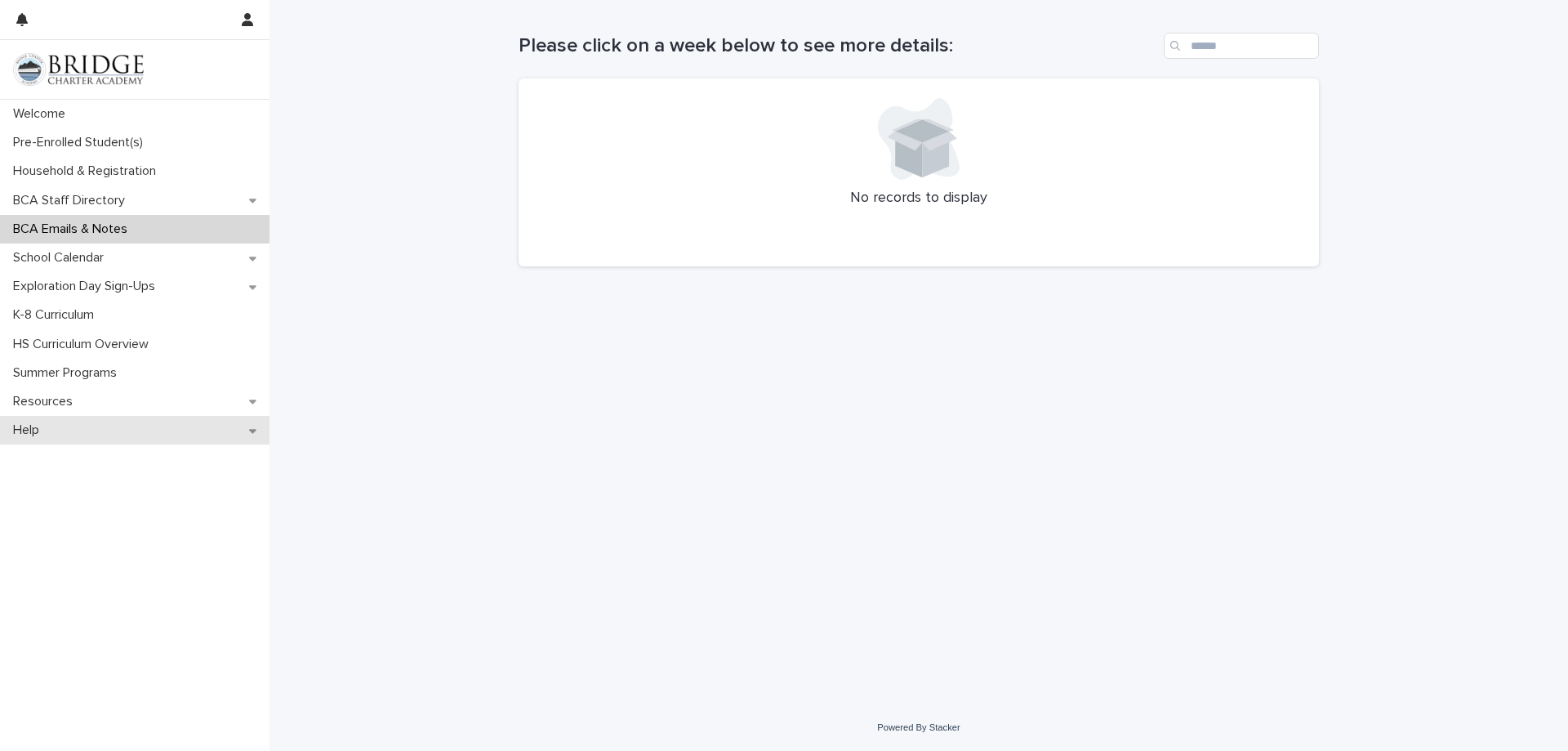
click at [49, 427] on p "Help" at bounding box center [30, 430] width 46 height 15
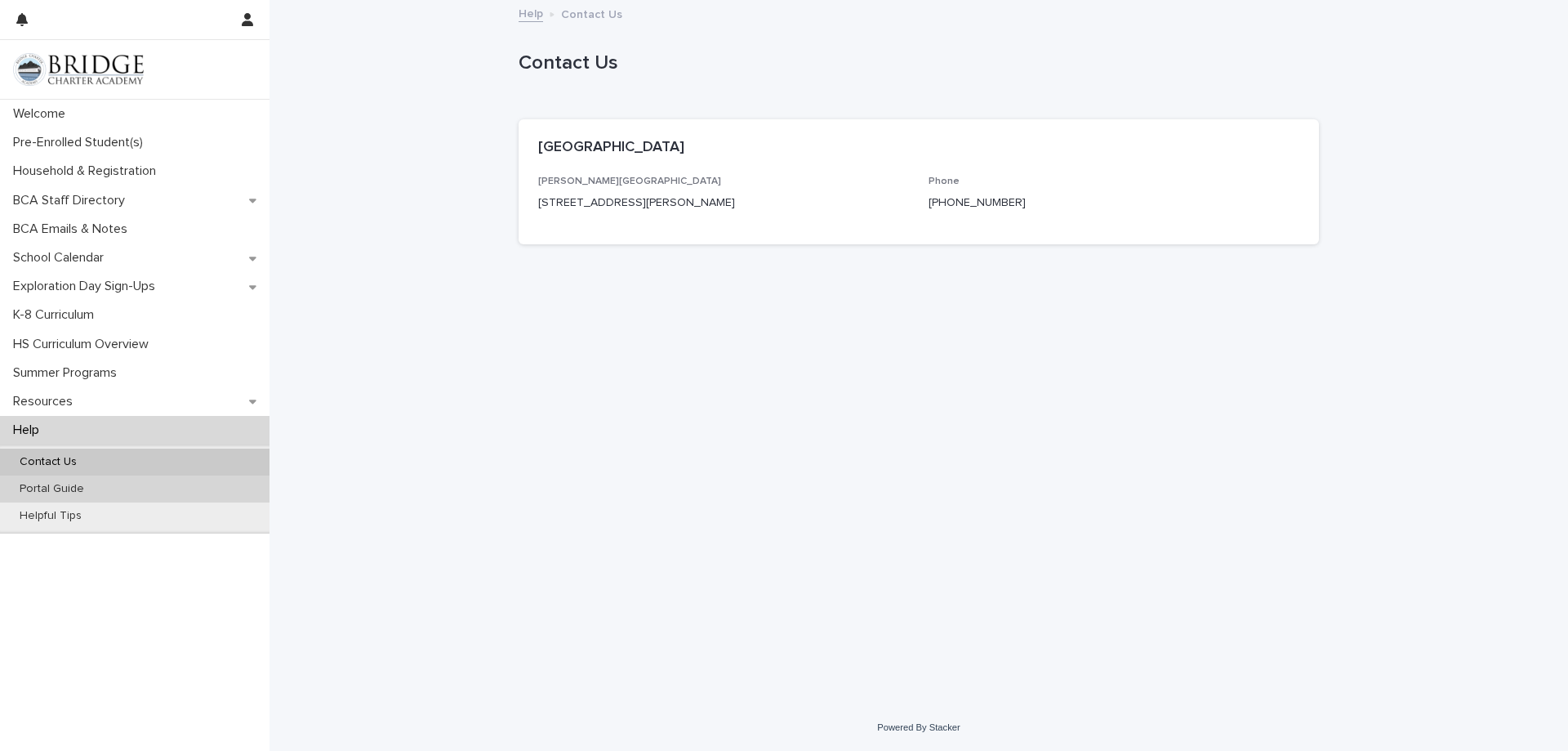
click at [77, 493] on p "Portal Guide" at bounding box center [51, 489] width 90 height 14
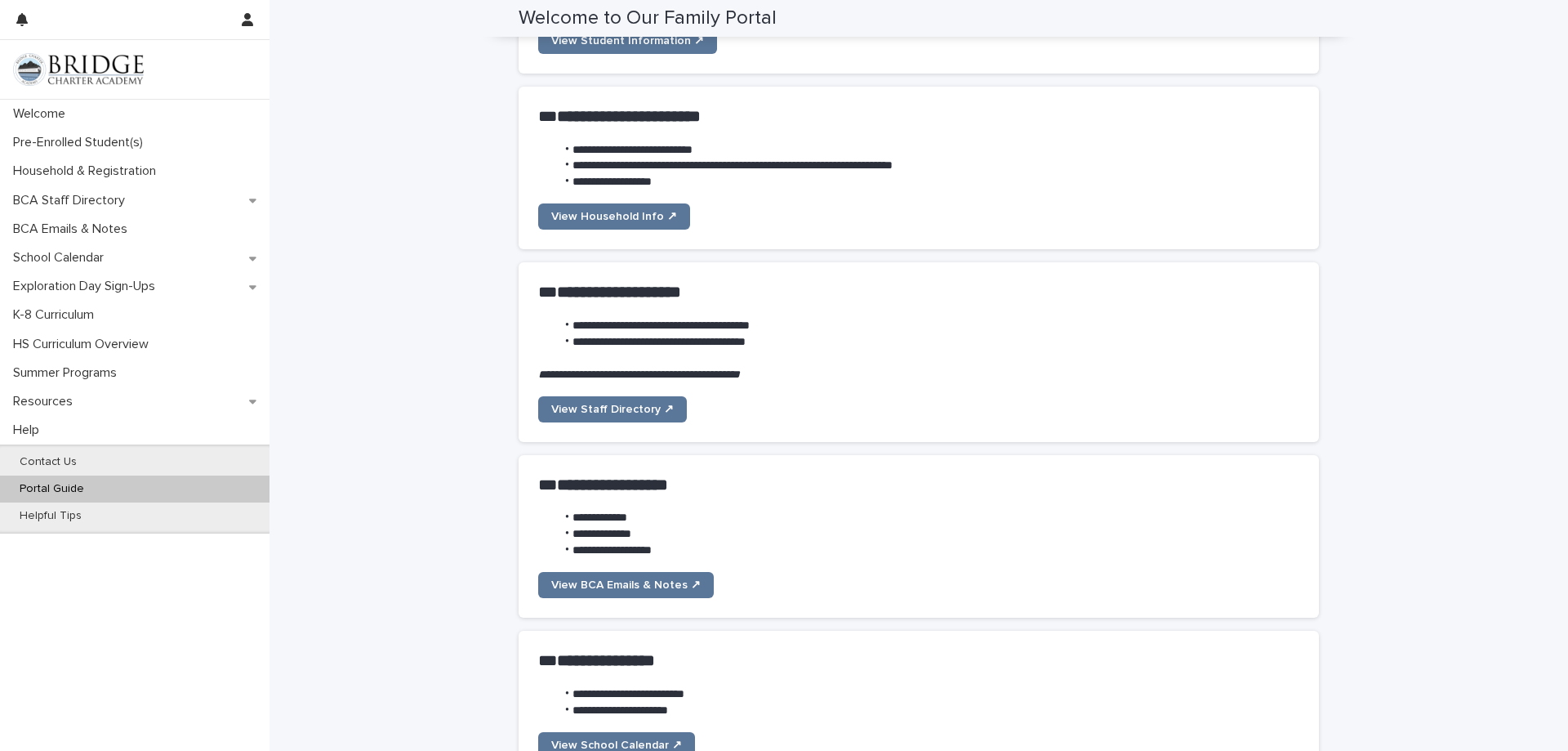
scroll to position [82, 0]
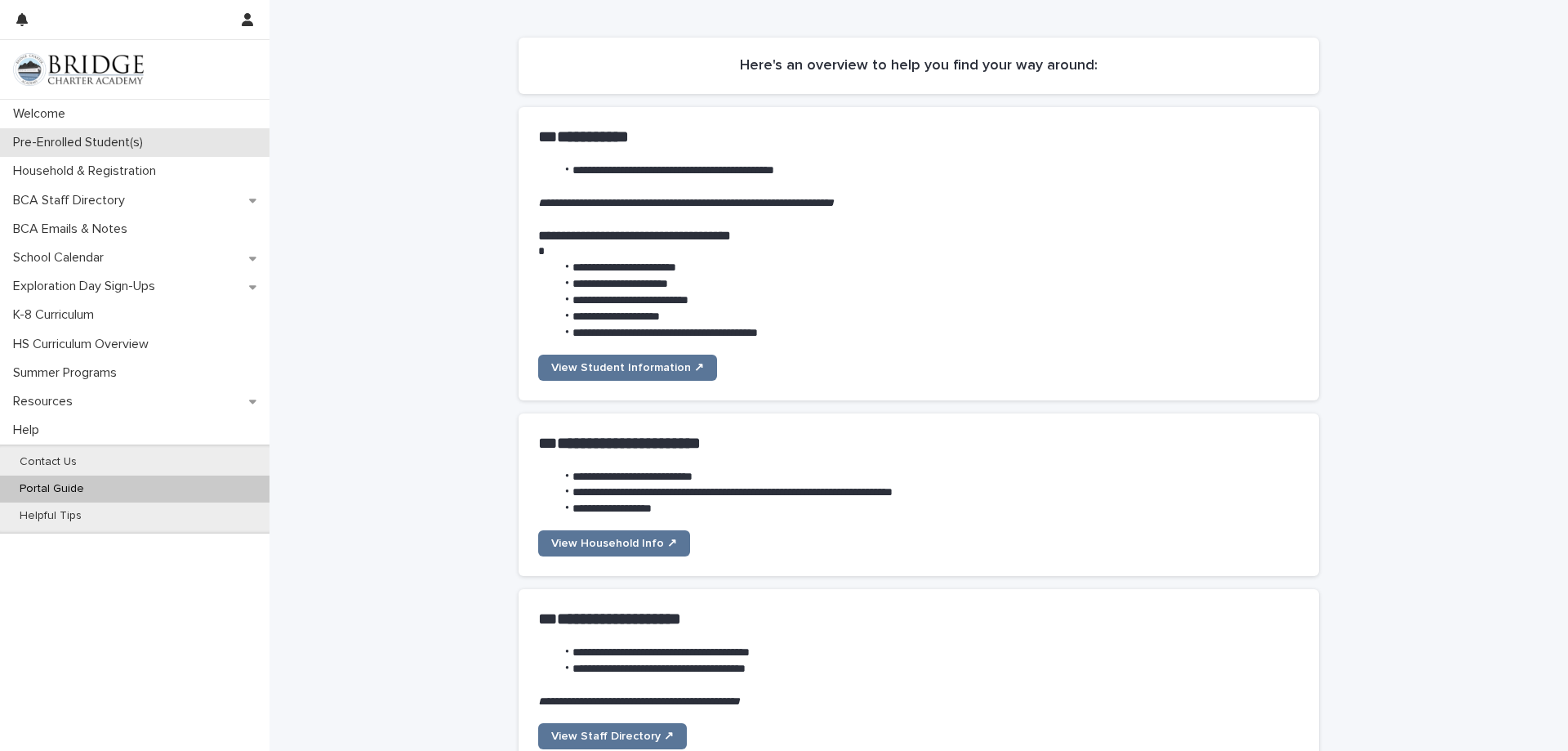
click at [105, 138] on p "Pre-Enrolled Student(s)" at bounding box center [81, 142] width 150 height 15
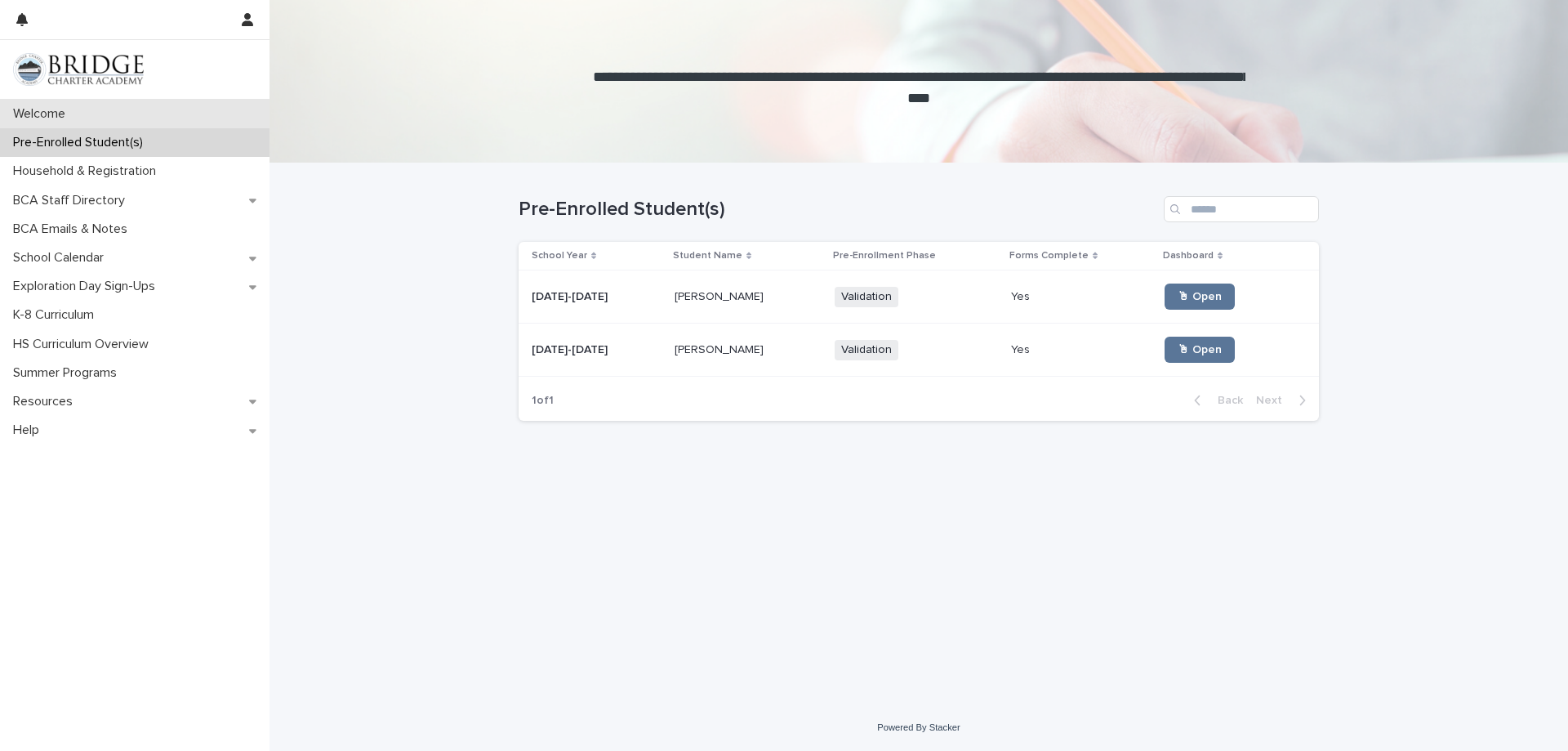
click at [99, 121] on div "Welcome" at bounding box center [134, 114] width 270 height 29
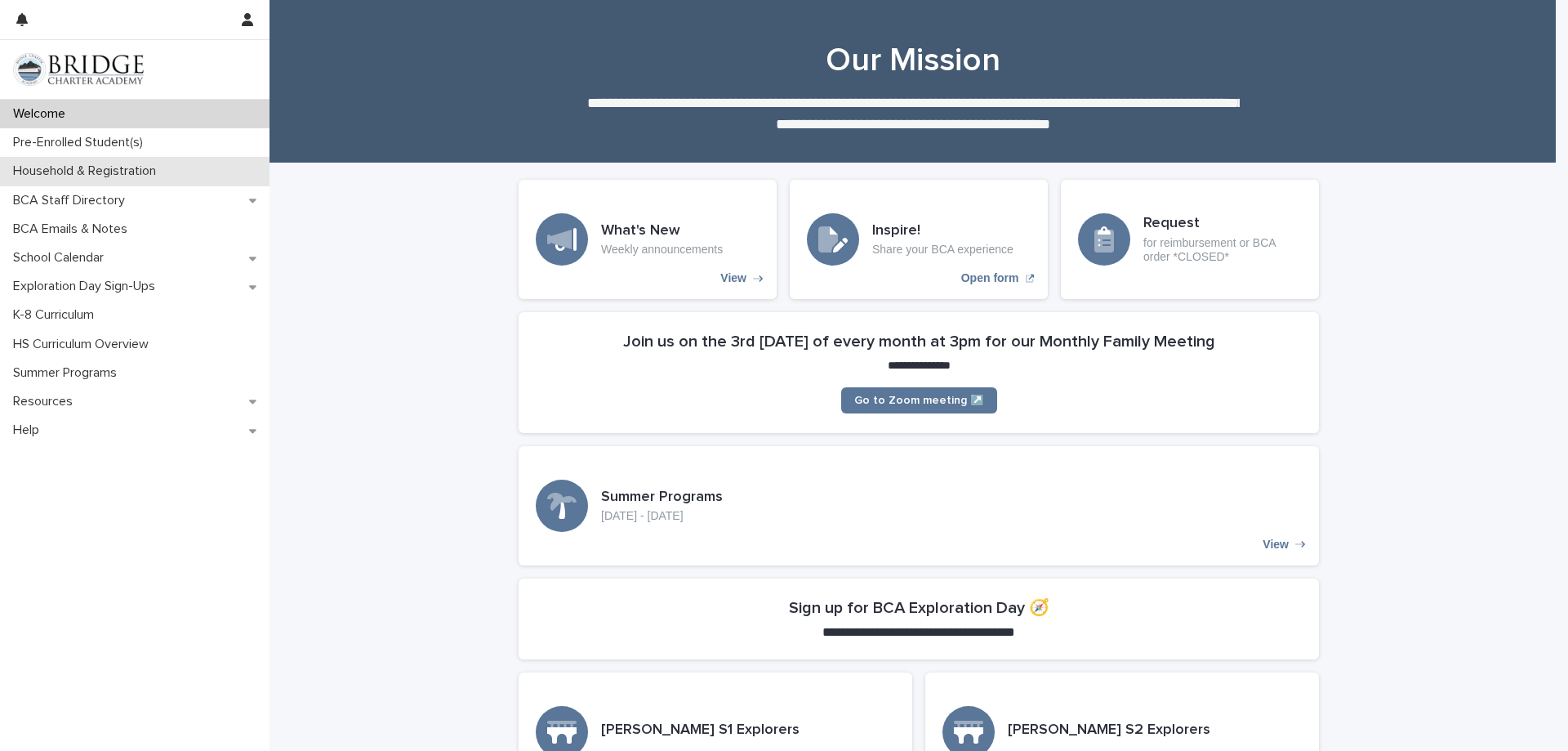
click at [126, 168] on p "Household & Registration" at bounding box center [88, 171] width 163 height 15
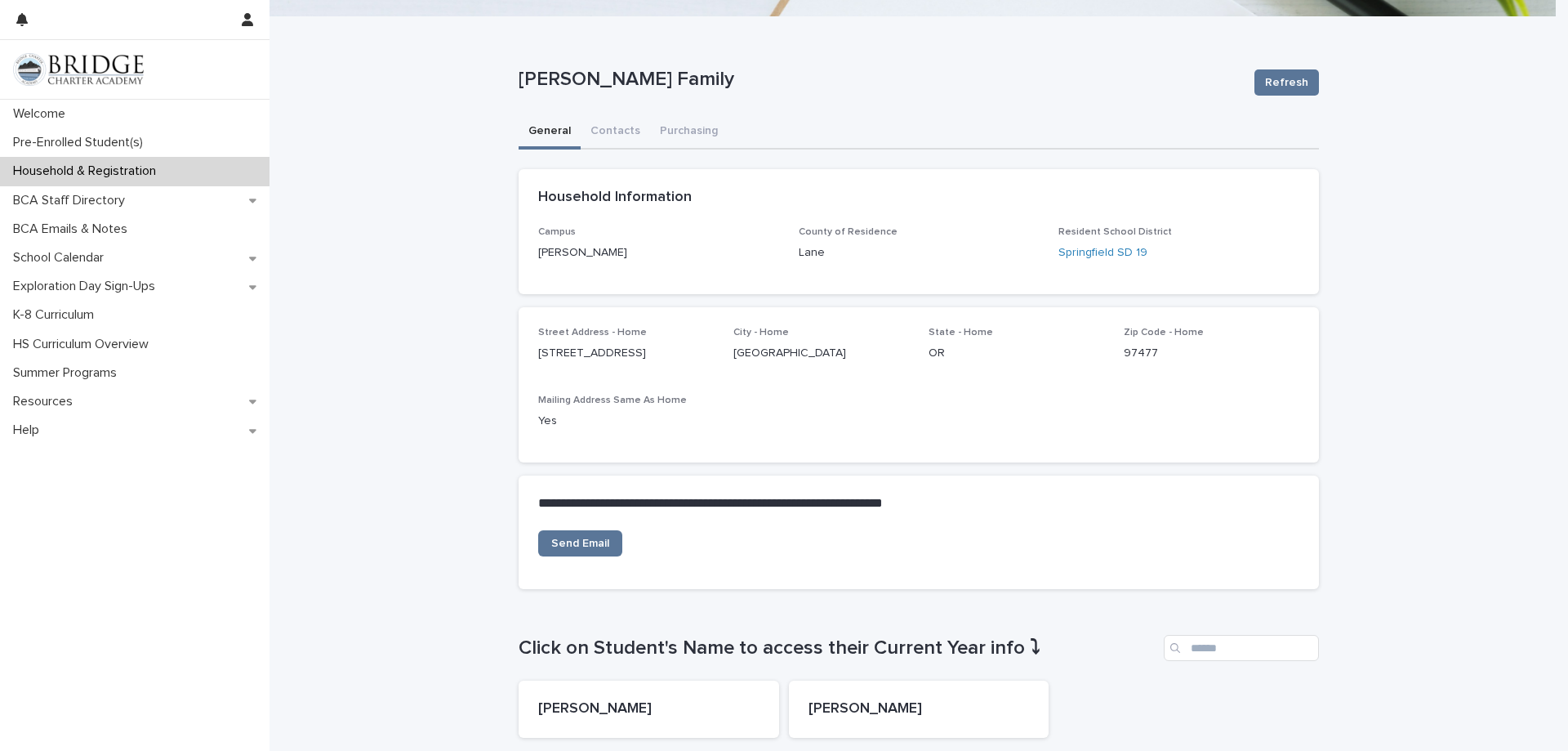
scroll to position [163, 0]
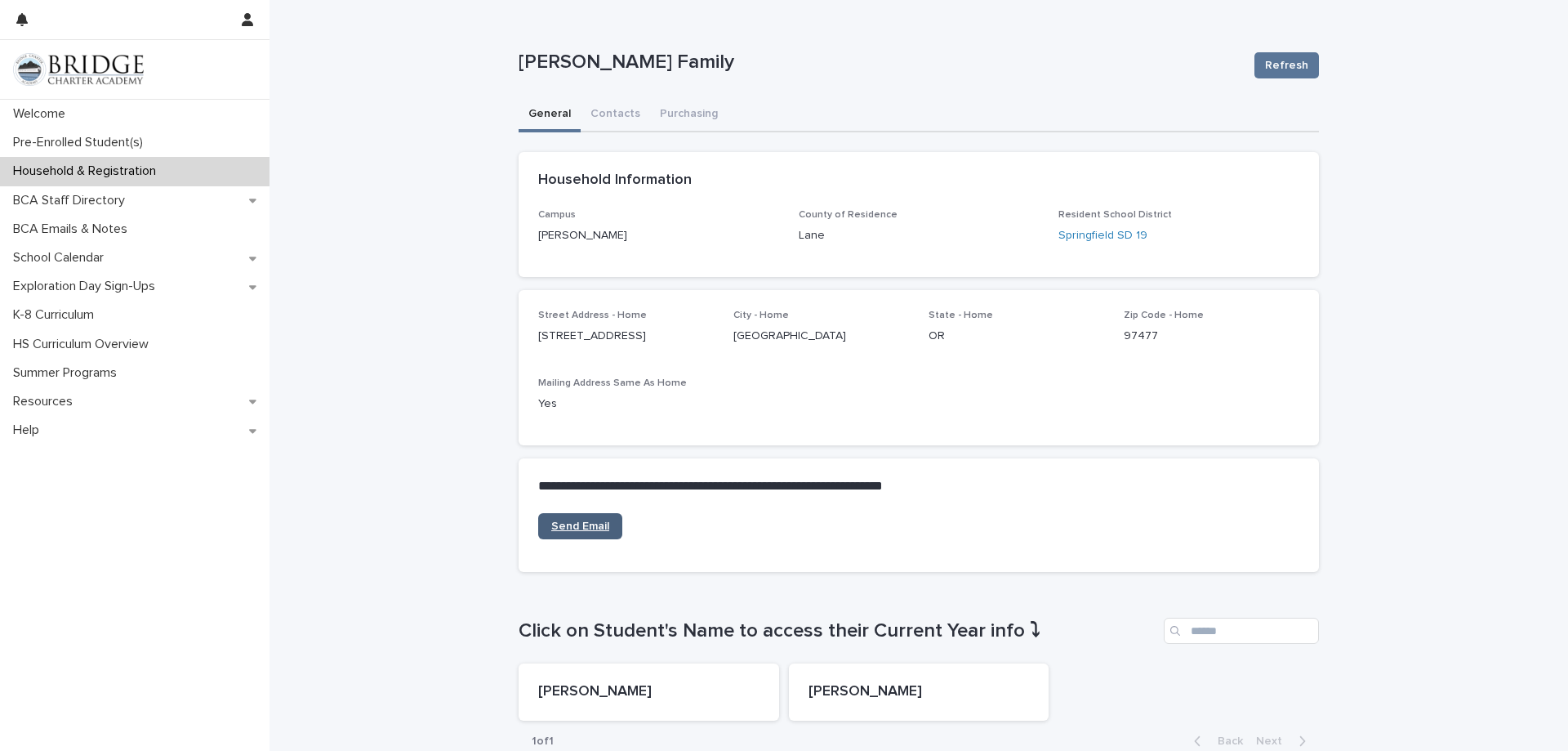
click at [560, 526] on span "Send Email" at bounding box center [580, 526] width 58 height 11
click at [463, 336] on div "**********" at bounding box center [918, 680] width 1298 height 1360
drag, startPoint x: 595, startPoint y: 530, endPoint x: 374, endPoint y: 559, distance: 222.9
click at [374, 559] on div "**********" at bounding box center [918, 680] width 1298 height 1360
click at [593, 513] on section "**********" at bounding box center [918, 515] width 800 height 113
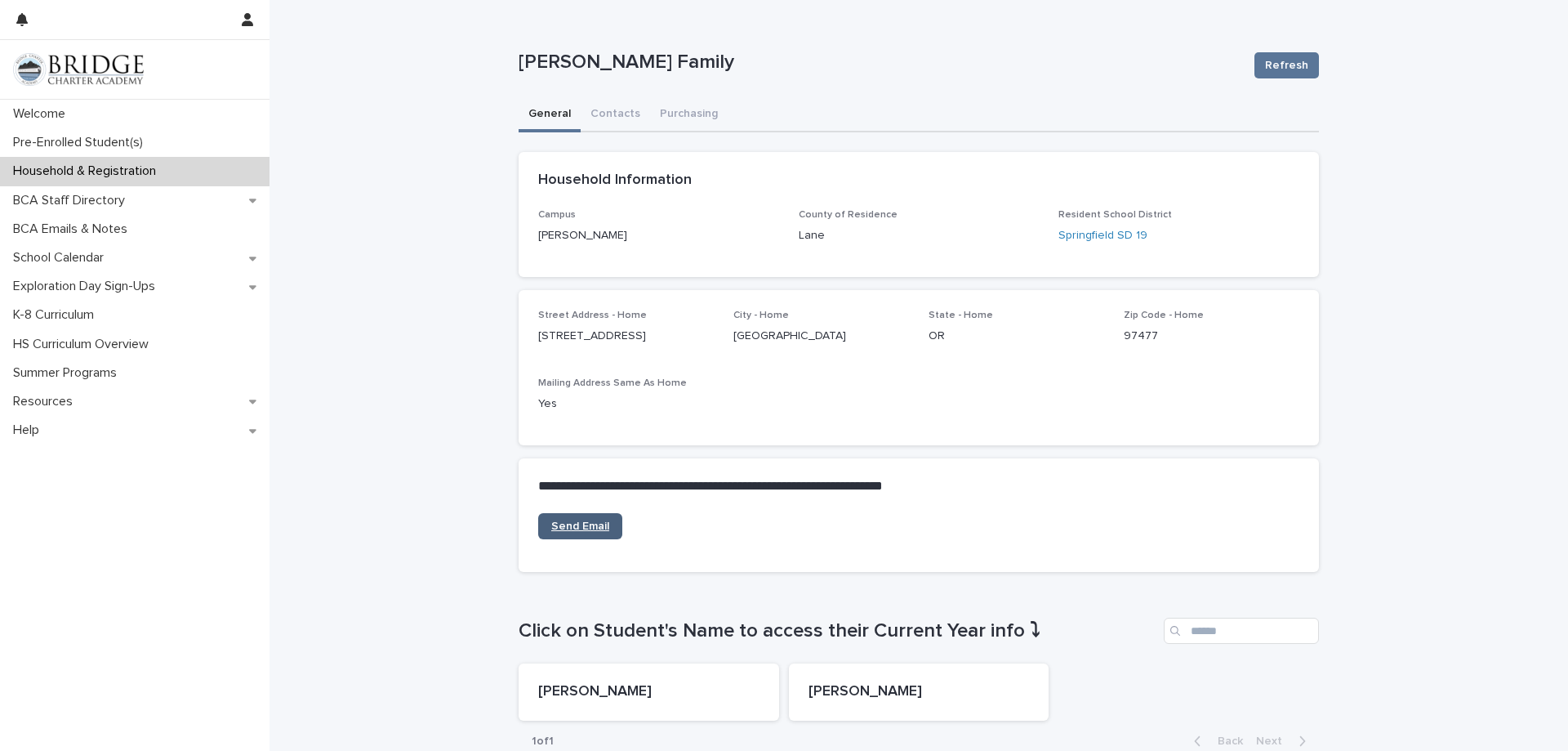
click at [567, 524] on span "Send Email" at bounding box center [580, 526] width 58 height 11
click at [83, 195] on p "BCA Staff Directory" at bounding box center [72, 200] width 131 height 15
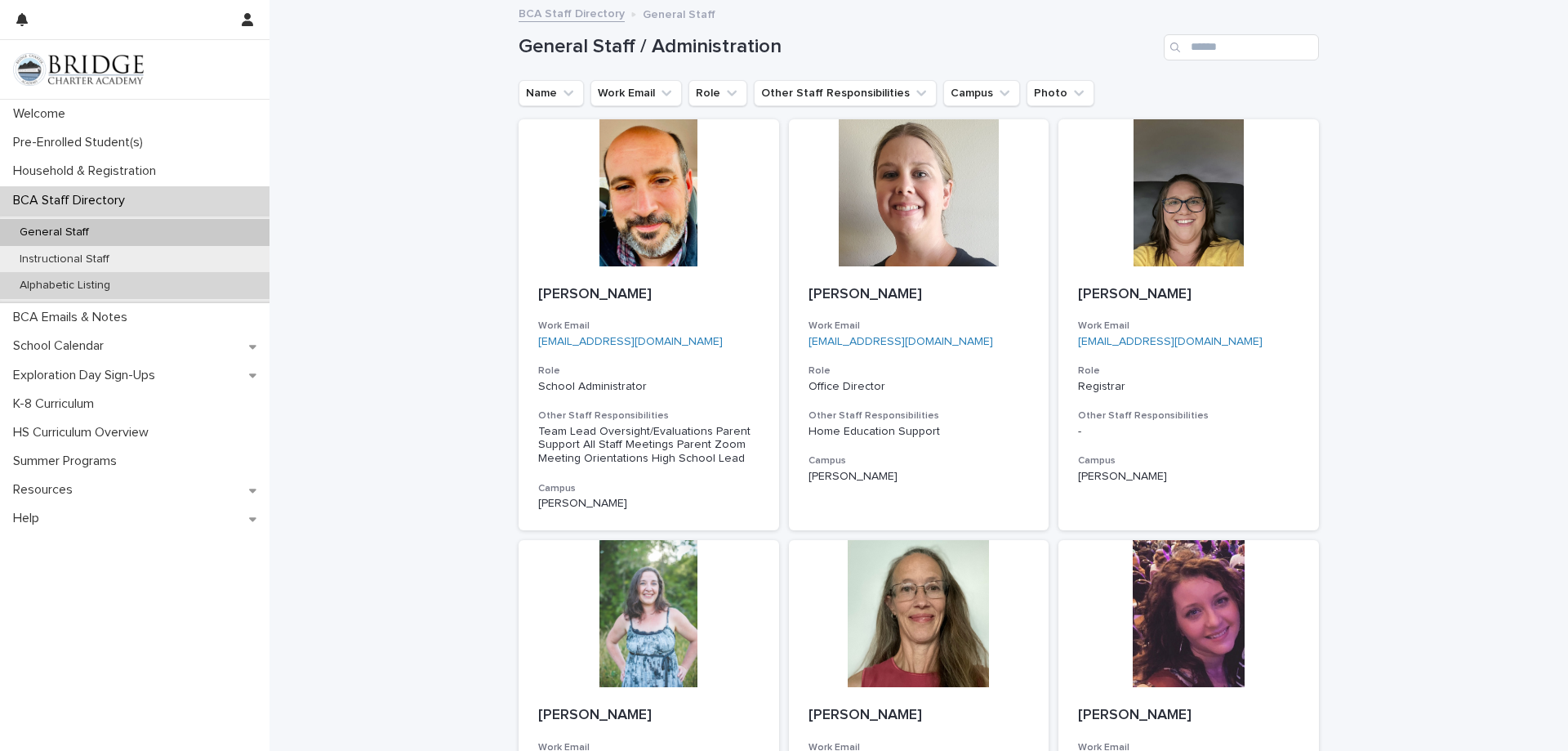
click at [93, 287] on p "Alphabetic Listing" at bounding box center [65, 285] width 117 height 14
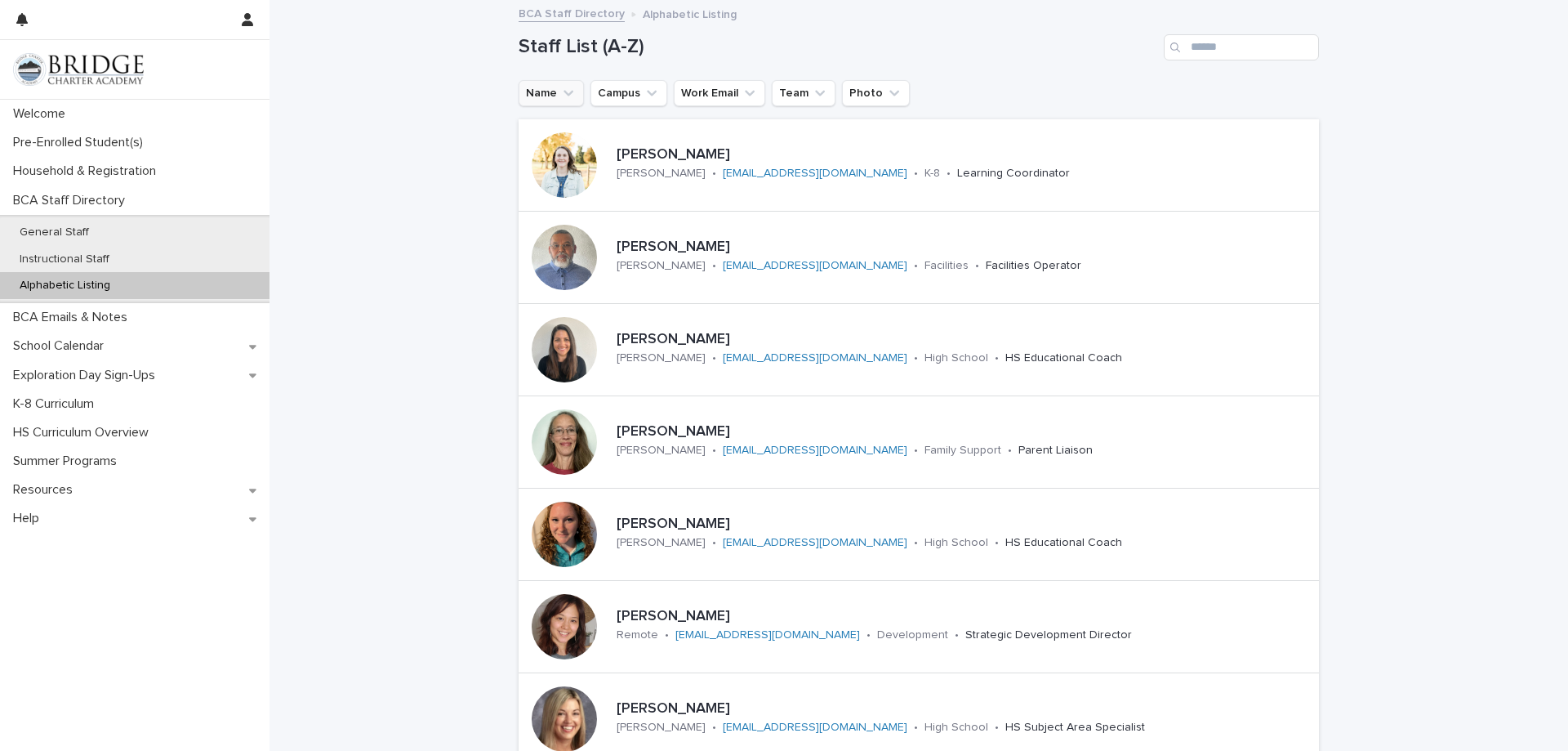
click at [560, 100] on icon "Name" at bounding box center [568, 92] width 16 height 16
click at [559, 169] on input at bounding box center [630, 165] width 208 height 26
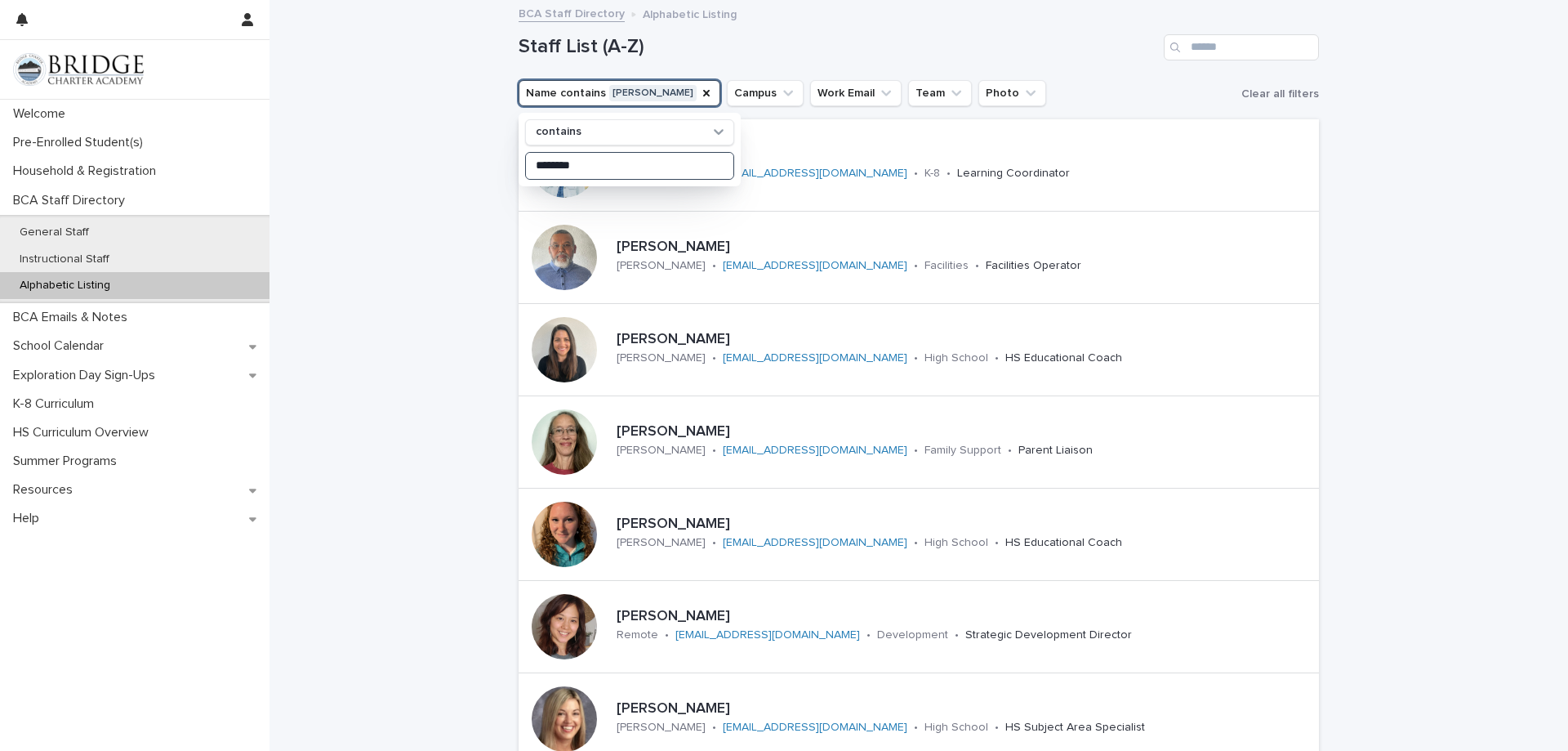
type input "********"
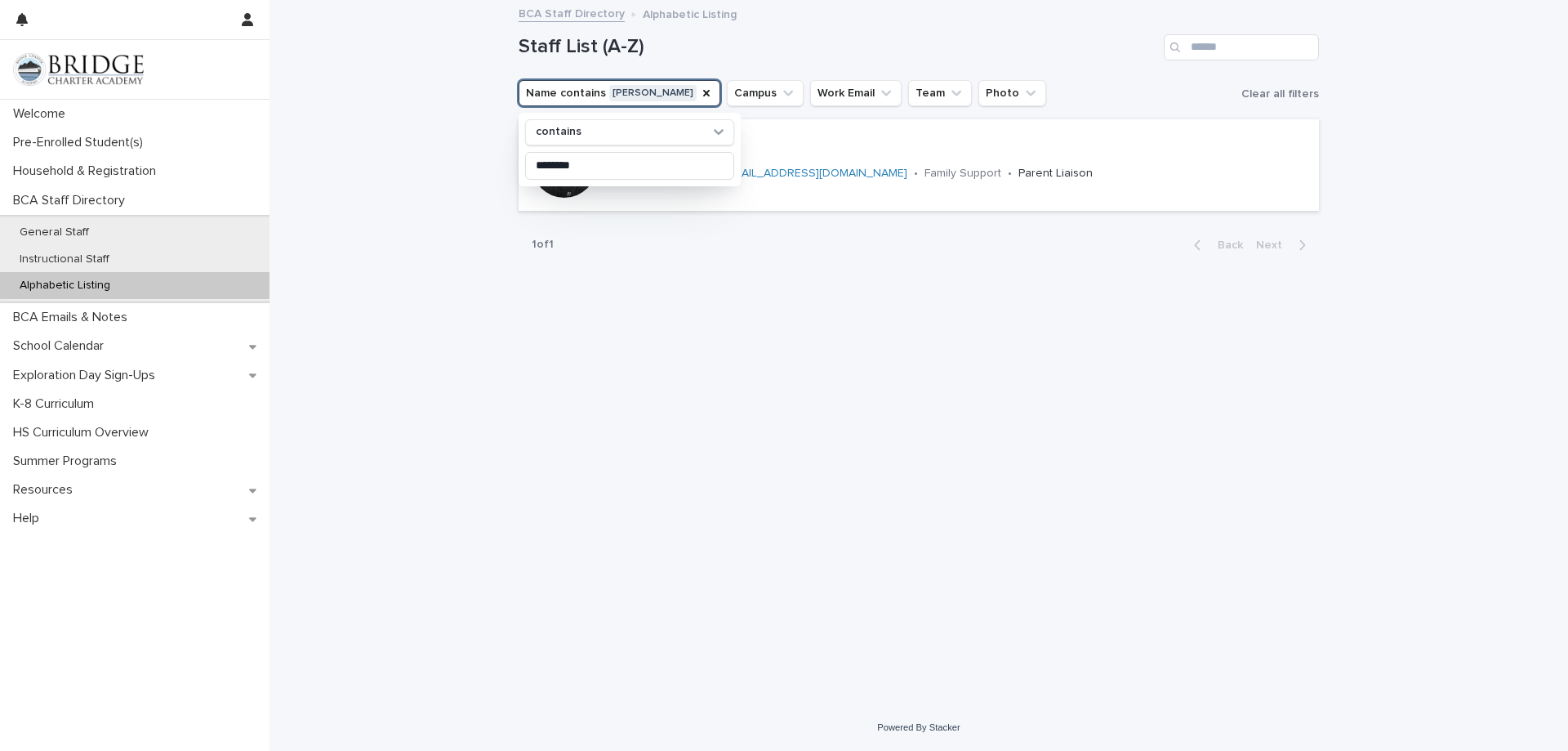
click at [335, 291] on div "Loading... Saving… Loading... Saving… Staff List (A-Z) Name contains williams c…" at bounding box center [918, 353] width 1298 height 702
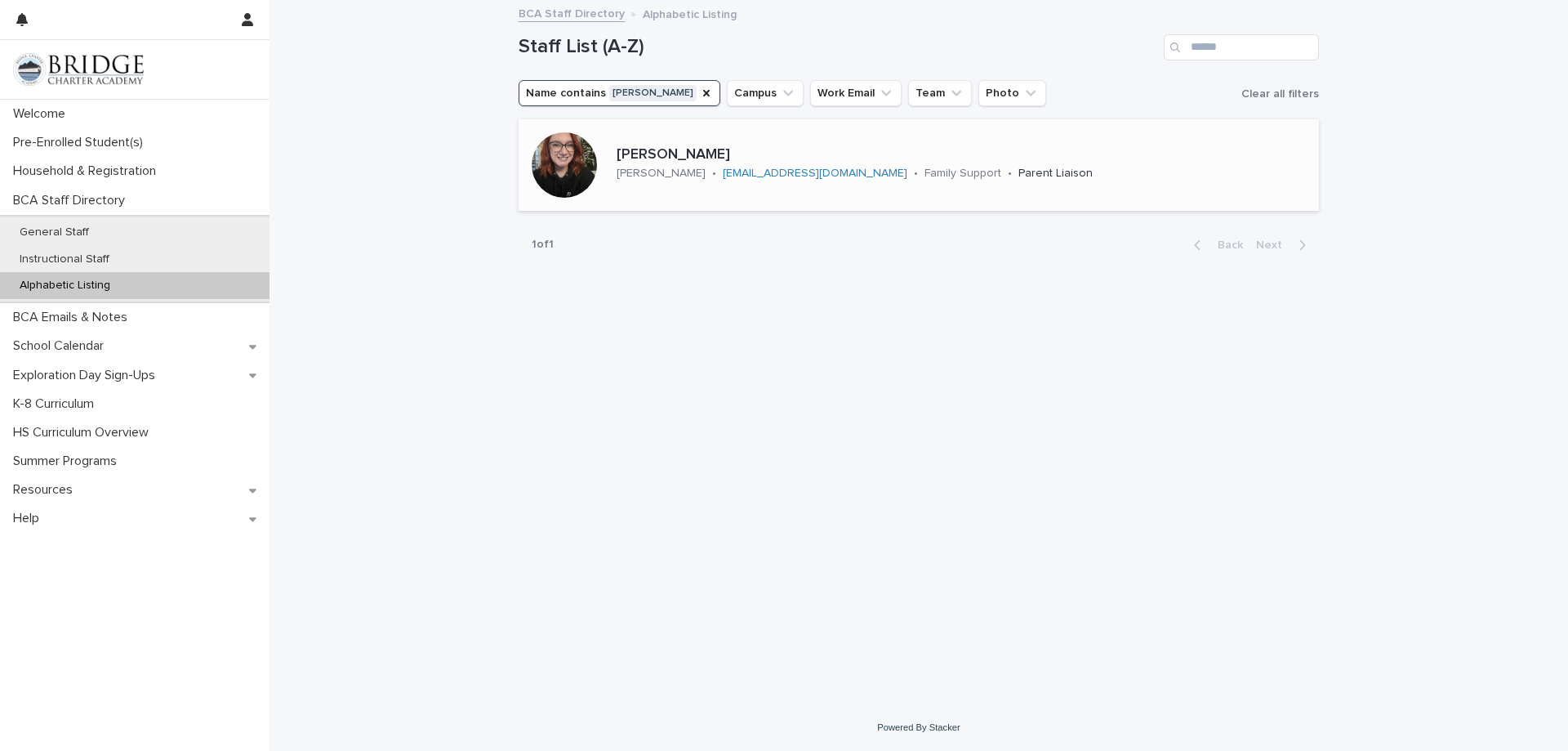
click at [566, 162] on div at bounding box center [564, 165] width 66 height 66
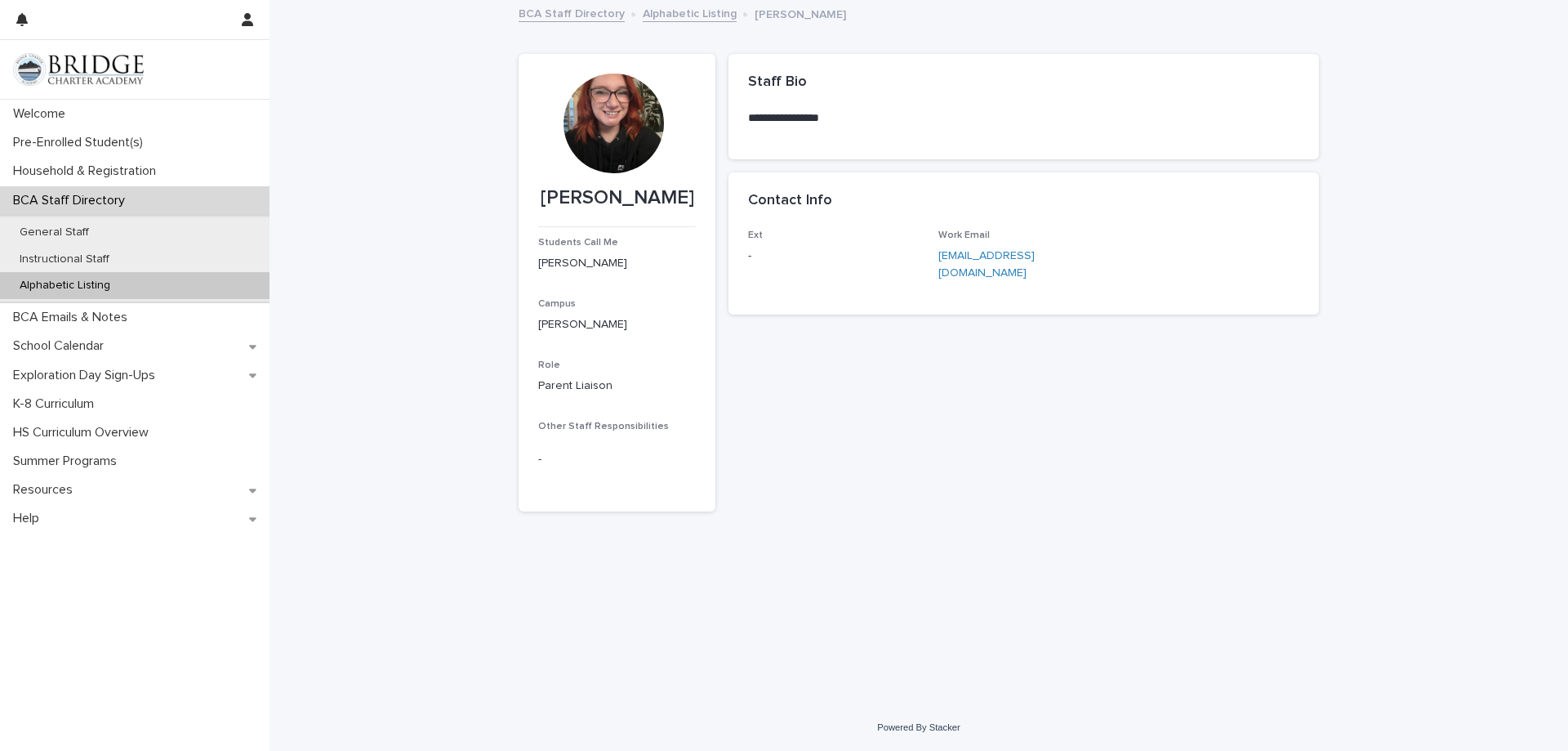
click at [599, 125] on div at bounding box center [613, 123] width 100 height 100
click at [71, 229] on p "General Staff" at bounding box center [54, 233] width 95 height 14
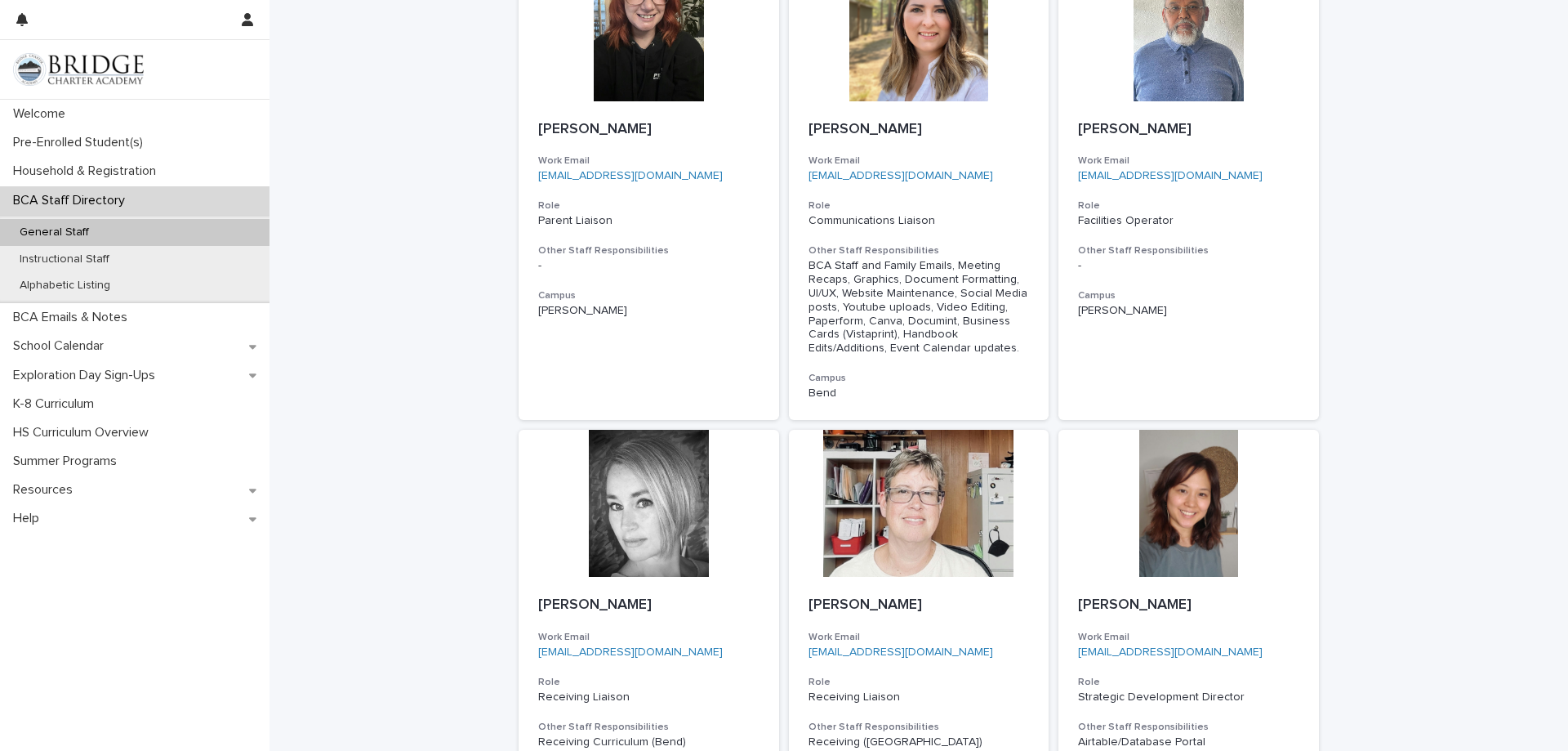
scroll to position [803, 0]
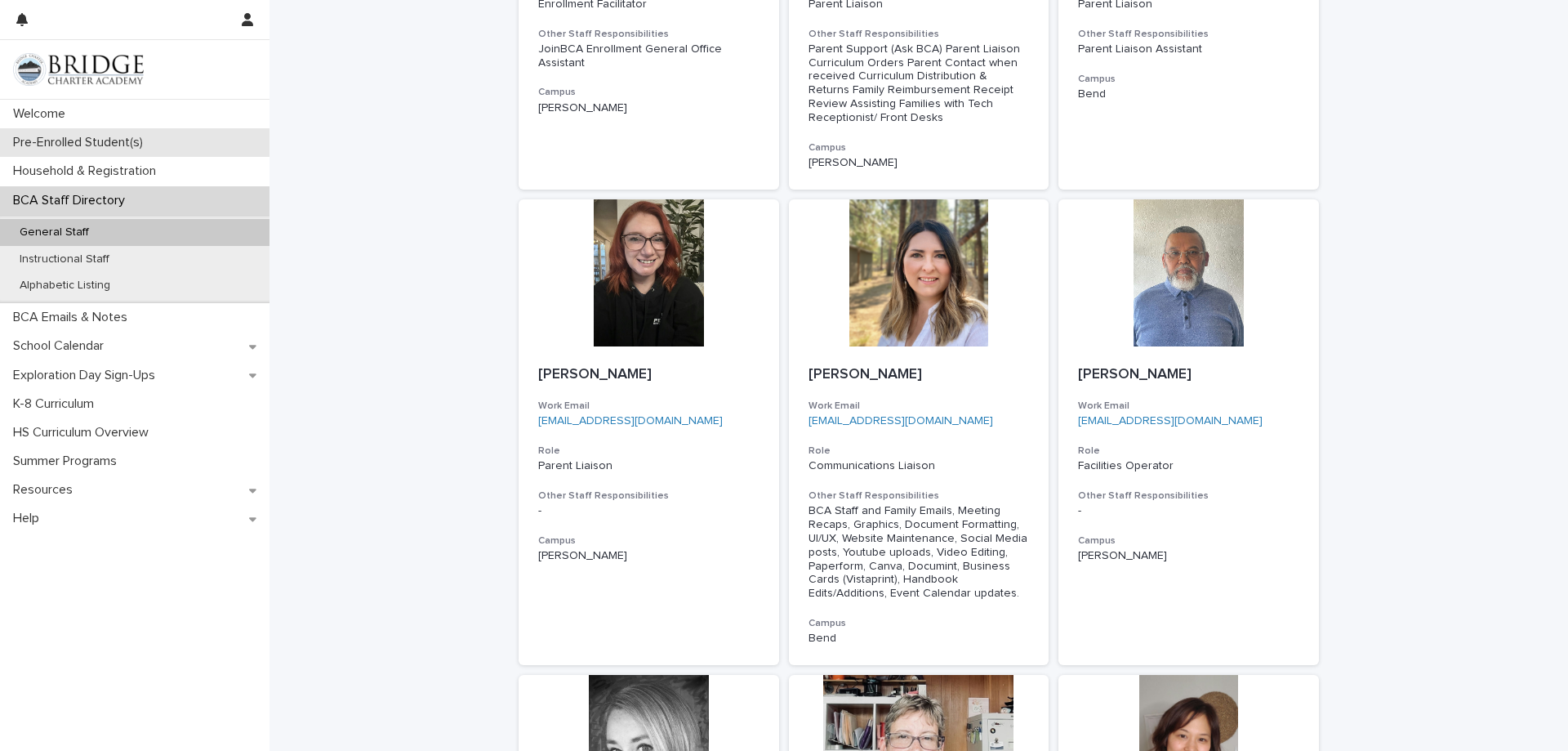
click at [46, 154] on div "Pre-Enrolled Student(s)" at bounding box center [134, 143] width 270 height 29
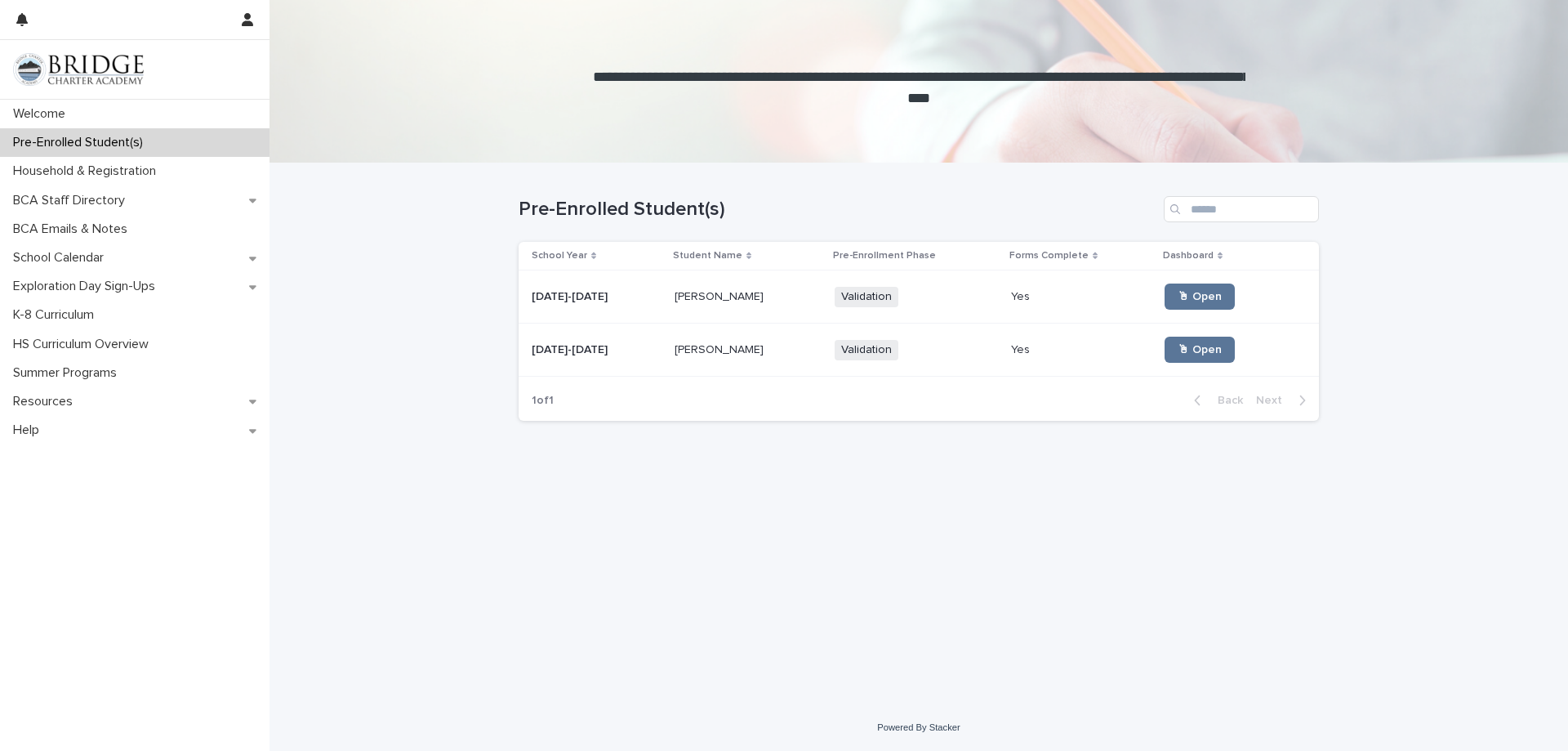
click at [691, 300] on p "Lizzie Hass" at bounding box center [720, 295] width 92 height 17
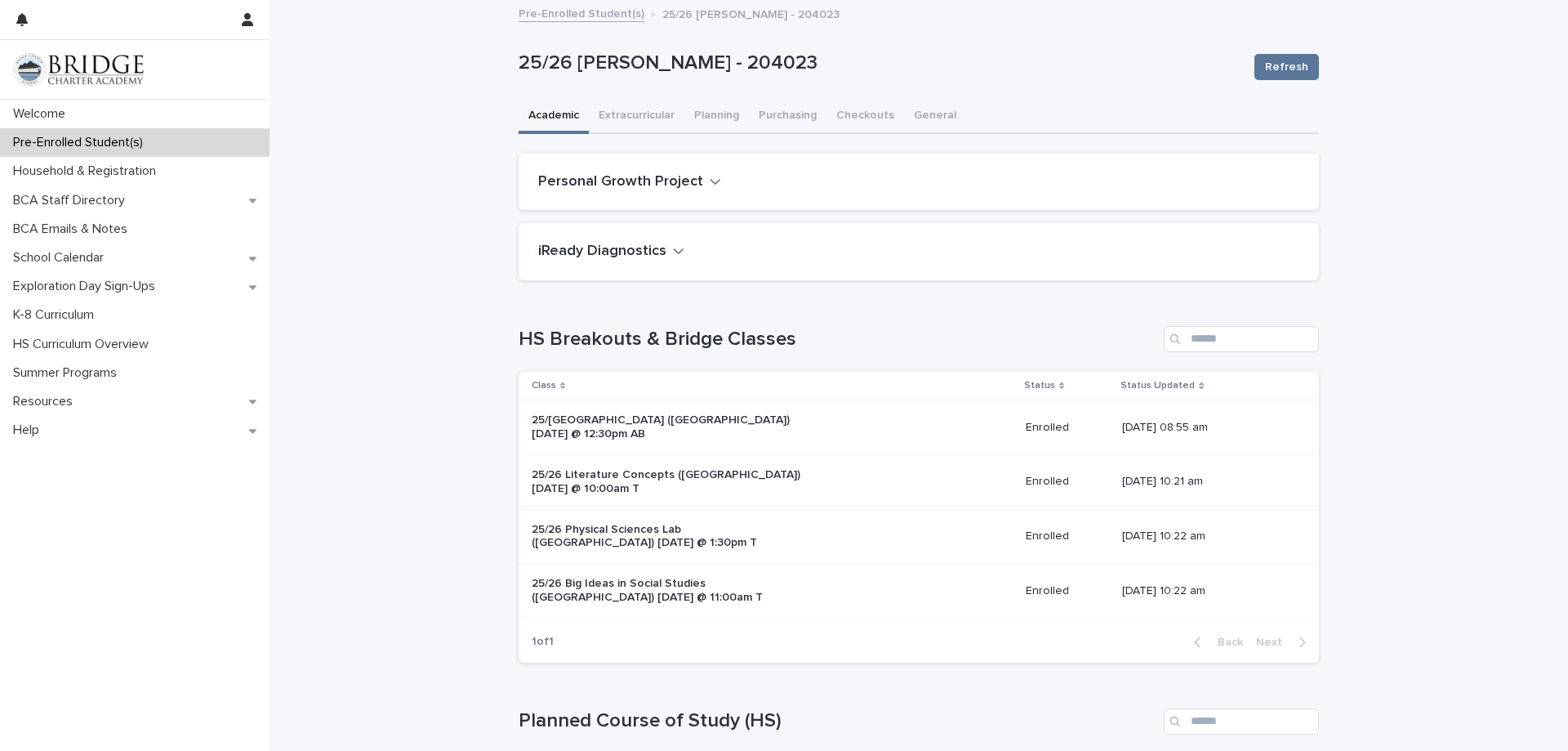
click at [581, 15] on link "Pre-Enrolled Student(s)" at bounding box center [581, 12] width 126 height 19
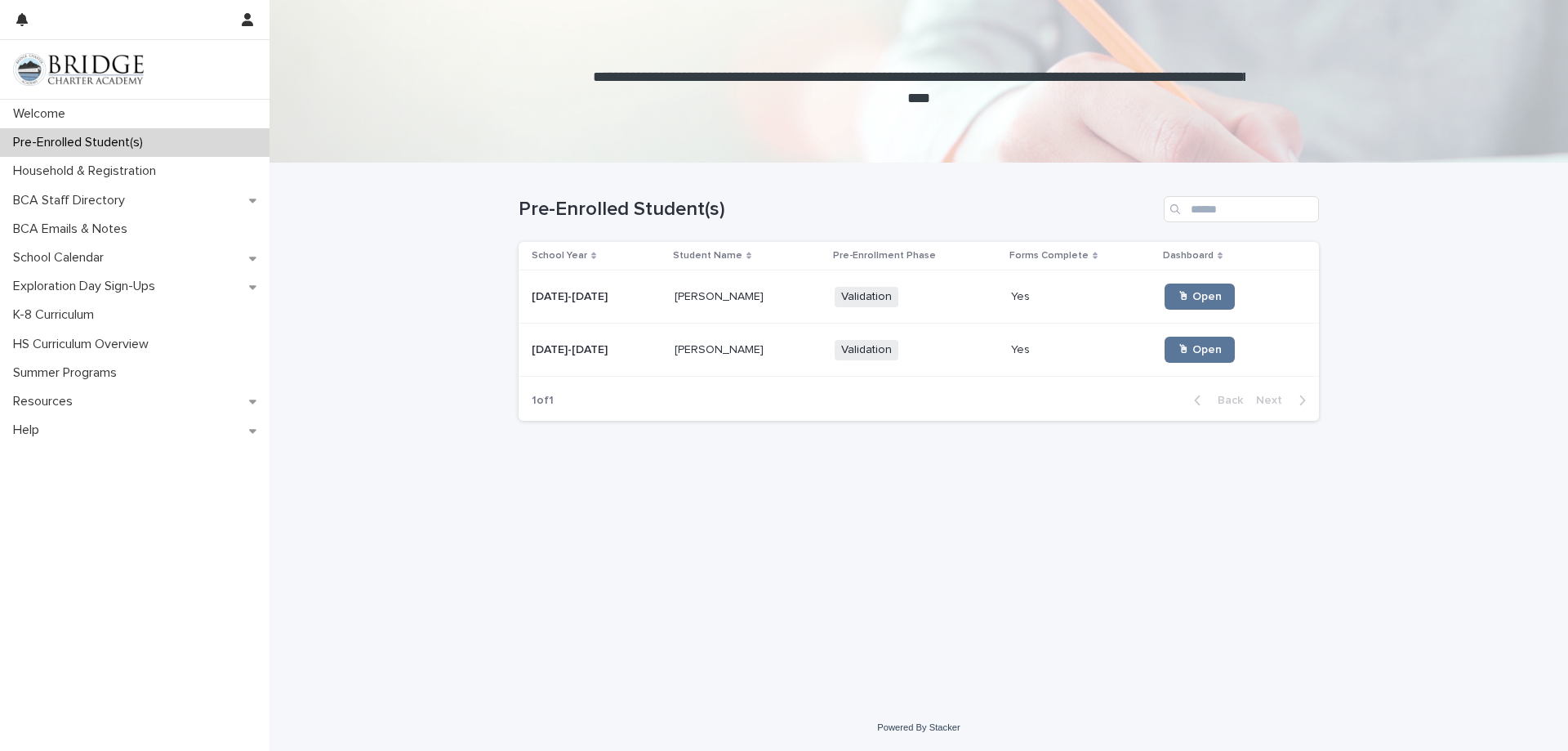
click at [693, 347] on p "Kathryn Hass" at bounding box center [720, 349] width 92 height 17
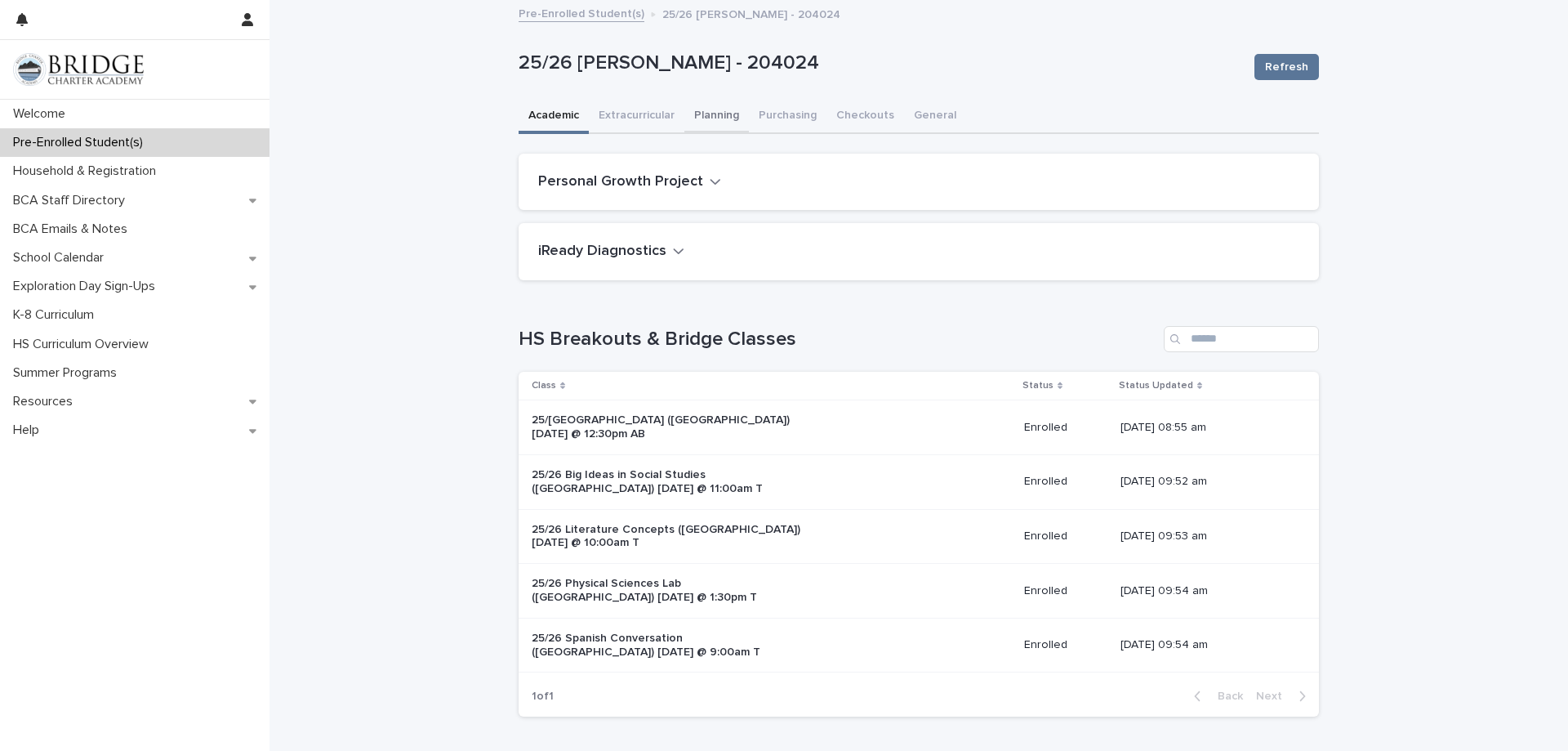
click at [702, 118] on button "Planning" at bounding box center [717, 117] width 65 height 34
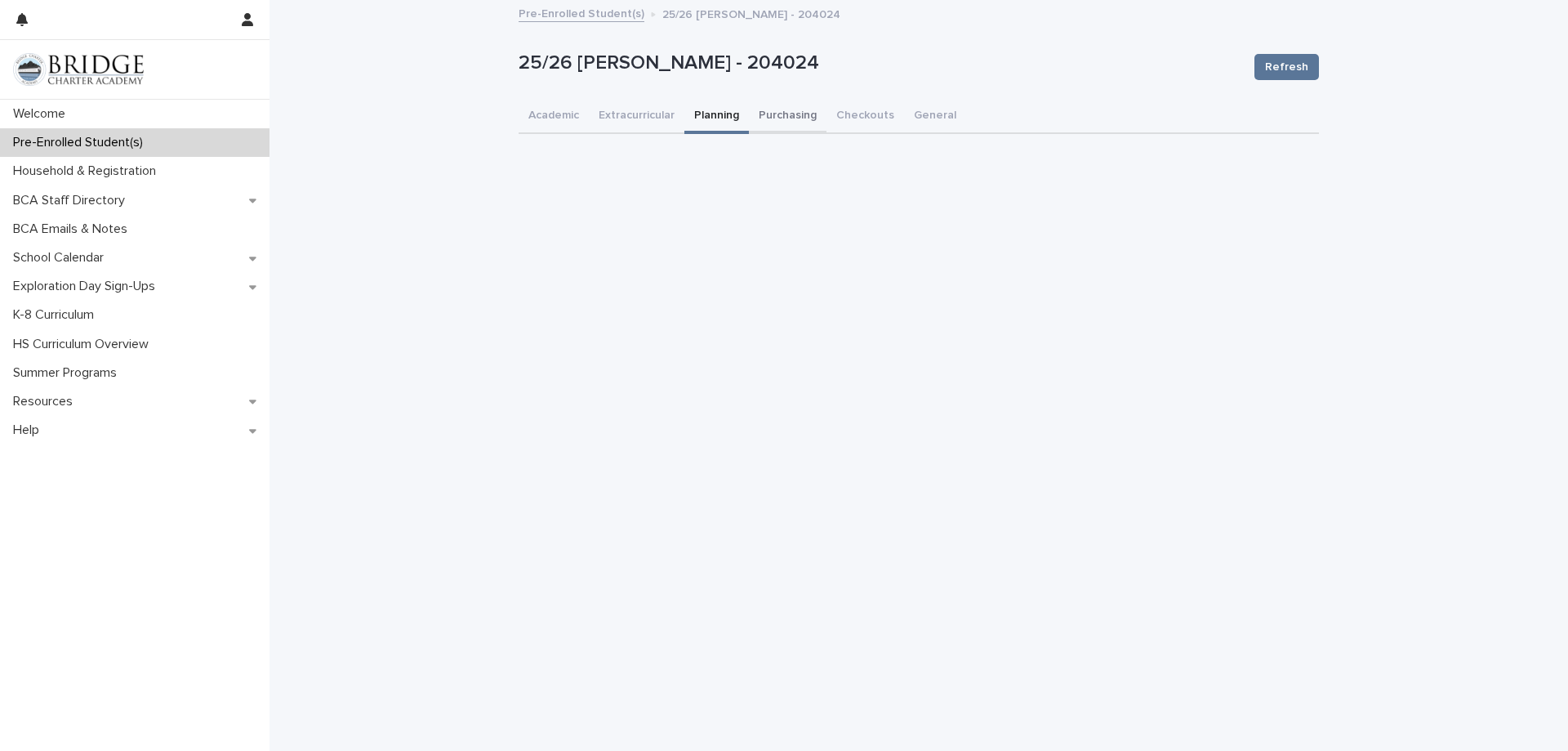
click at [784, 118] on button "Purchasing" at bounding box center [787, 117] width 77 height 34
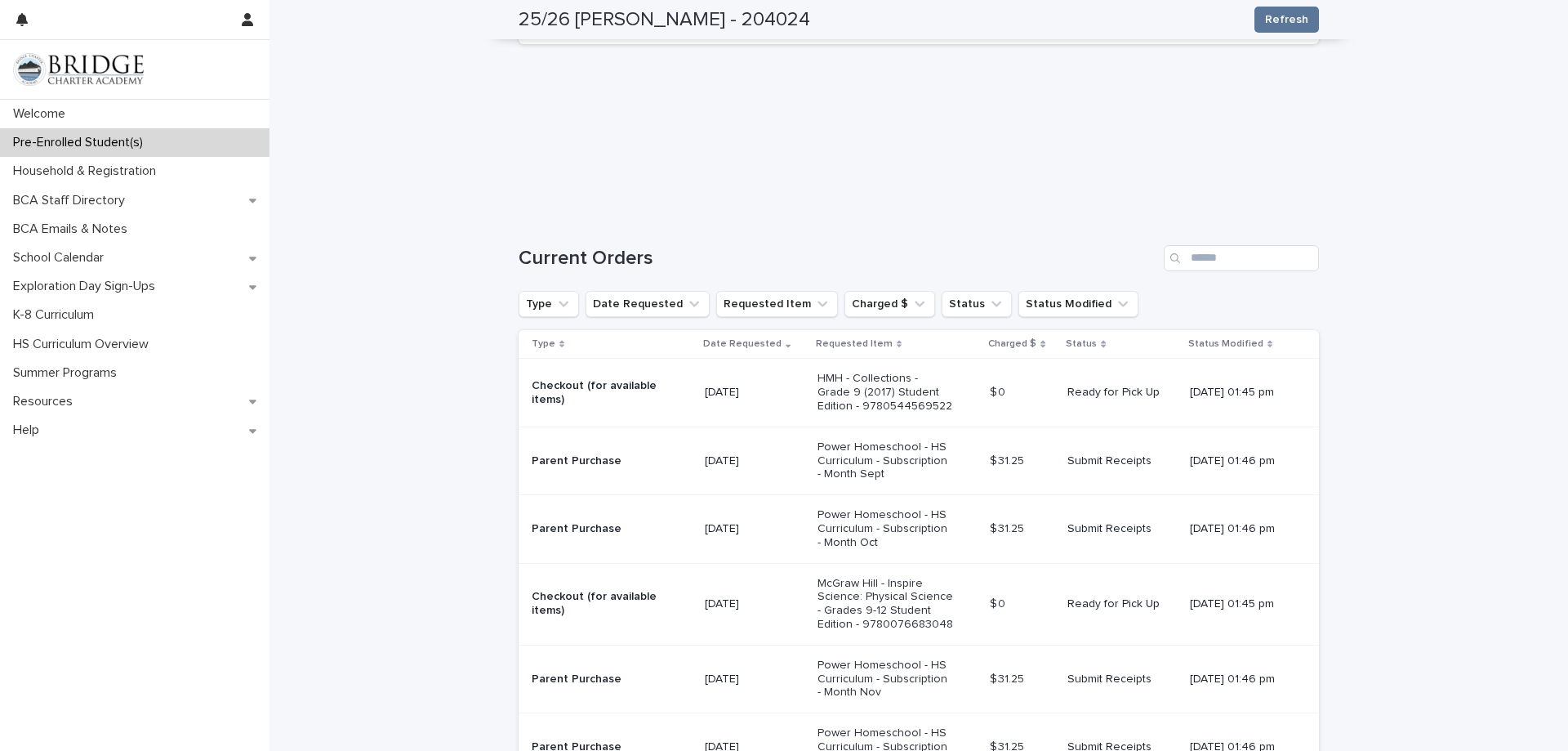
scroll to position [195, 0]
click at [93, 246] on div "School Calendar" at bounding box center [134, 258] width 270 height 29
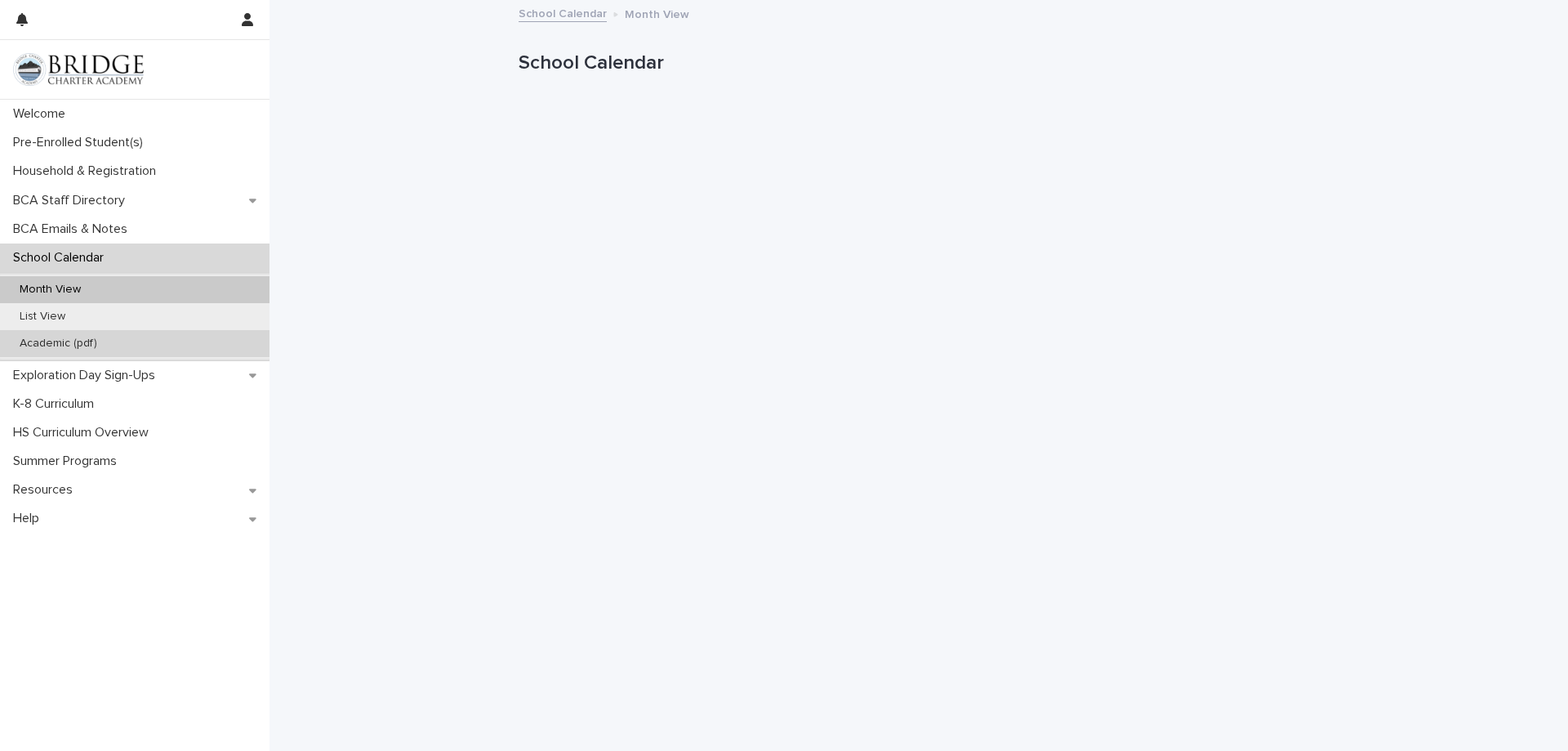
click at [55, 346] on p "Academic (pdf)" at bounding box center [58, 343] width 104 height 14
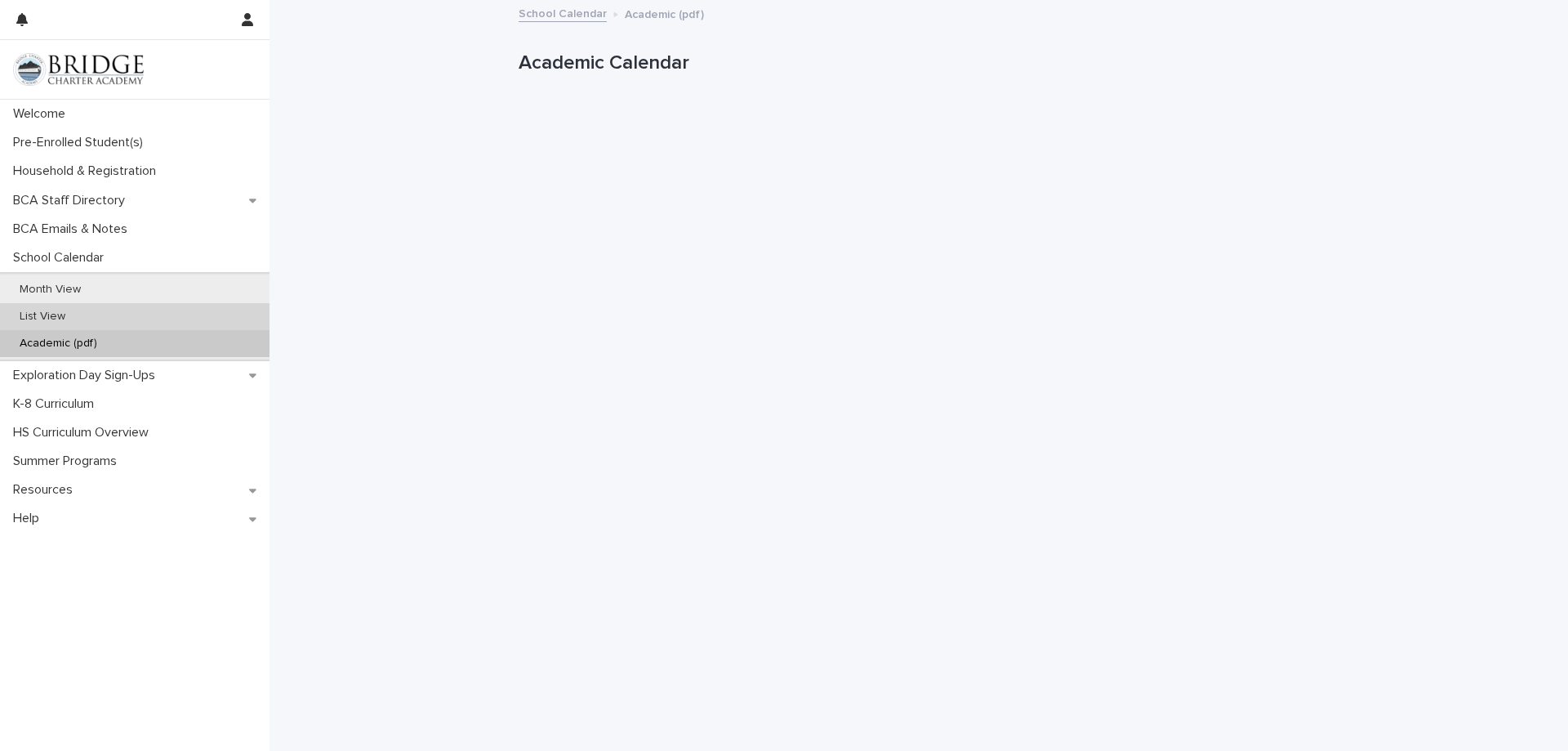
click at [50, 317] on p "List View" at bounding box center [42, 316] width 71 height 14
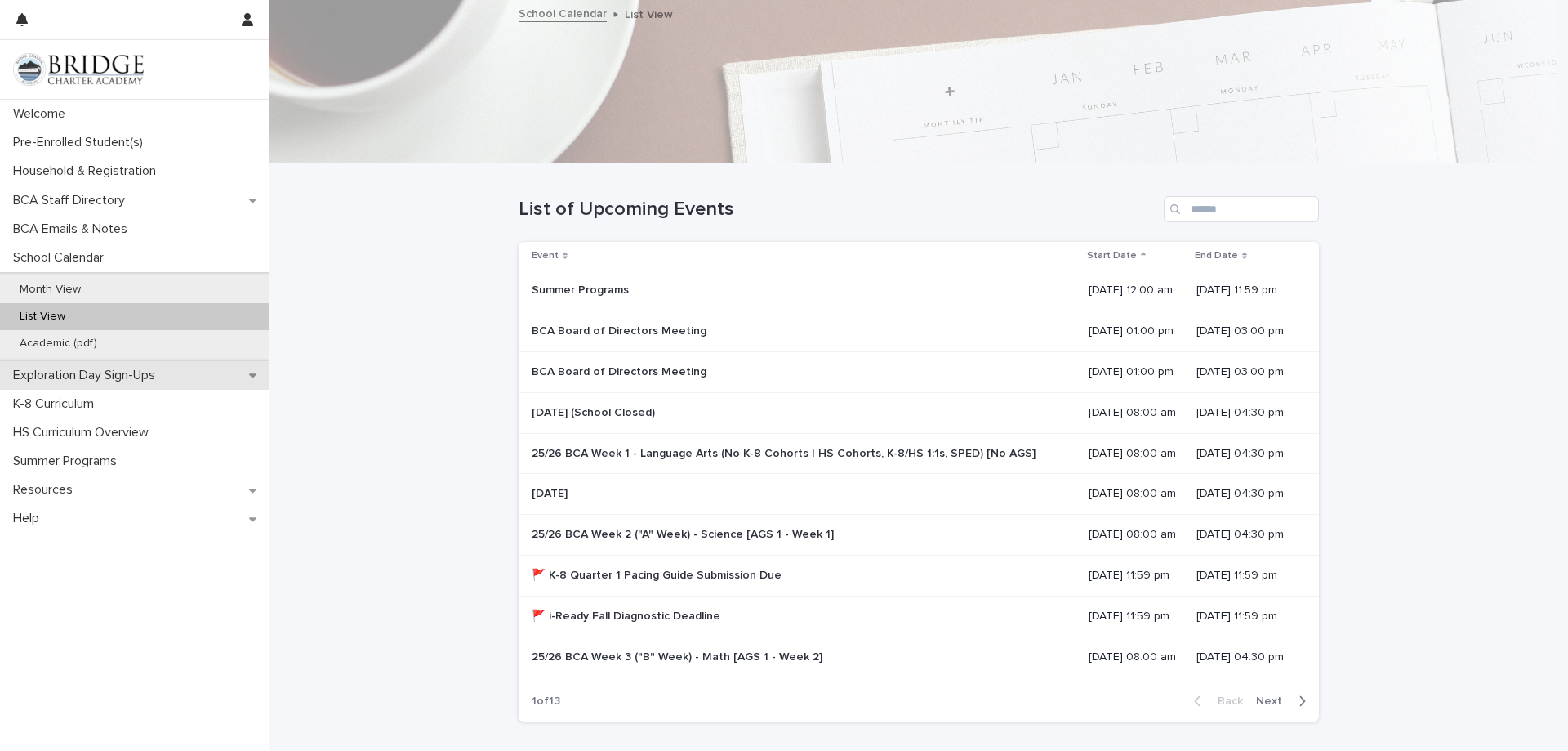
click at [70, 378] on p "Exploration Day Sign-Ups" at bounding box center [88, 376] width 162 height 15
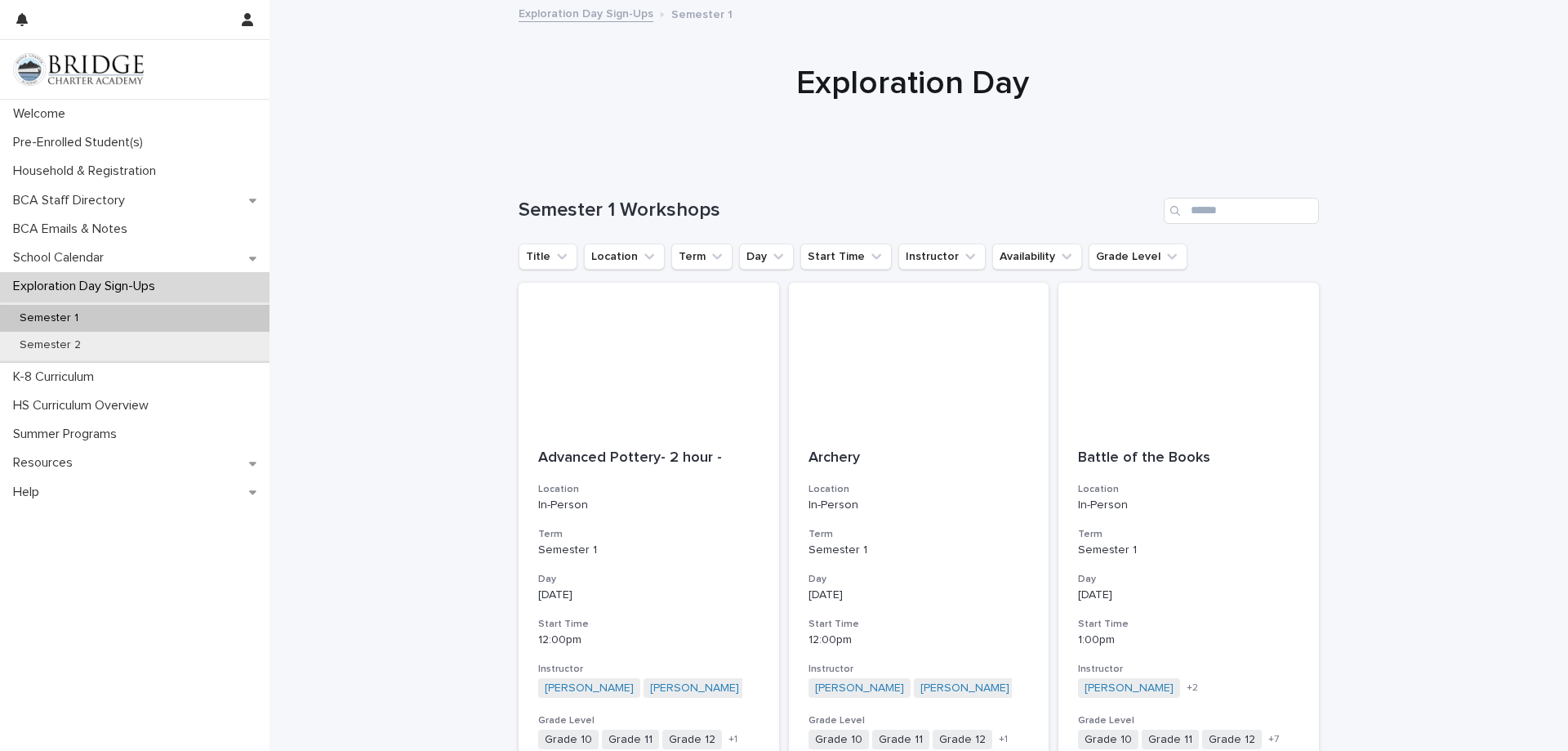
click at [75, 319] on p "Semester 1" at bounding box center [49, 318] width 85 height 14
click at [1105, 260] on button "Grade Level" at bounding box center [1138, 256] width 99 height 26
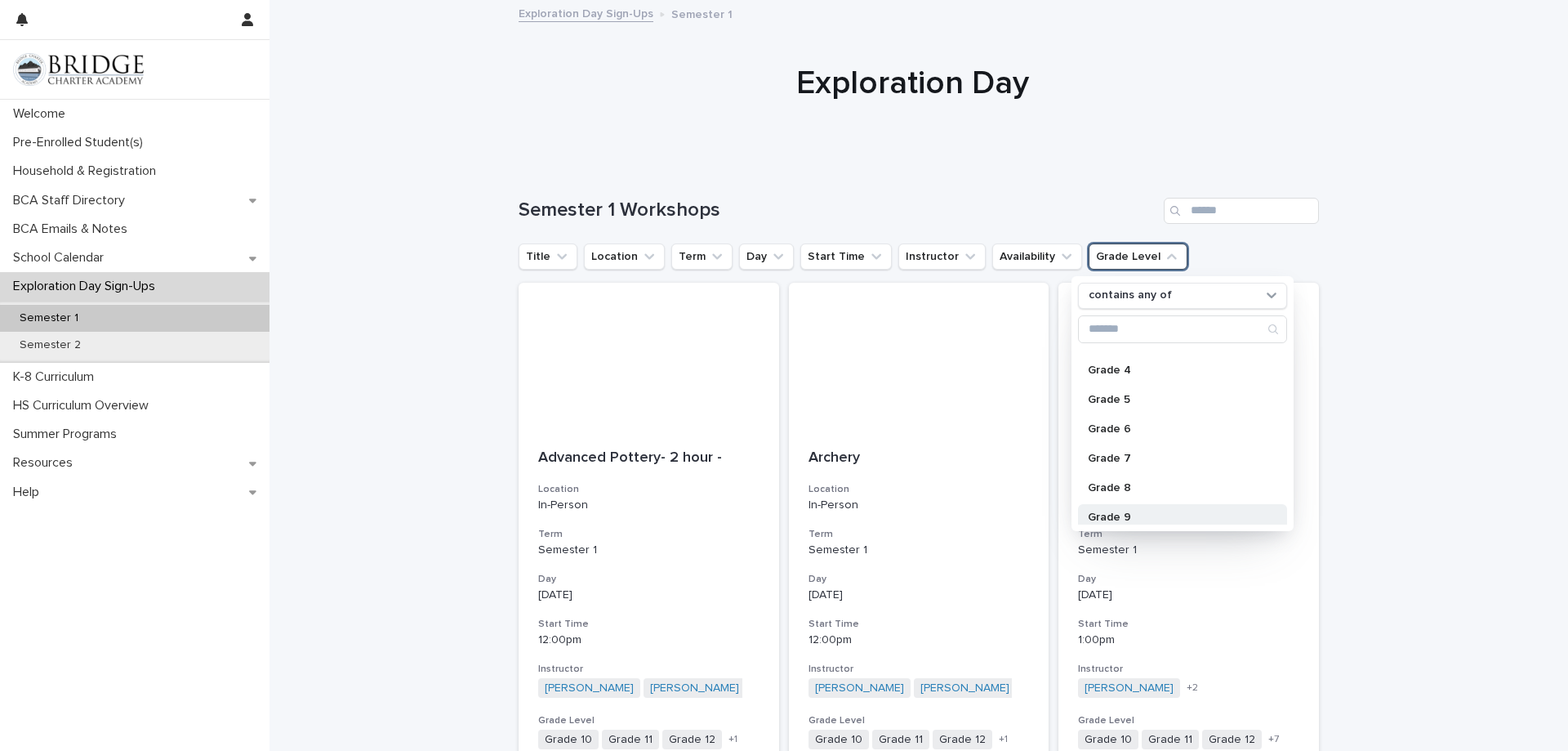
scroll to position [233, 0]
click at [1121, 394] on p "Grade 9" at bounding box center [1175, 394] width 173 height 11
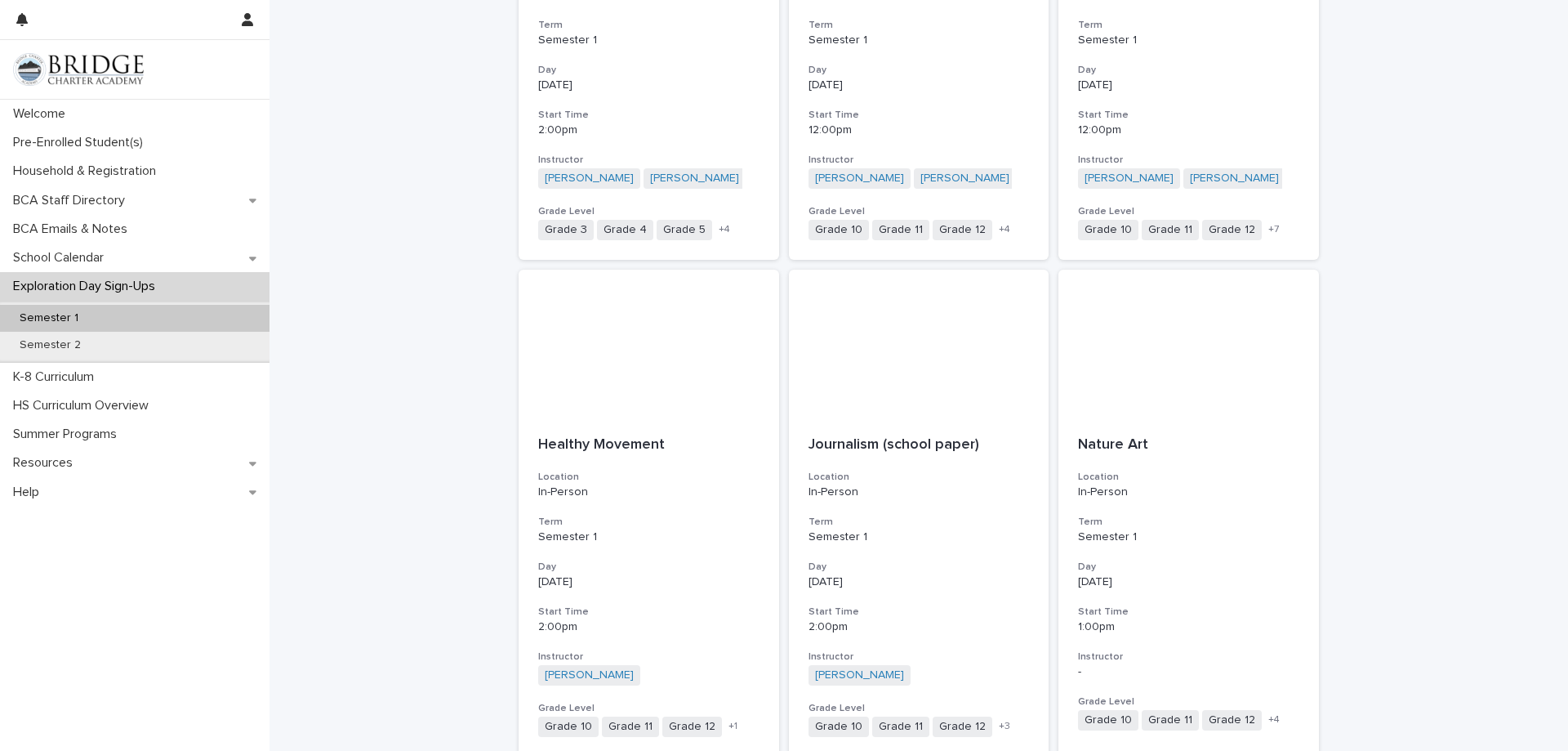
scroll to position [1728, 0]
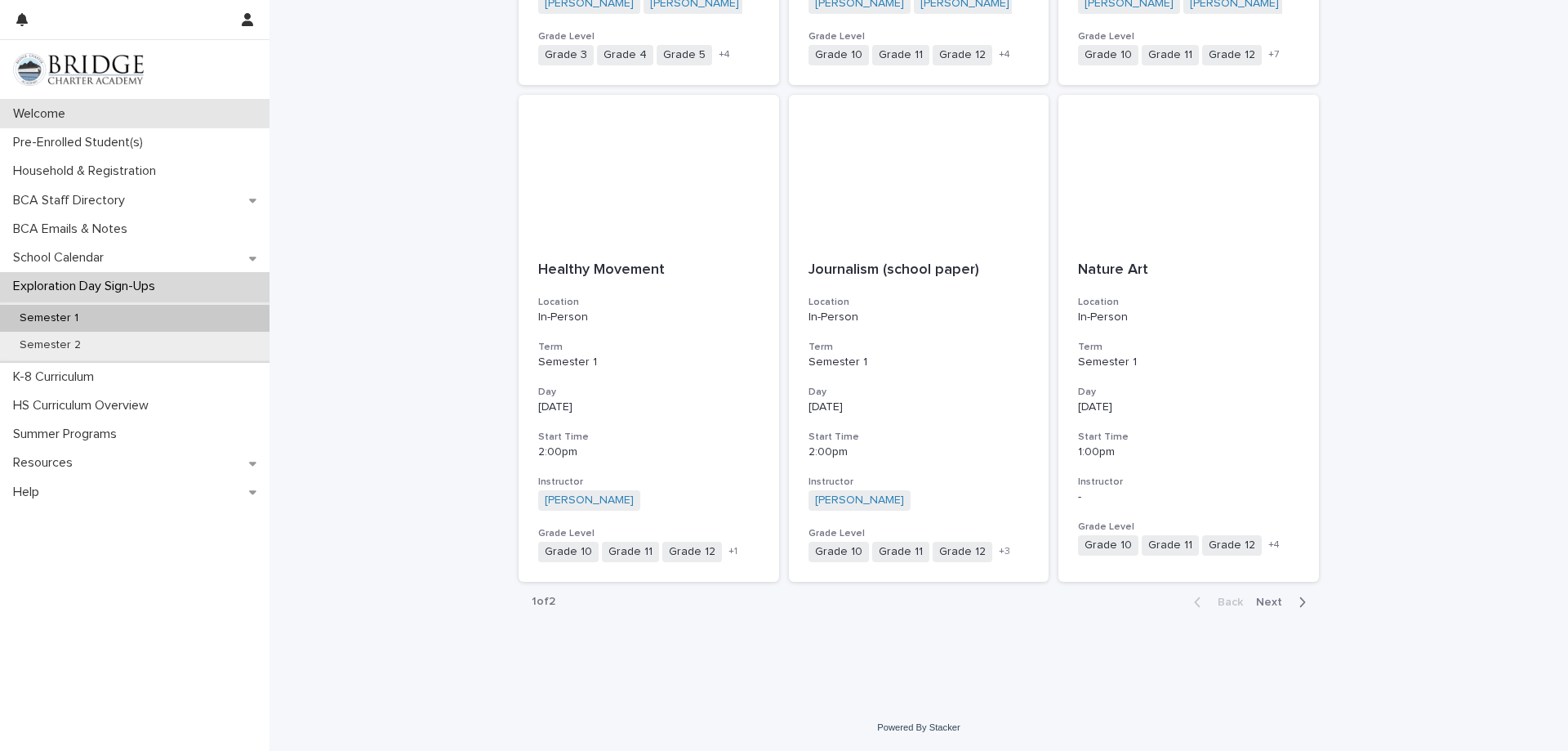
click at [70, 122] on p "Welcome" at bounding box center [42, 113] width 71 height 15
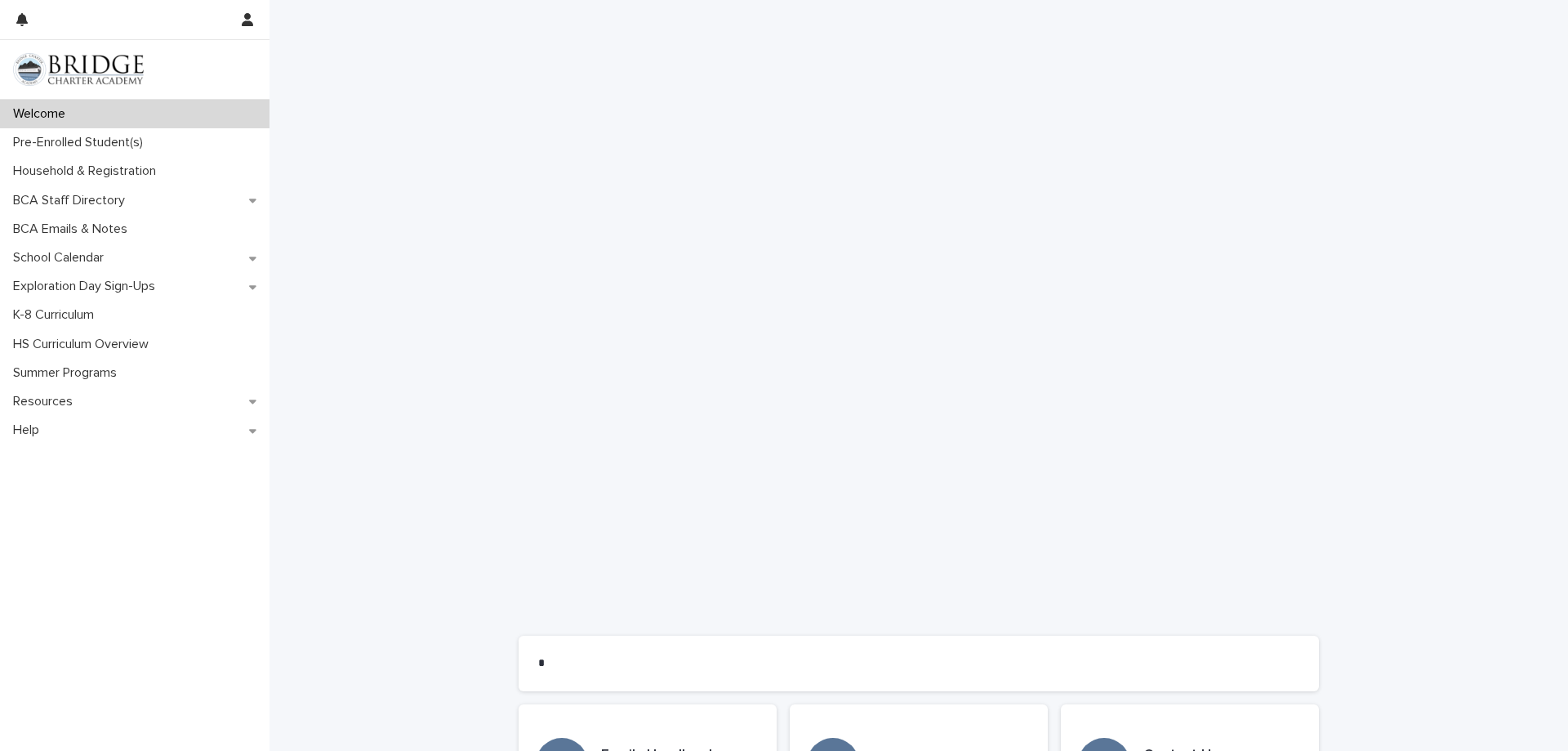
scroll to position [1000, 0]
